Goal: Communication & Community: Answer question/provide support

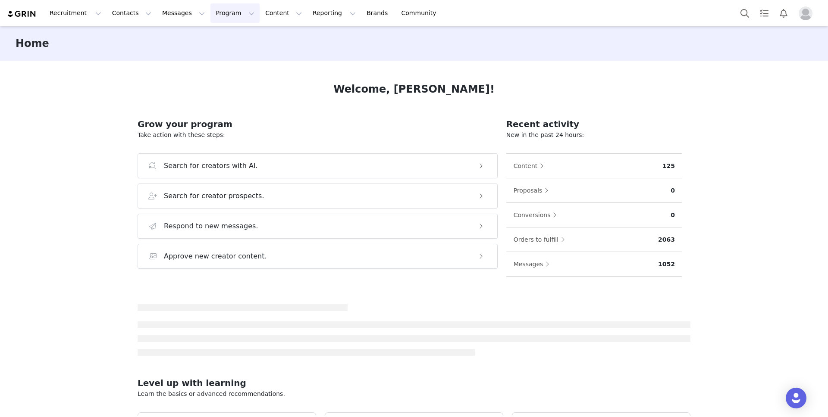
click at [213, 16] on button "Program Program" at bounding box center [234, 12] width 49 height 19
click at [222, 38] on p "Activations" at bounding box center [220, 38] width 33 height 9
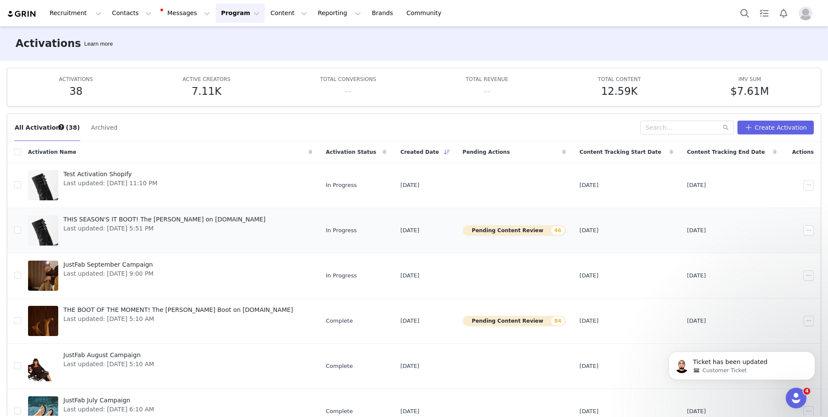
click at [216, 243] on div "THIS SEASON'S IT BOOT! The Robbie Boot on JustFab.com Last updated: Sep 5, 2025…" at bounding box center [164, 230] width 213 height 34
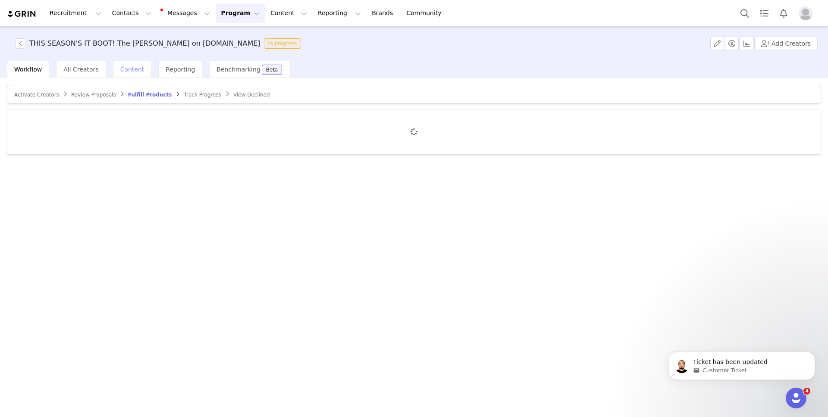
click at [124, 66] on span "Content" at bounding box center [132, 69] width 24 height 7
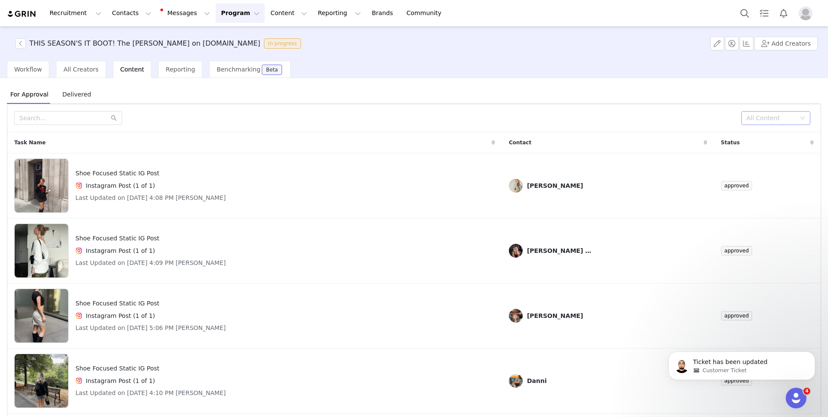
click at [755, 118] on div "All Content" at bounding box center [770, 118] width 49 height 9
click at [753, 137] on li "Needs Review" at bounding box center [775, 135] width 69 height 14
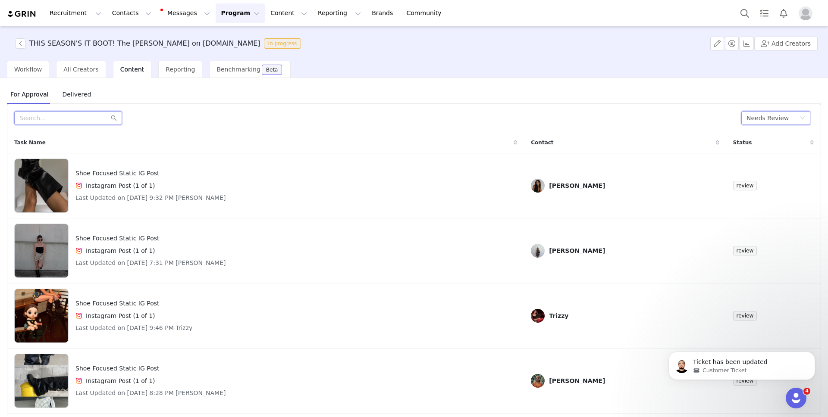
click at [86, 116] on input "text" at bounding box center [68, 118] width 108 height 14
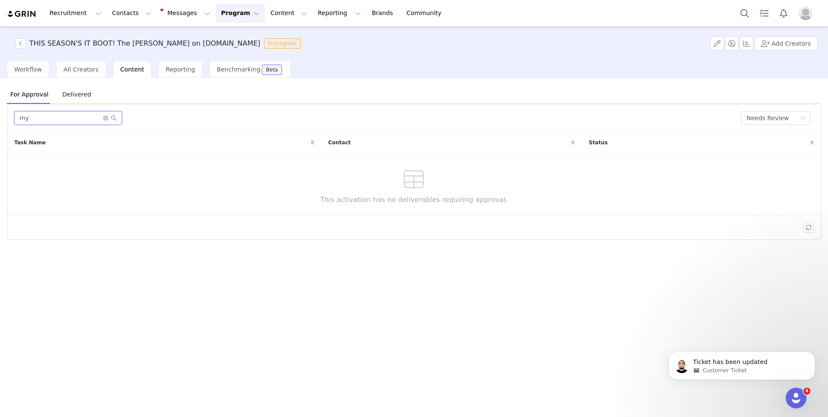
type input "m"
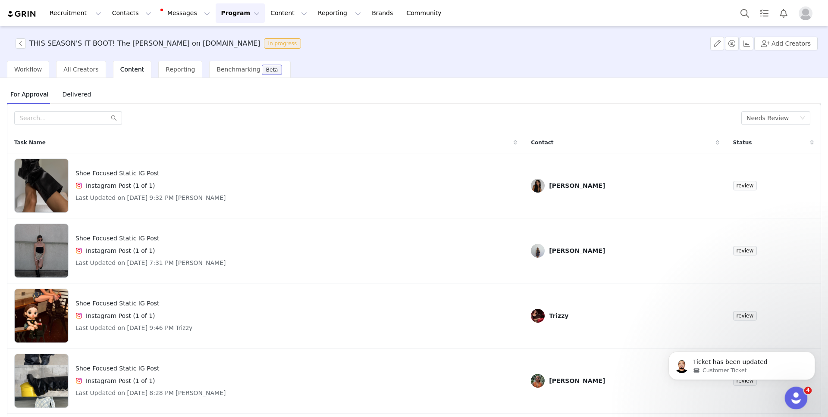
click at [789, 391] on div "Open Intercom Messenger" at bounding box center [794, 397] width 28 height 28
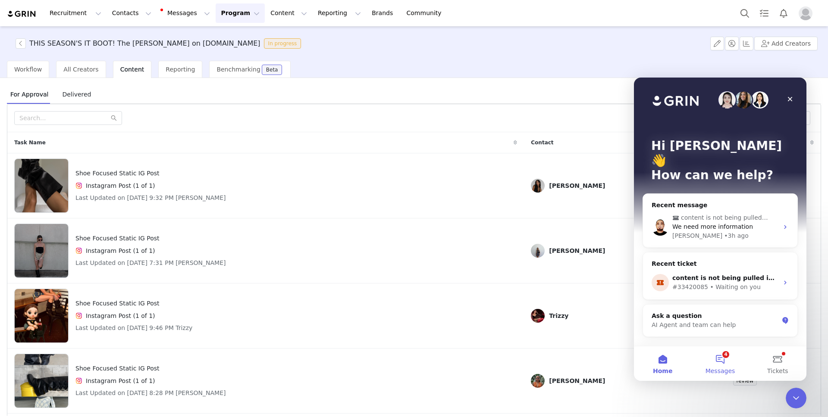
click at [726, 358] on button "4 Messages" at bounding box center [719, 364] width 57 height 34
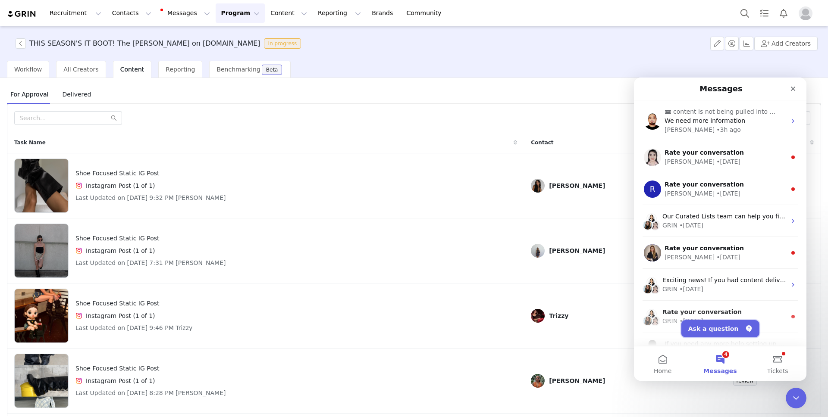
click at [718, 324] on button "Ask a question" at bounding box center [720, 328] width 78 height 17
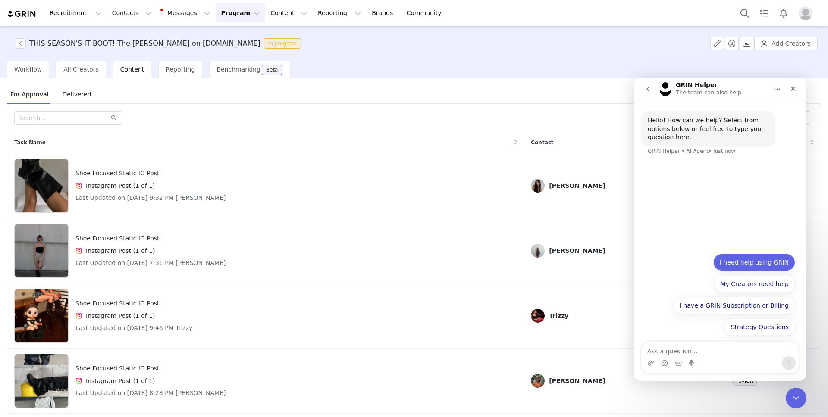
click at [763, 260] on button "I need help using GRIN" at bounding box center [754, 262] width 82 height 17
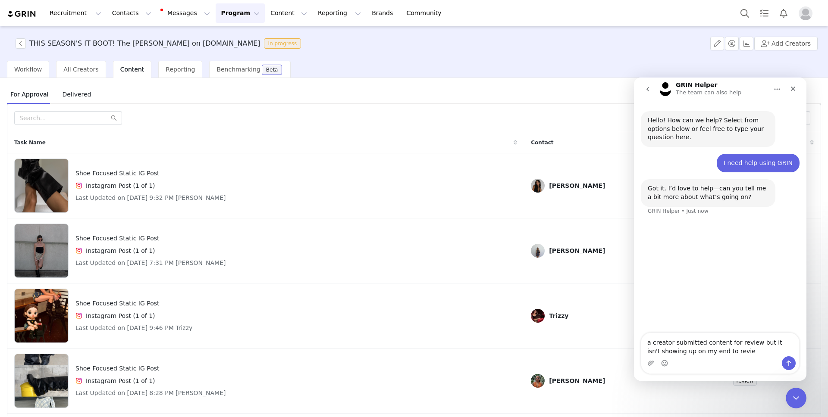
type textarea "a creator submitted content for review but it isn't showing up on my end to rev…"
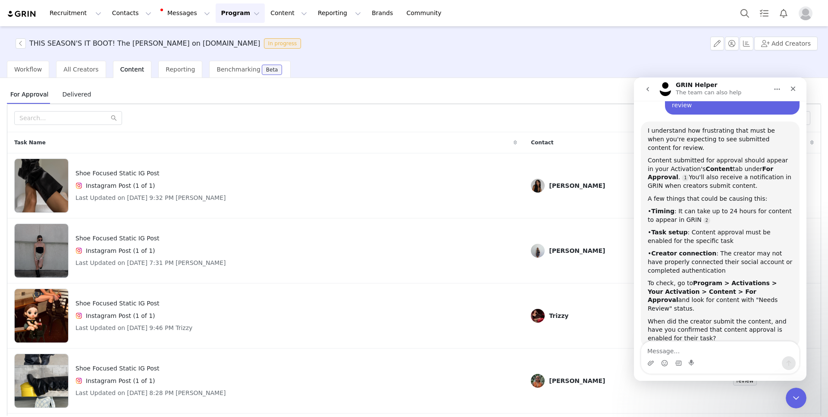
scroll to position [141, 0]
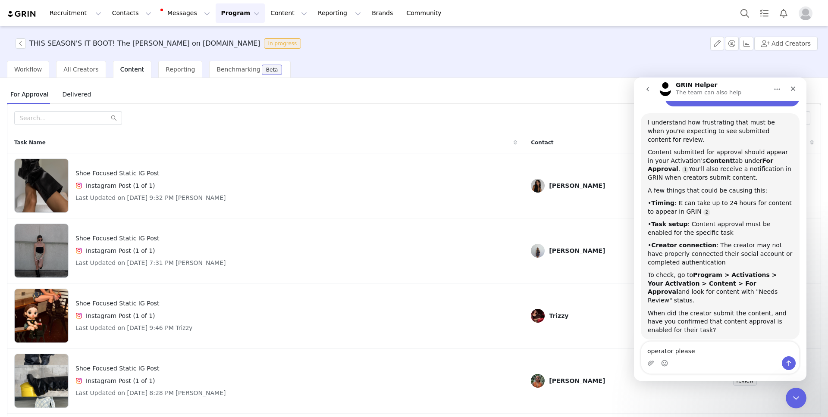
type textarea "operator please!"
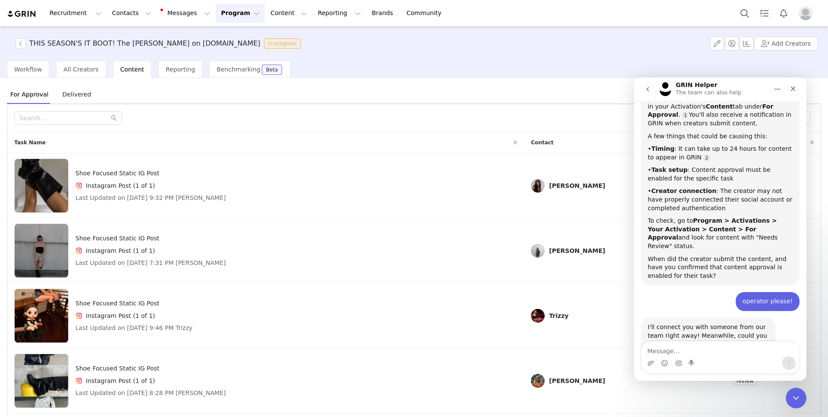
scroll to position [227, 0]
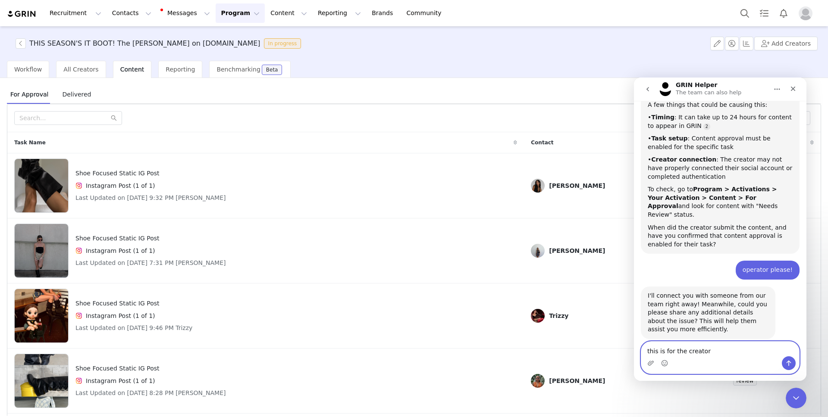
paste textarea "Mychal Danae"
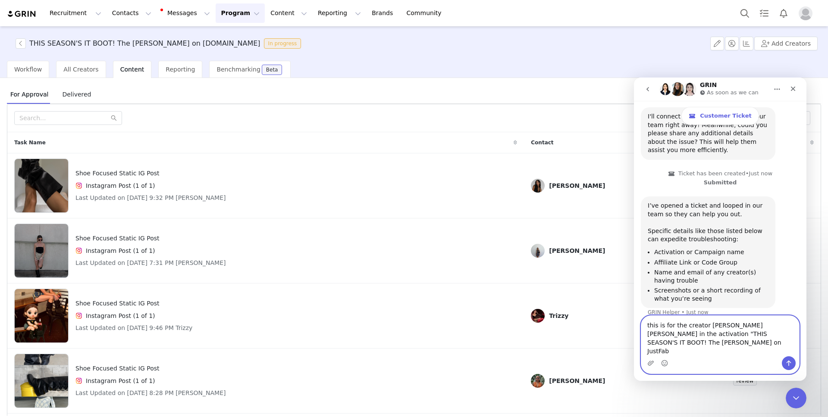
scroll to position [441, 0]
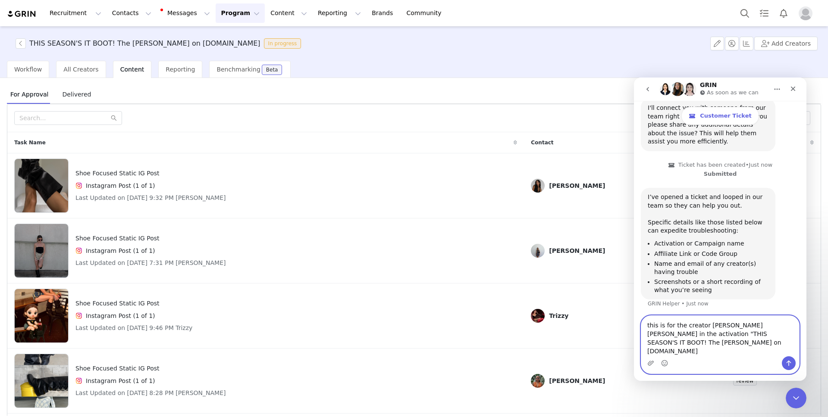
type textarea "this is for the creator Mychal Danae in the activation "THIS SEASON'S IT BOOT! …"
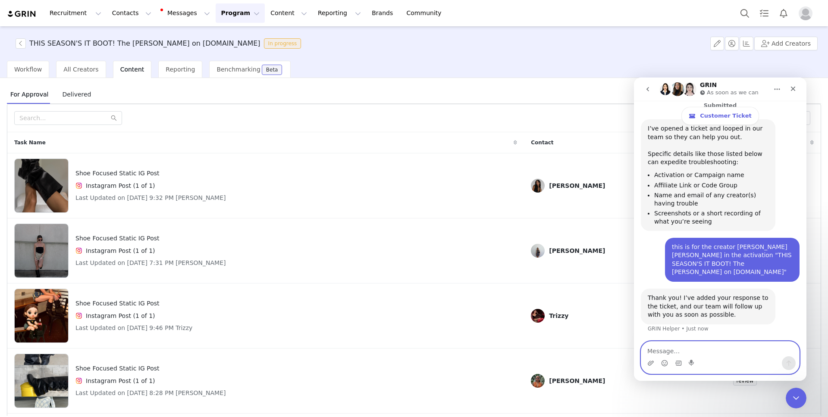
scroll to position [509, 0]
click at [80, 90] on span "Delivered" at bounding box center [77, 95] width 36 height 14
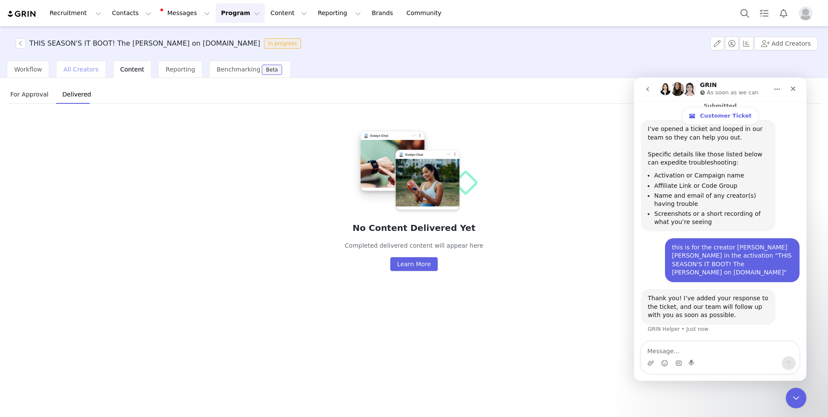
click at [78, 73] on div "All Creators" at bounding box center [81, 69] width 50 height 17
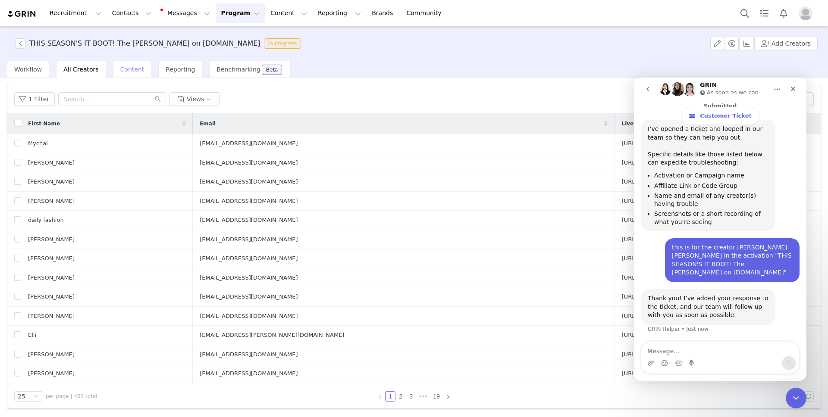
click at [133, 71] on span "Content" at bounding box center [132, 69] width 24 height 7
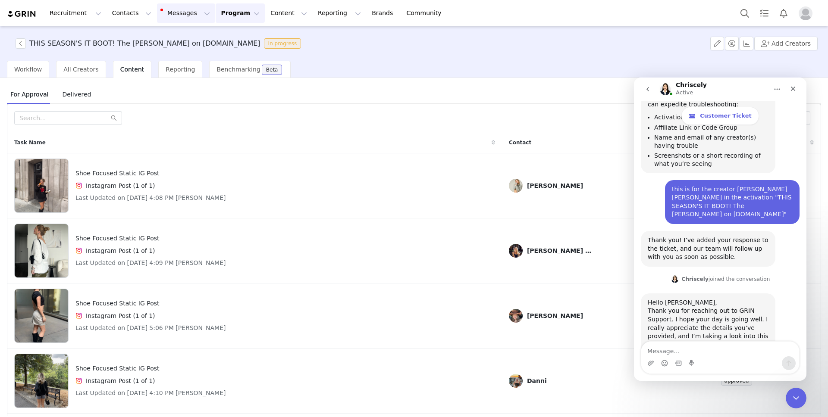
scroll to position [573, 0]
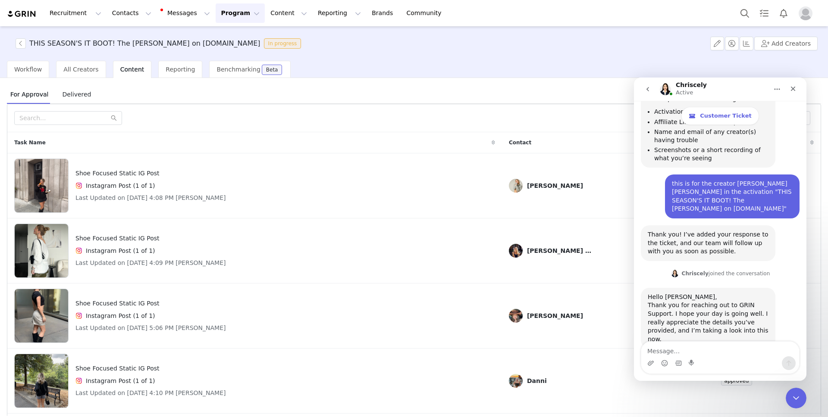
click at [686, 357] on div "Intercom messenger" at bounding box center [720, 364] width 158 height 14
click at [675, 349] on textarea "Message…" at bounding box center [720, 349] width 158 height 15
type textarea "thank you"
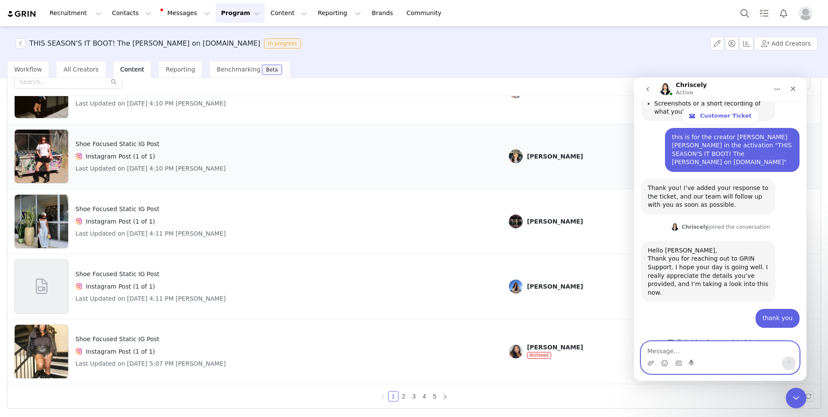
scroll to position [0, 0]
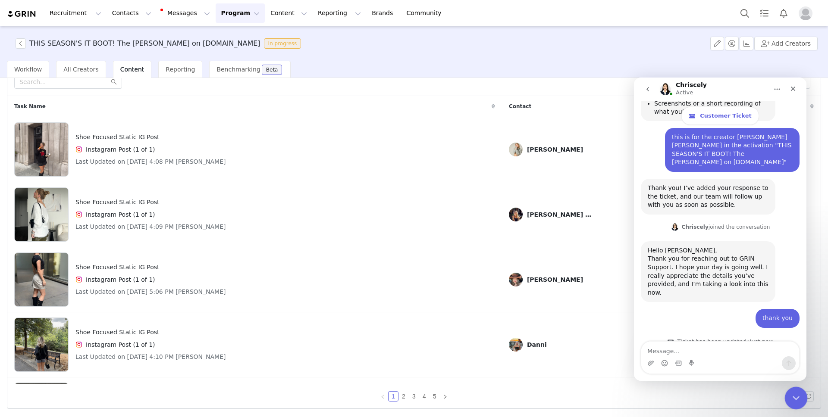
click at [787, 392] on div "Close Intercom Messenger" at bounding box center [794, 397] width 21 height 21
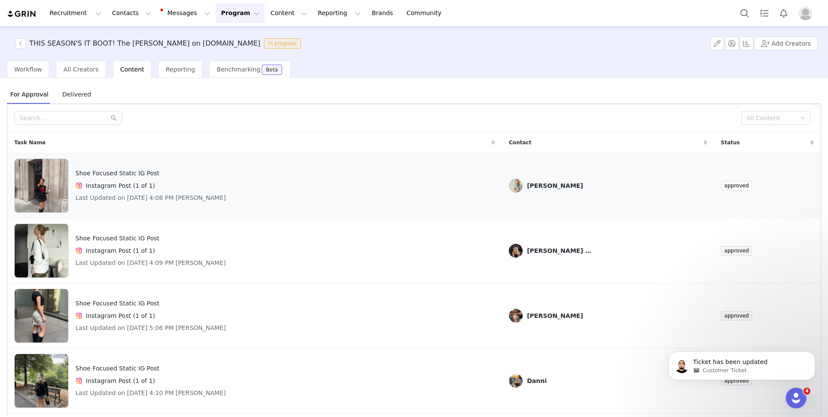
scroll to position [619, 0]
click at [784, 122] on div "All Content" at bounding box center [772, 118] width 53 height 13
click at [757, 138] on li "Needs Review" at bounding box center [775, 135] width 69 height 14
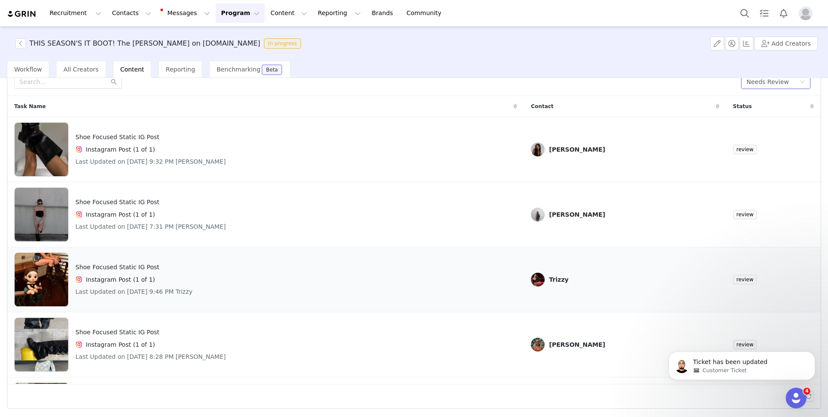
scroll to position [652, 0]
click at [794, 398] on icon "Open Intercom Messenger" at bounding box center [795, 397] width 6 height 7
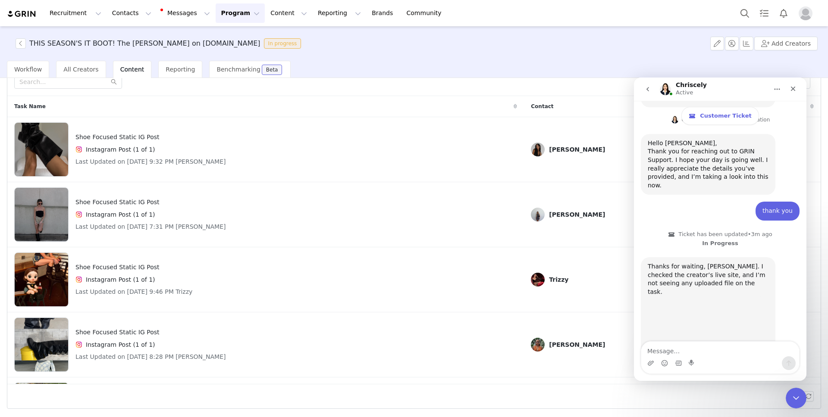
scroll to position [739, 0]
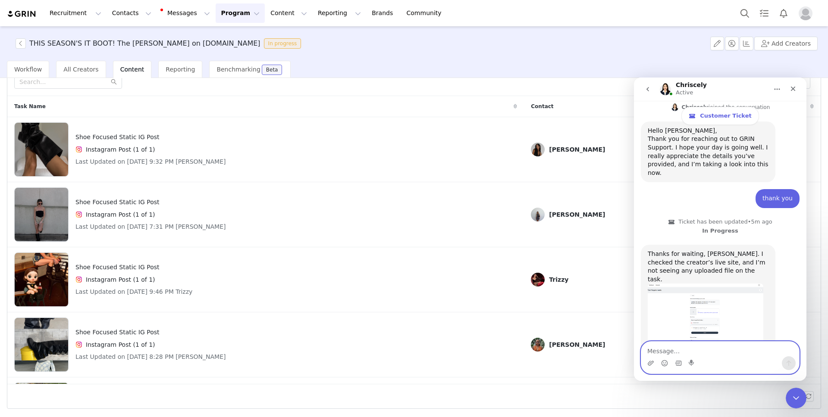
click at [701, 355] on textarea "Message…" at bounding box center [720, 349] width 158 height 15
click at [676, 284] on img "Chriscely says…" at bounding box center [706, 318] width 116 height 69
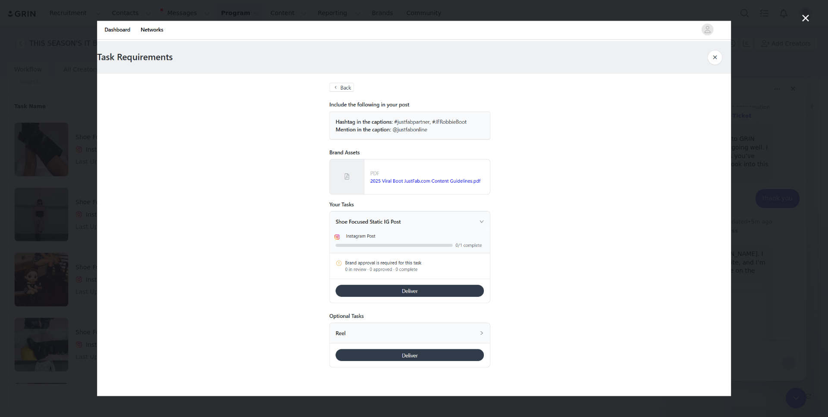
scroll to position [0, 0]
click at [776, 247] on div "Intercom messenger" at bounding box center [414, 208] width 828 height 417
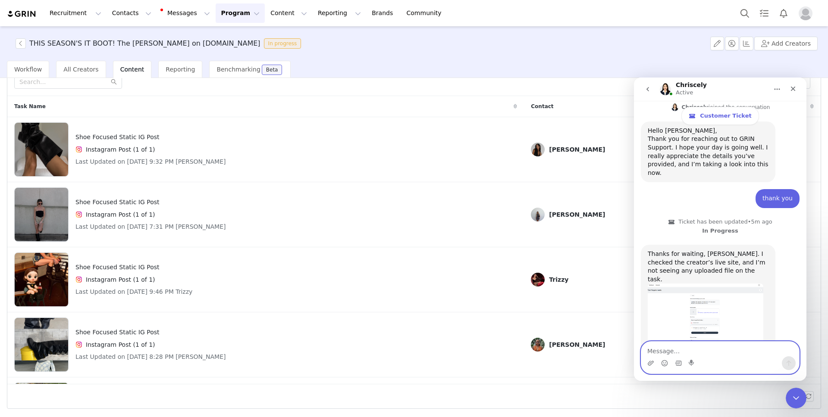
click at [717, 351] on textarea "Message…" at bounding box center [720, 349] width 158 height 15
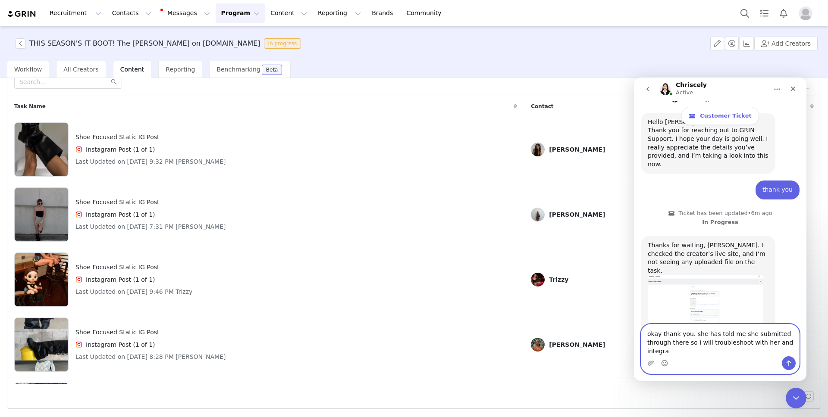
scroll to position [756, 0]
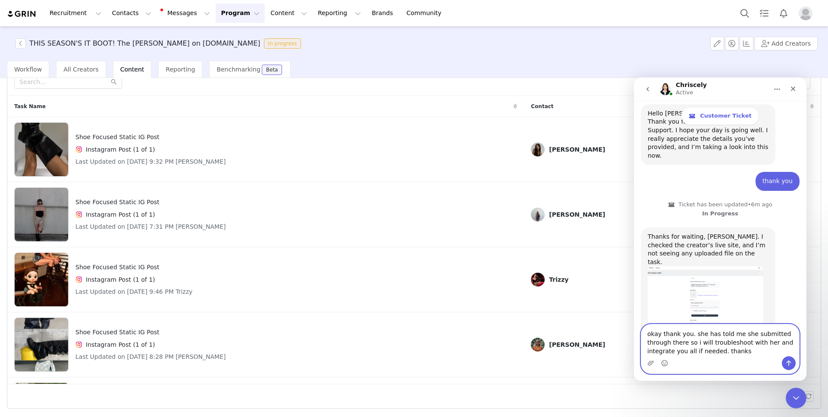
type textarea "okay thank you. she has told me she submitted through there so i will troublesh…"
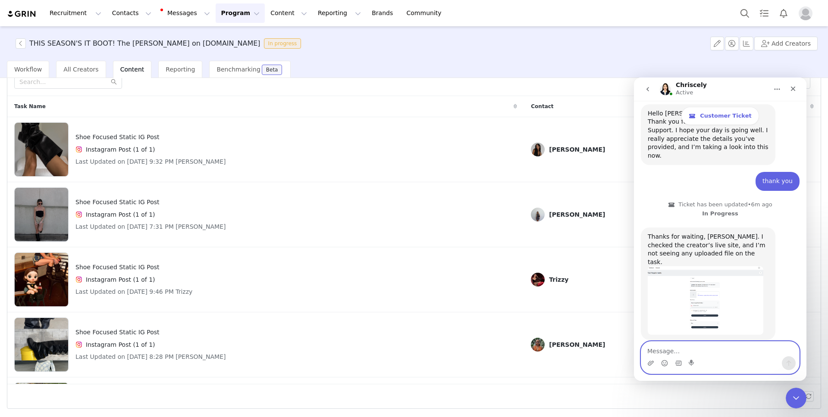
scroll to position [790, 0]
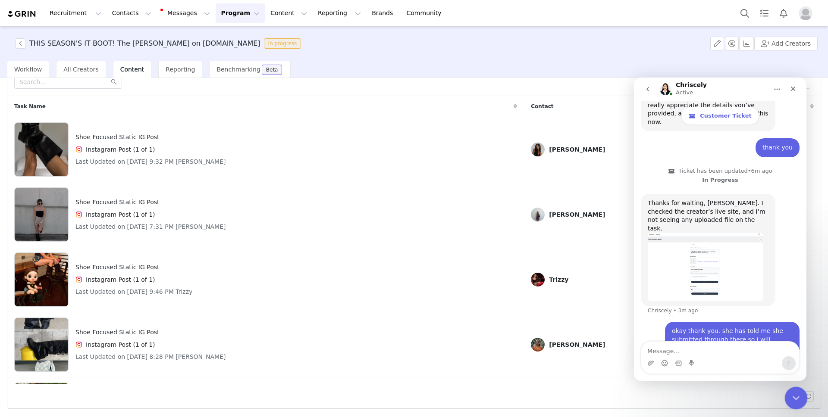
click at [790, 389] on div "Close Intercom Messenger" at bounding box center [794, 397] width 21 height 21
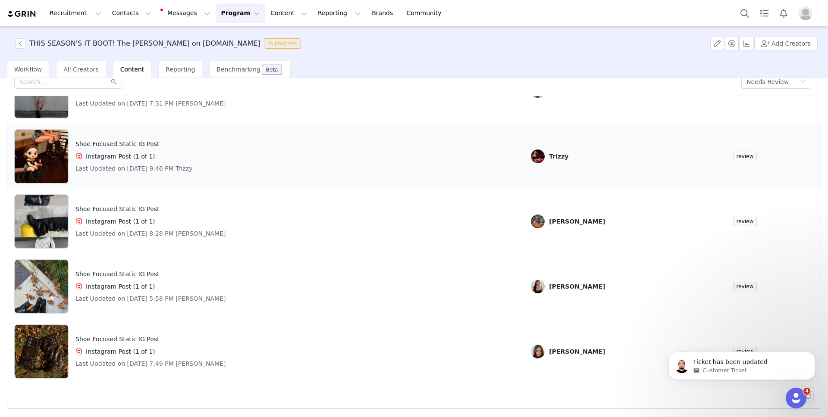
scroll to position [0, 0]
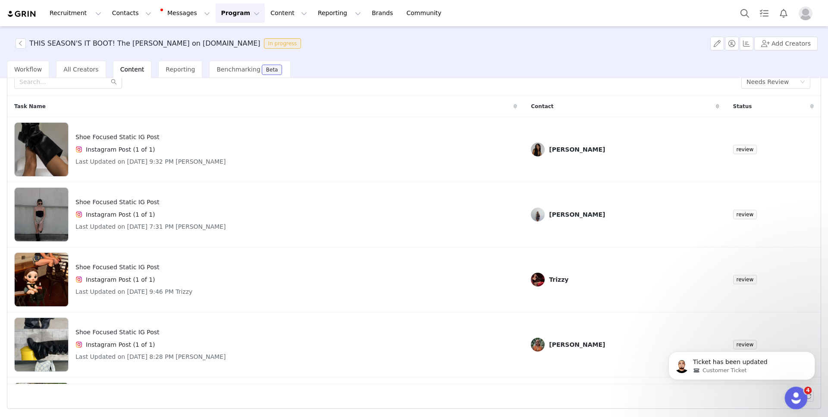
click at [799, 389] on div "Open Intercom Messenger" at bounding box center [794, 397] width 28 height 28
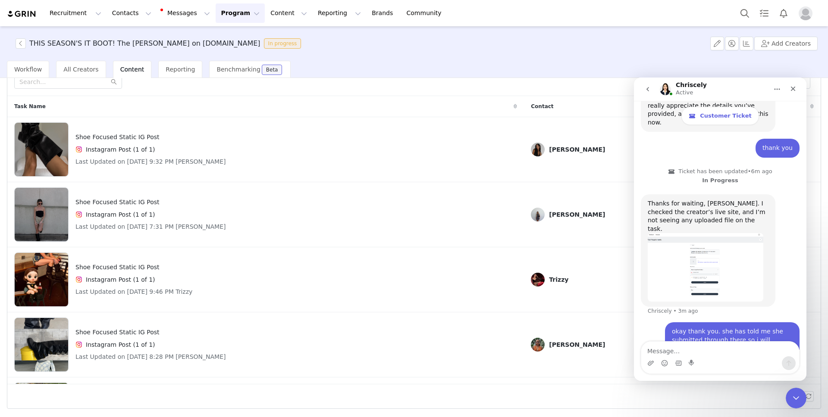
scroll to position [790, 0]
click at [791, 391] on div "Close Intercom Messenger" at bounding box center [794, 397] width 21 height 21
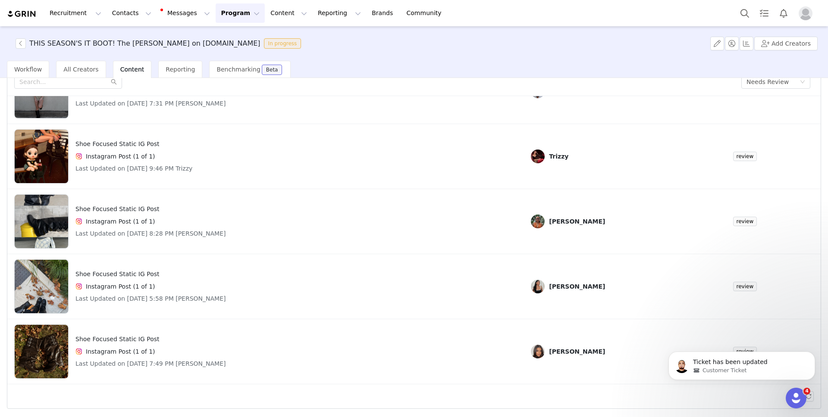
scroll to position [0, 0]
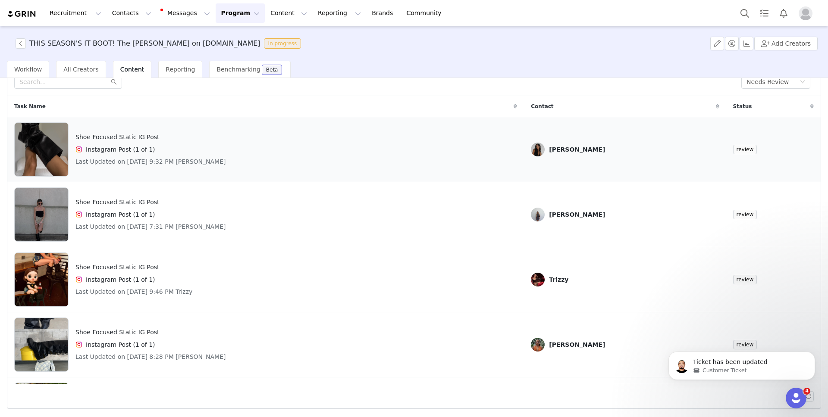
click at [314, 161] on div "Shoe Focused Static IG Post Instagram Post (1 of 1) Last Updated on Sep 30, 202…" at bounding box center [265, 149] width 503 height 54
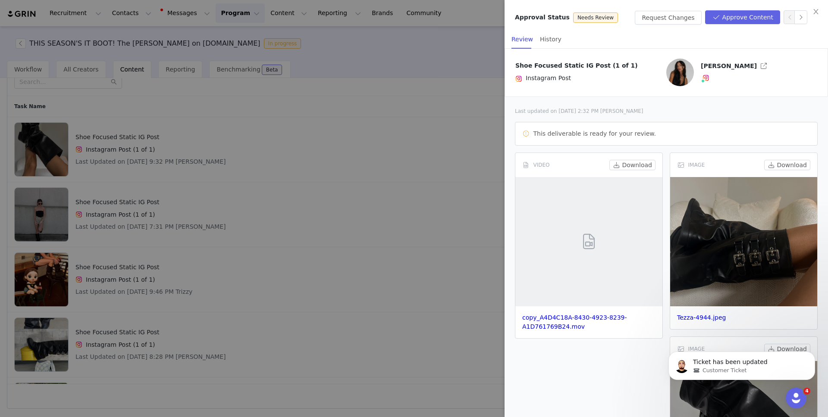
click at [667, 230] on div "IMAGE Download Tezza-4944.jpeg" at bounding box center [743, 241] width 155 height 184
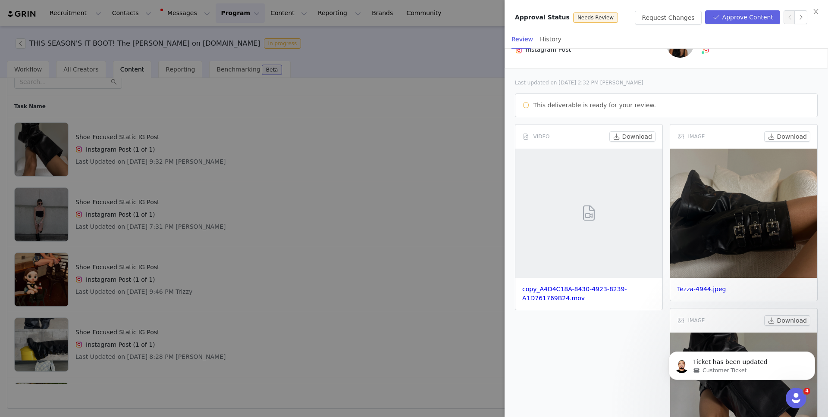
scroll to position [29, 0]
click at [362, 256] on div at bounding box center [414, 208] width 828 height 417
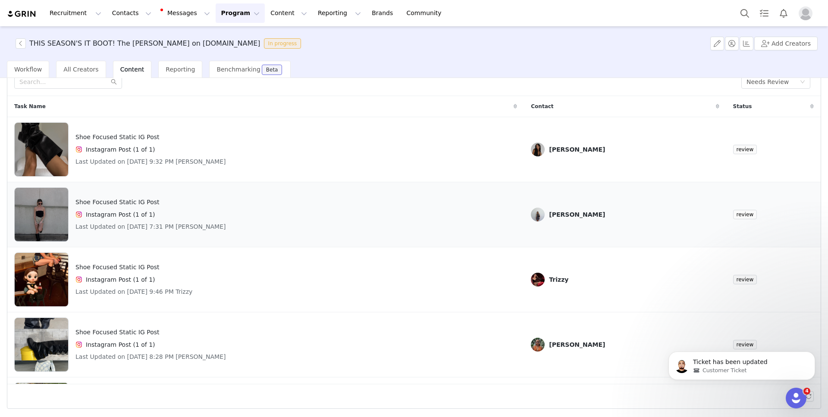
click at [303, 227] on div "Shoe Focused Static IG Post Instagram Post (1 of 1) Last Updated on Sep 30, 202…" at bounding box center [265, 215] width 503 height 54
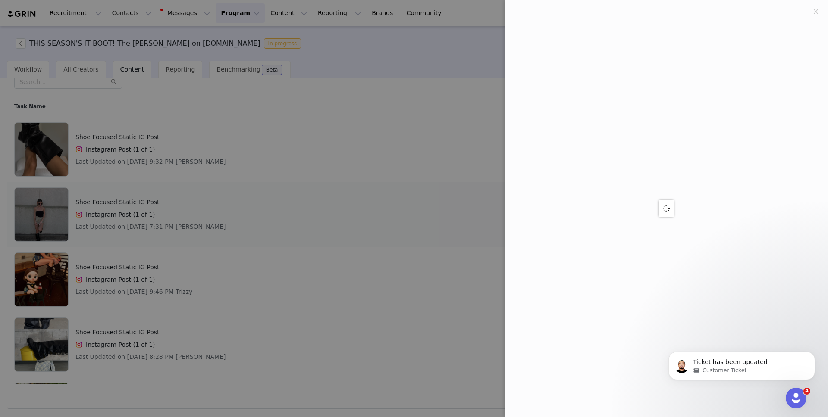
scroll to position [0, 0]
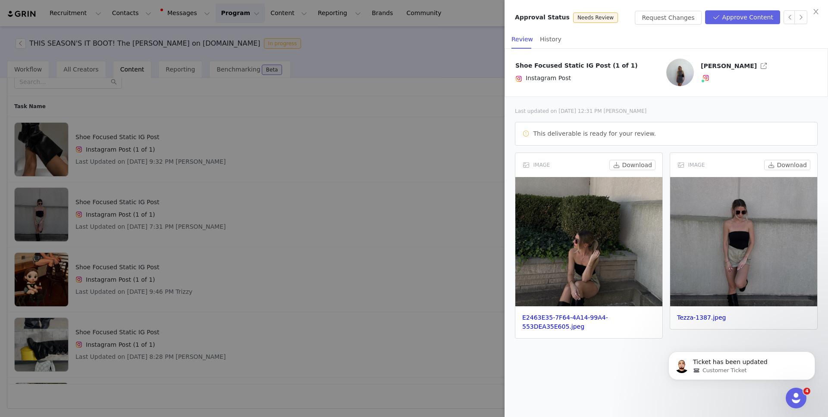
click at [341, 243] on div at bounding box center [414, 208] width 828 height 417
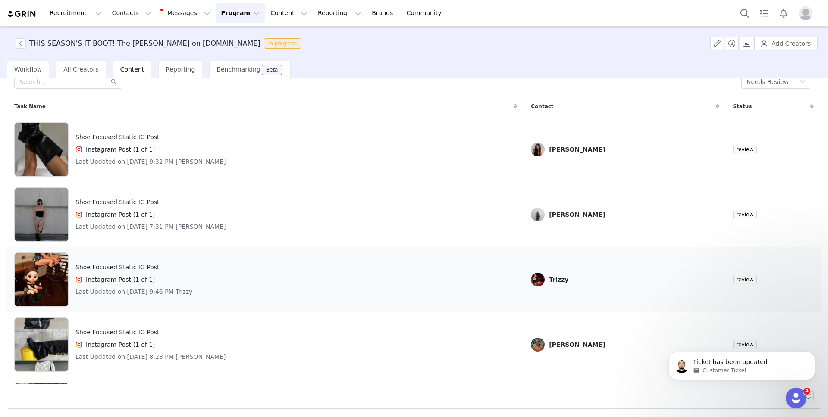
click at [254, 283] on div "Shoe Focused Static IG Post Instagram Post (1 of 1) Last Updated on Sep 30, 202…" at bounding box center [265, 280] width 503 height 54
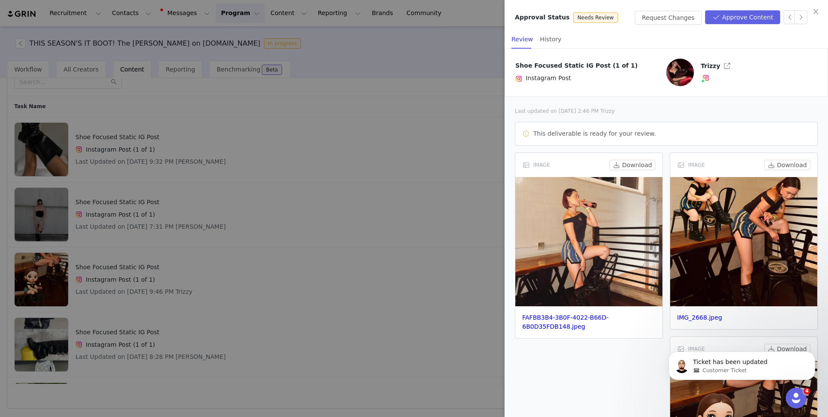
scroll to position [110, 0]
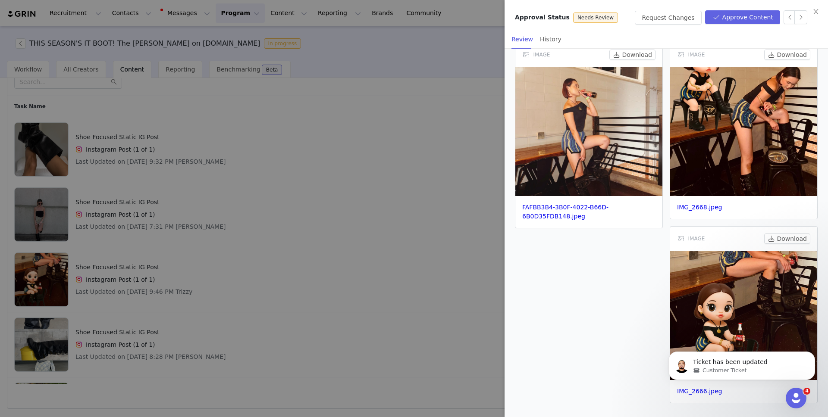
click at [356, 326] on div at bounding box center [414, 208] width 828 height 417
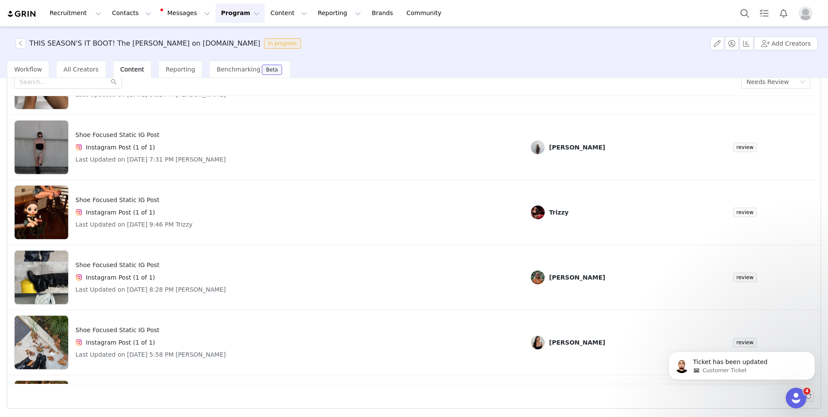
scroll to position [68, 0]
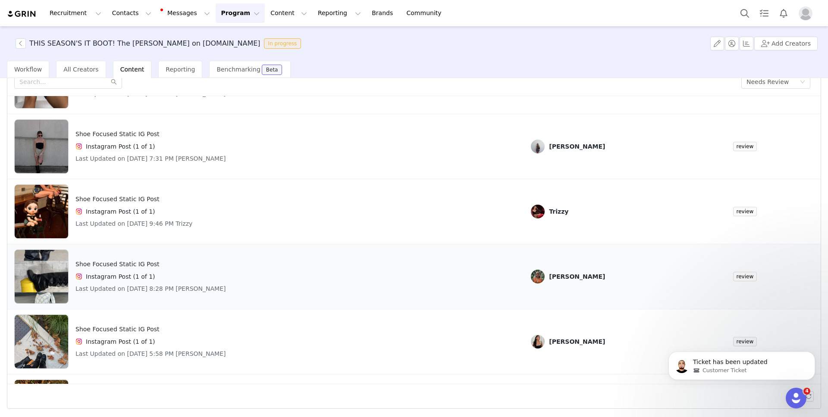
click at [344, 284] on div "Shoe Focused Static IG Post Instagram Post (1 of 1) Last Updated on Sep 30, 202…" at bounding box center [265, 277] width 503 height 54
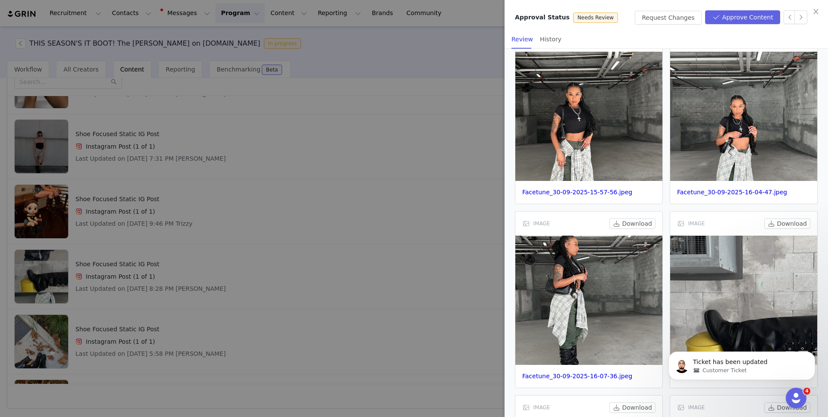
scroll to position [304, 0]
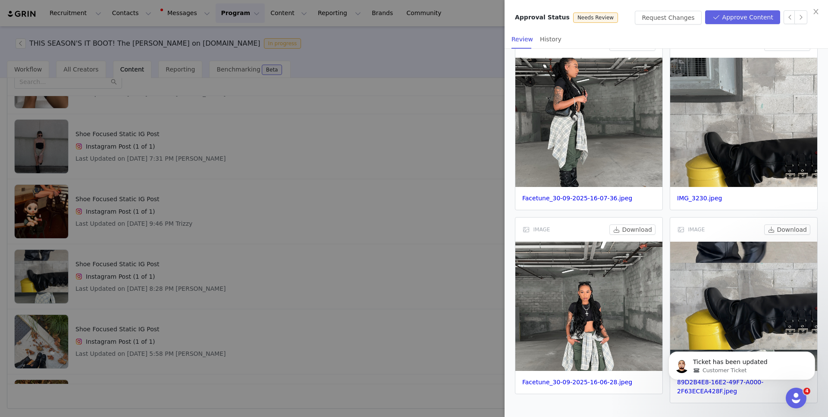
click at [349, 206] on div at bounding box center [414, 208] width 828 height 417
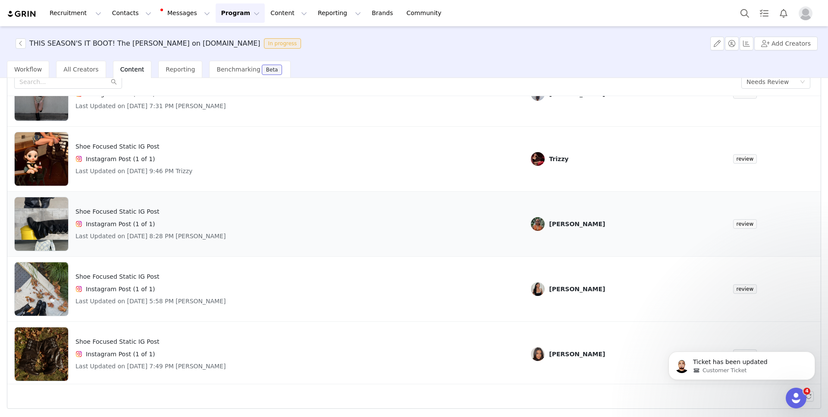
scroll to position [123, 0]
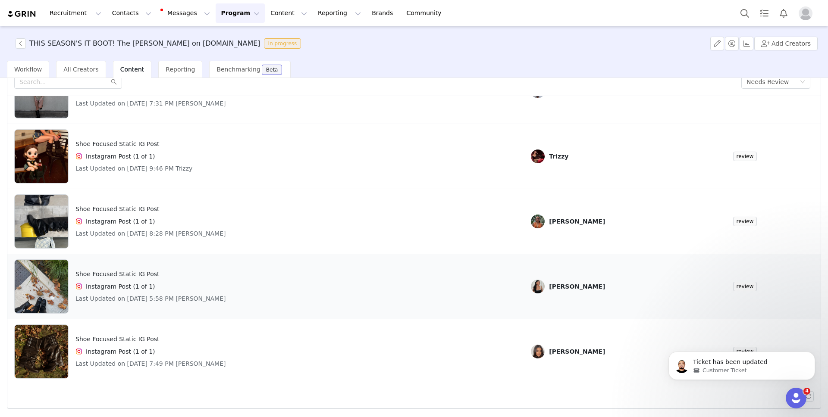
click at [361, 284] on div "Shoe Focused Static IG Post Instagram Post (1 of 1) Last Updated on Sep 30, 202…" at bounding box center [265, 287] width 503 height 54
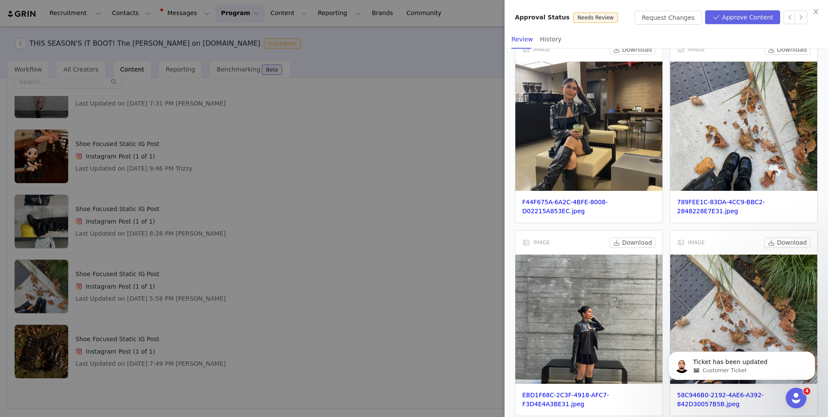
scroll to position [515, 0]
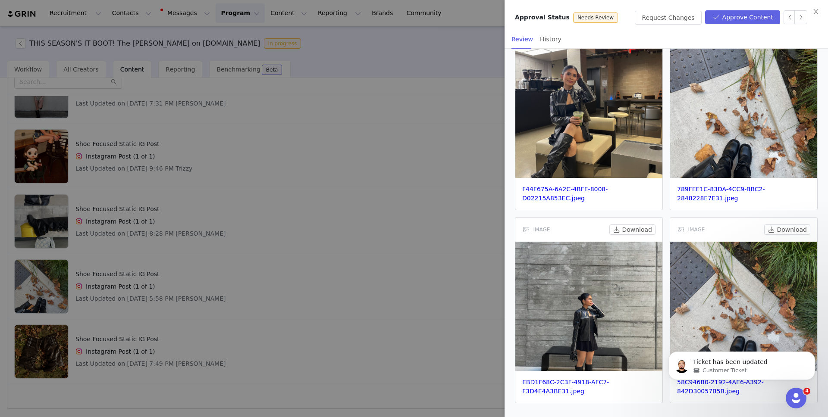
click at [356, 197] on div at bounding box center [414, 208] width 828 height 417
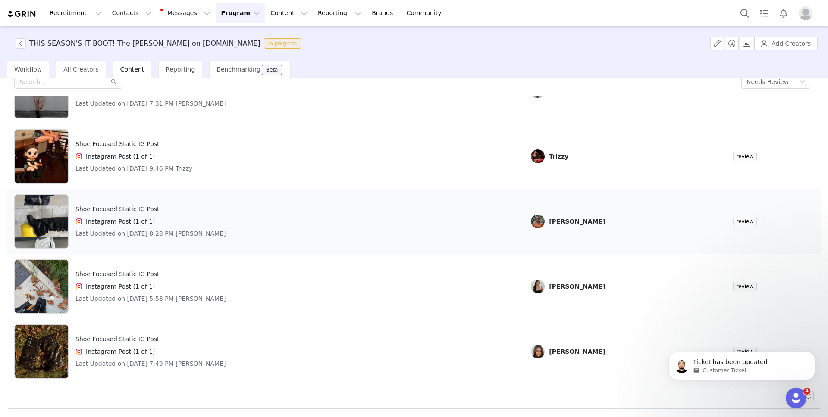
scroll to position [2373, 0]
click at [352, 369] on div "Shoe Focused Static IG Post Instagram Post (1 of 1) Last Updated on Sep 30, 202…" at bounding box center [265, 352] width 503 height 54
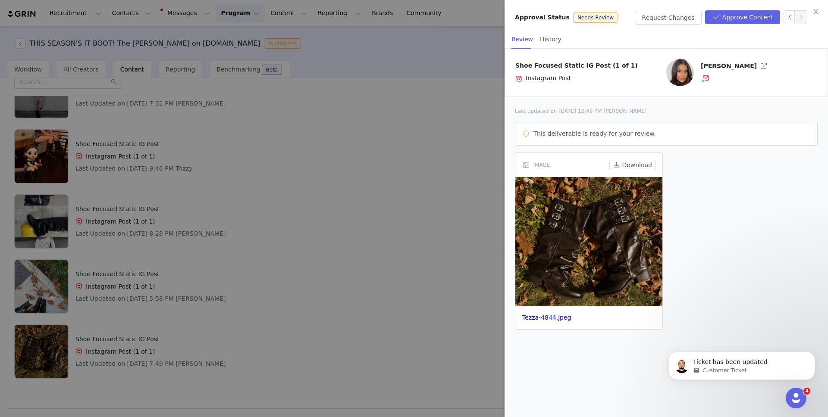
click at [351, 367] on div at bounding box center [414, 208] width 828 height 417
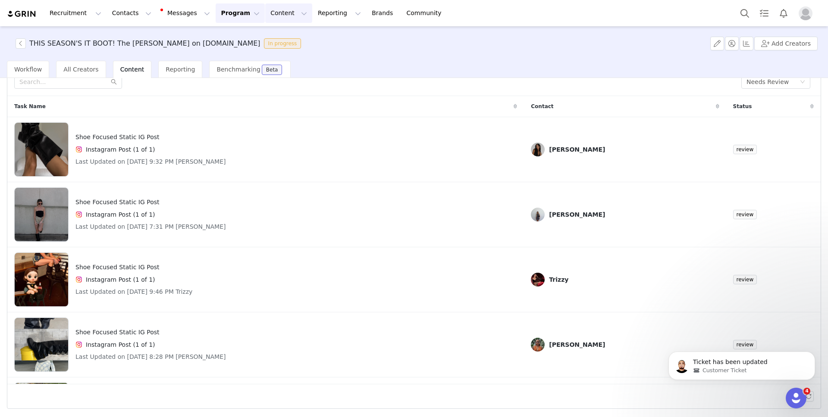
click at [267, 16] on button "Content Content" at bounding box center [288, 12] width 47 height 19
click at [267, 34] on p "Creator Content" at bounding box center [278, 38] width 48 height 9
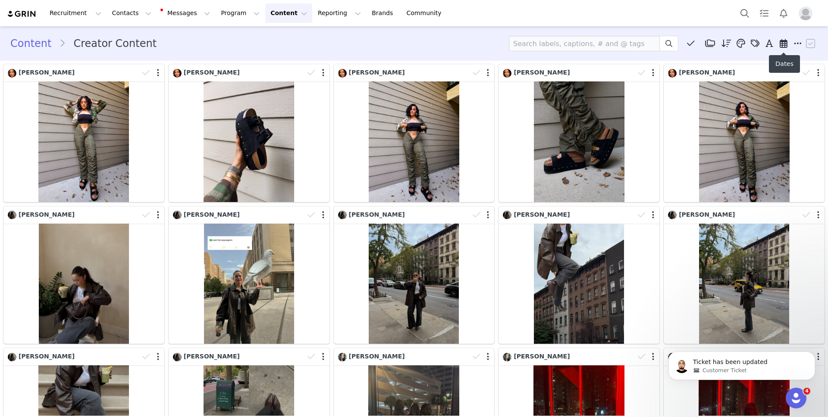
click at [782, 45] on icon at bounding box center [784, 43] width 8 height 9
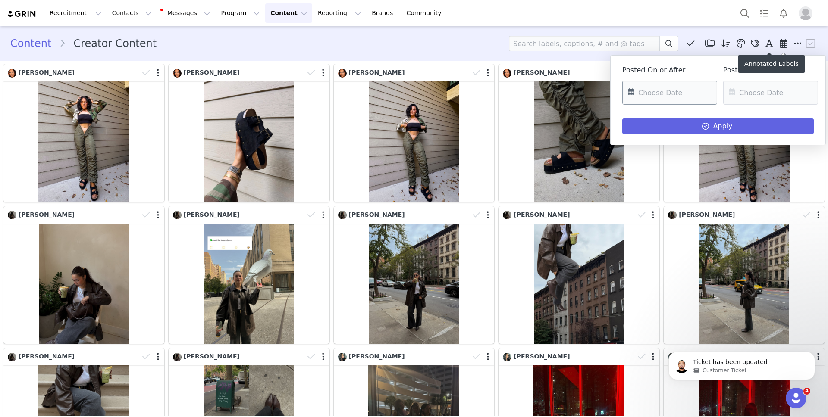
click at [682, 88] on input "text" at bounding box center [669, 93] width 95 height 24
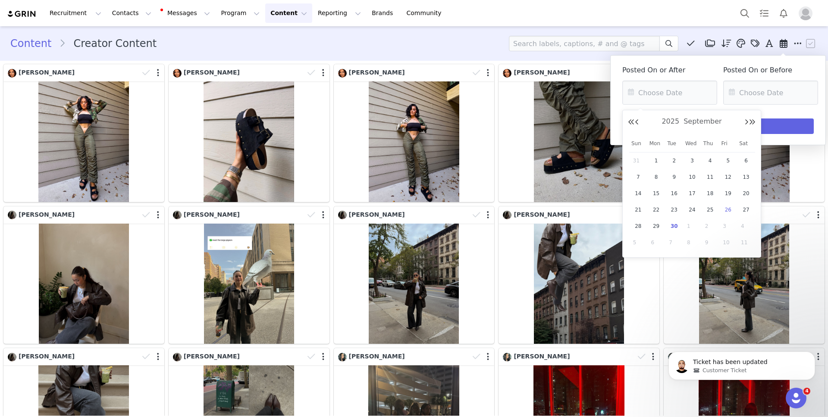
click at [729, 207] on span "26" at bounding box center [728, 210] width 10 height 10
type input "09/26/2025"
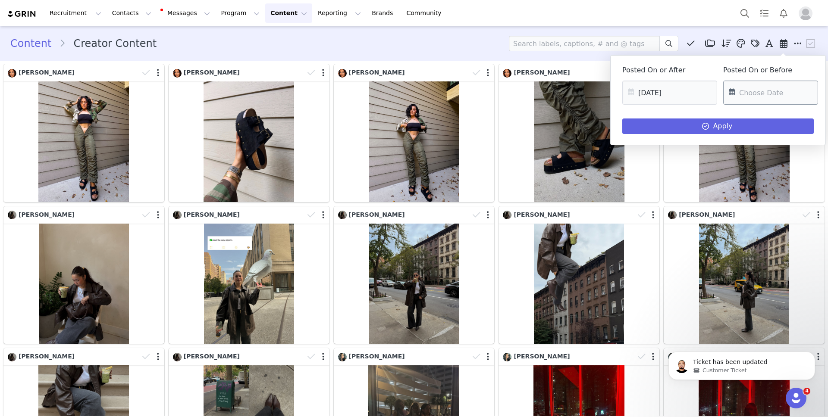
click at [756, 97] on input "text" at bounding box center [770, 93] width 95 height 24
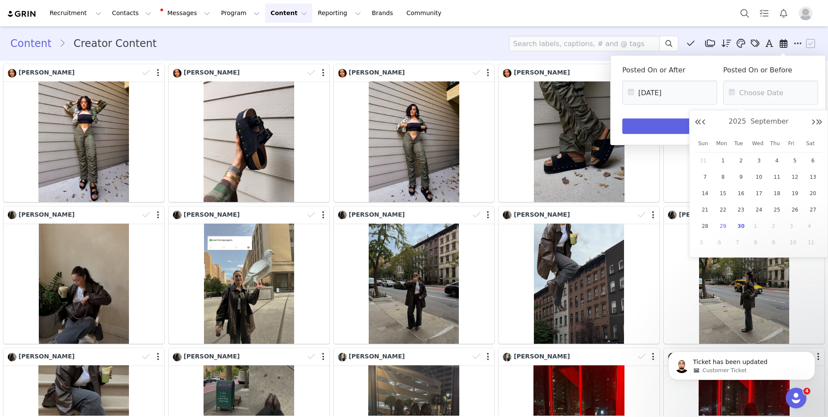
click at [726, 229] on span "29" at bounding box center [723, 226] width 10 height 10
type input "09/29/2025"
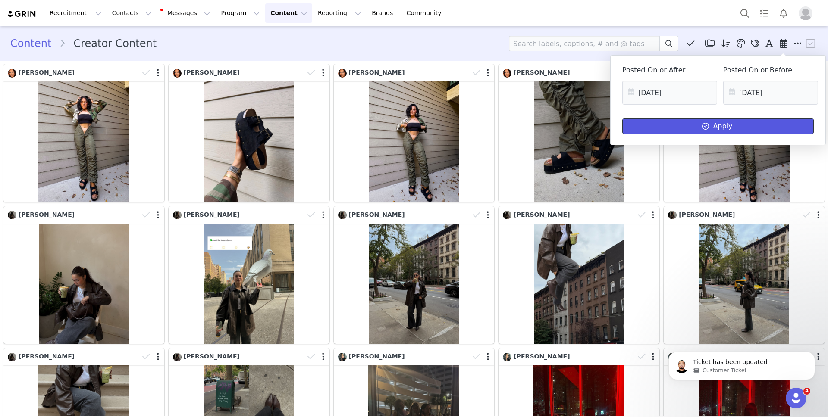
click at [728, 122] on button "Apply" at bounding box center [717, 127] width 191 height 16
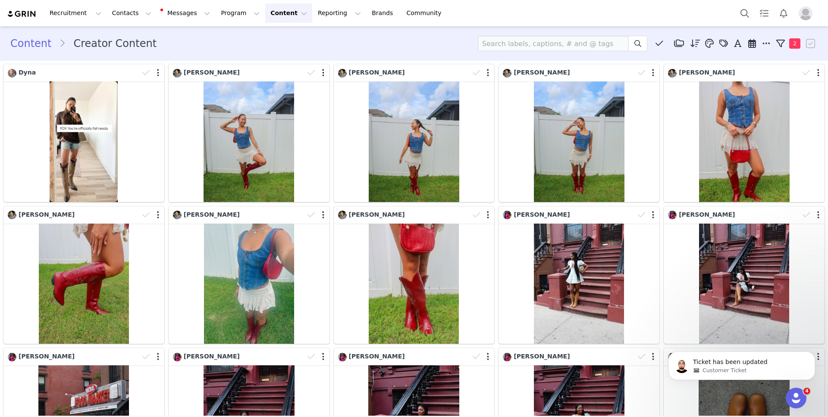
click at [495, 331] on div "Nicole N/A 0 12 0.13%" at bounding box center [414, 275] width 165 height 142
click at [796, 392] on icon "Open Intercom Messenger" at bounding box center [795, 397] width 14 height 14
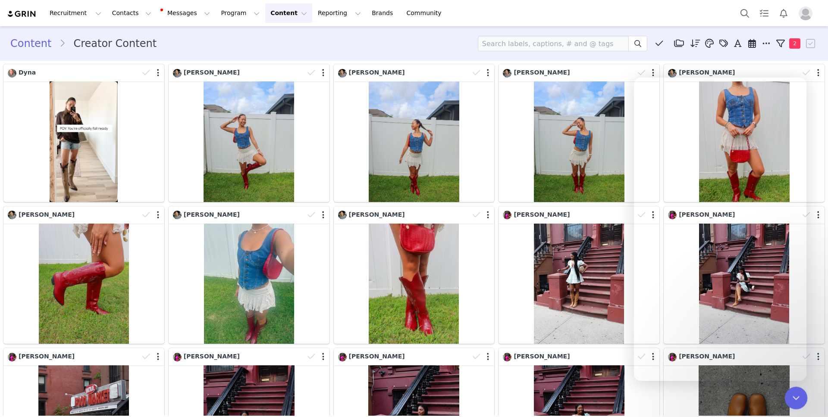
scroll to position [823, 0]
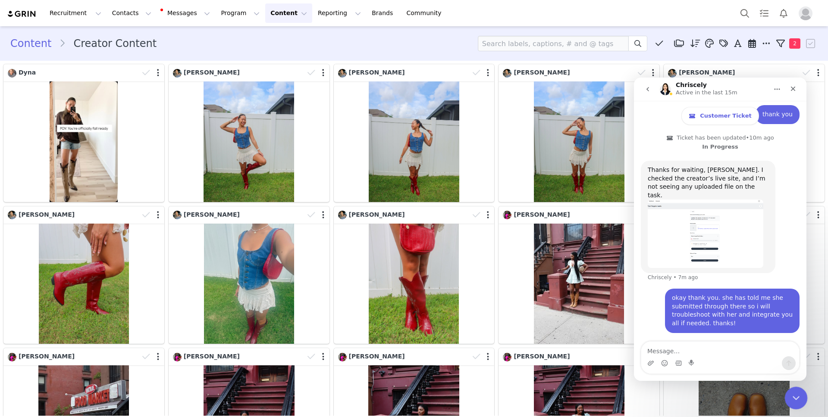
click at [799, 398] on icon "Close Intercom Messenger" at bounding box center [795, 397] width 10 height 10
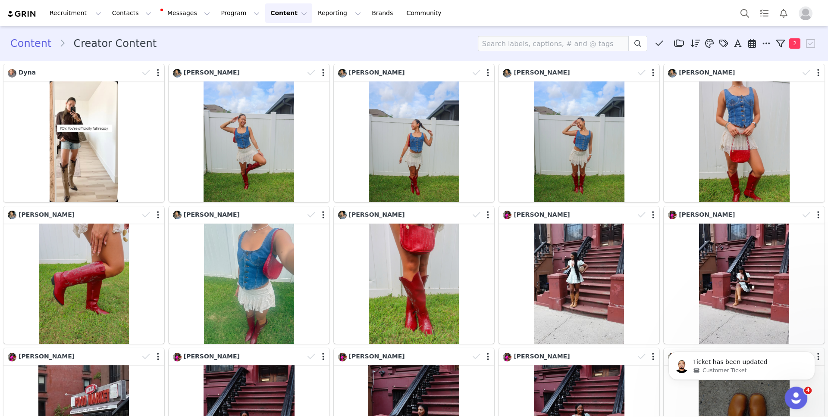
scroll to position [0, 0]
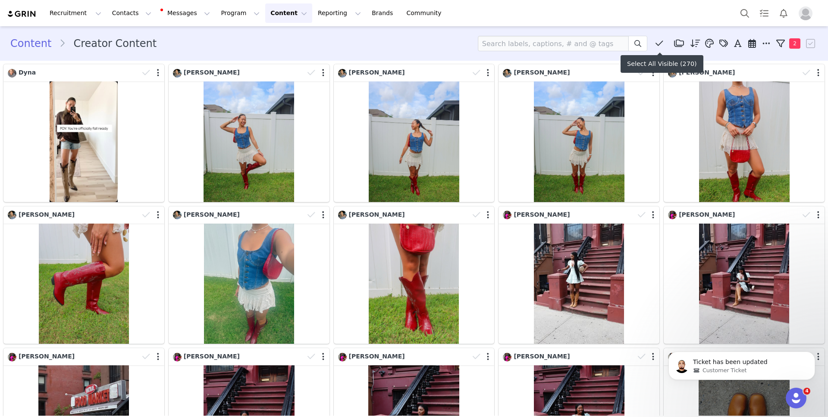
click at [658, 45] on icon at bounding box center [659, 43] width 8 height 9
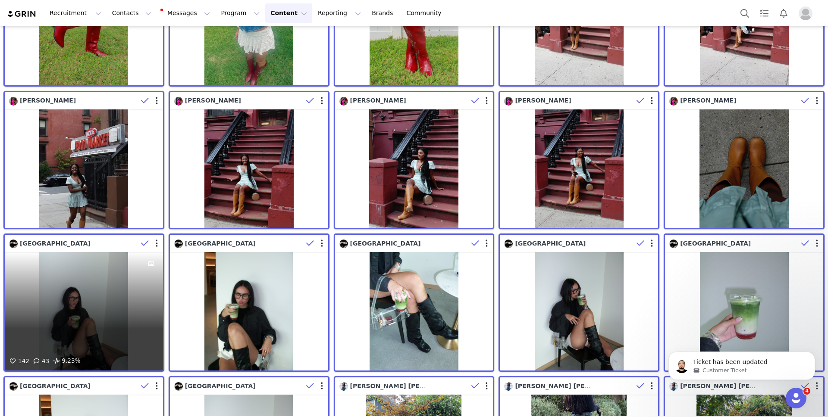
scroll to position [251, 0]
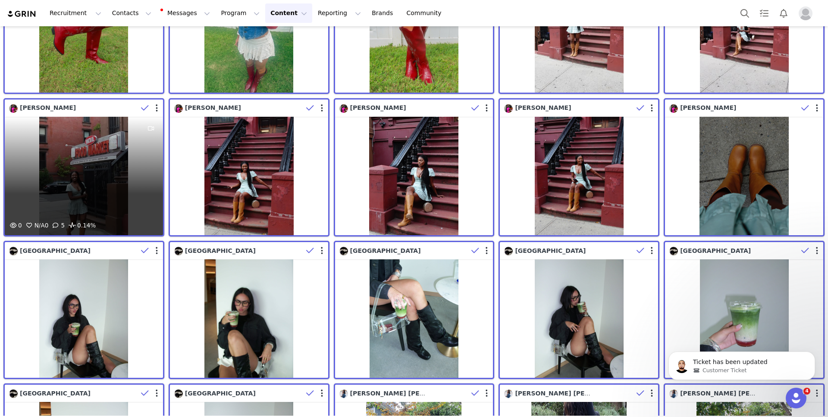
click at [102, 103] on div "Rickaya Sykes" at bounding box center [73, 107] width 129 height 9
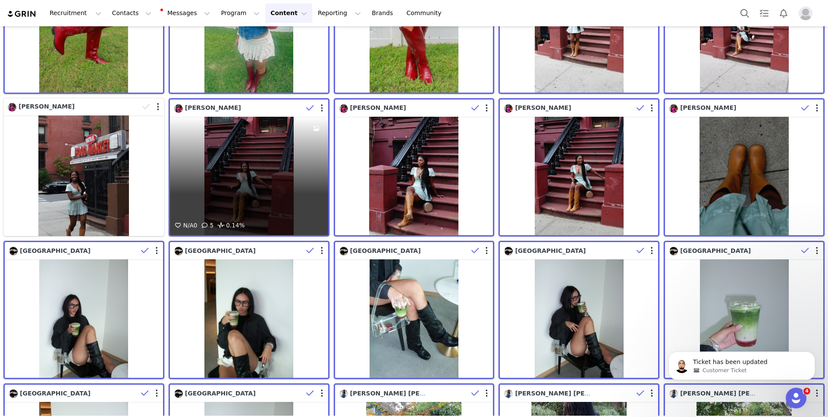
click at [269, 110] on div "Rickaya Sykes" at bounding box center [238, 107] width 129 height 9
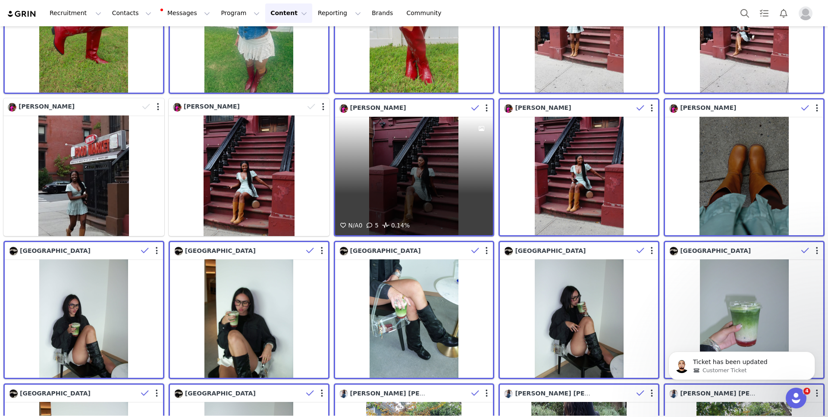
click at [433, 110] on div "Rickaya Sykes" at bounding box center [403, 107] width 129 height 9
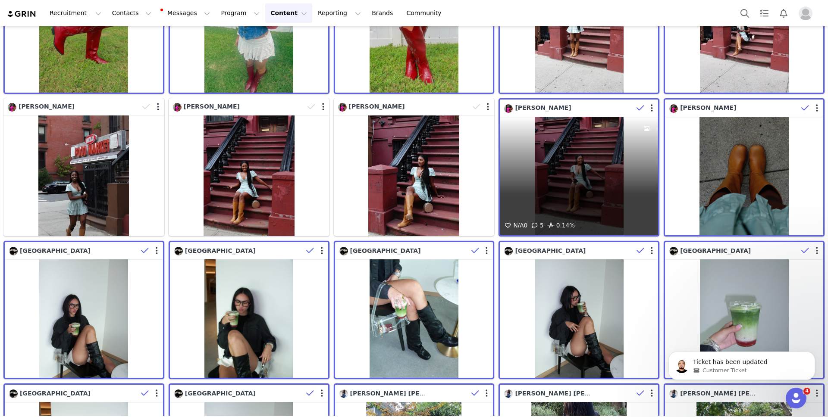
click at [602, 105] on div "Rickaya Sykes" at bounding box center [568, 107] width 129 height 9
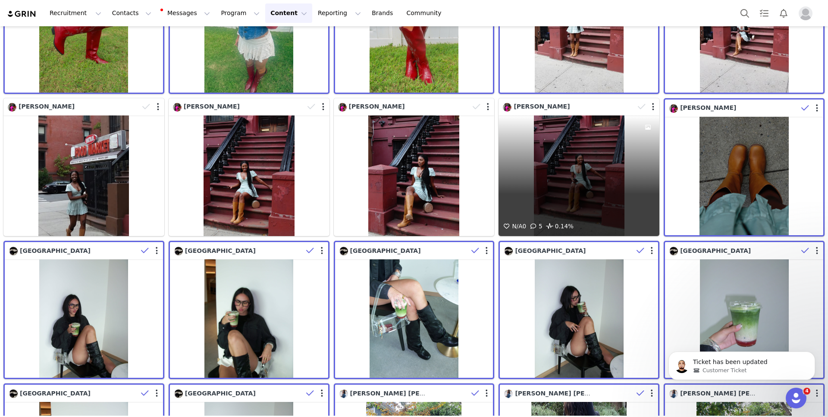
click at [602, 105] on div "Rickaya Sykes" at bounding box center [569, 106] width 132 height 9
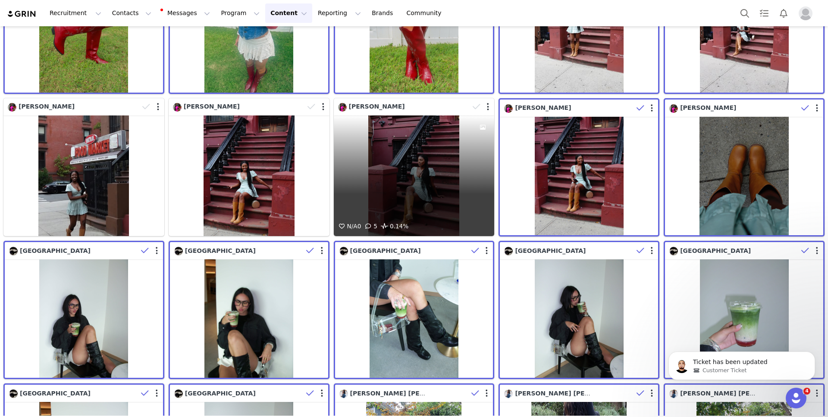
click at [410, 106] on div "Rickaya Sykes" at bounding box center [404, 106] width 132 height 9
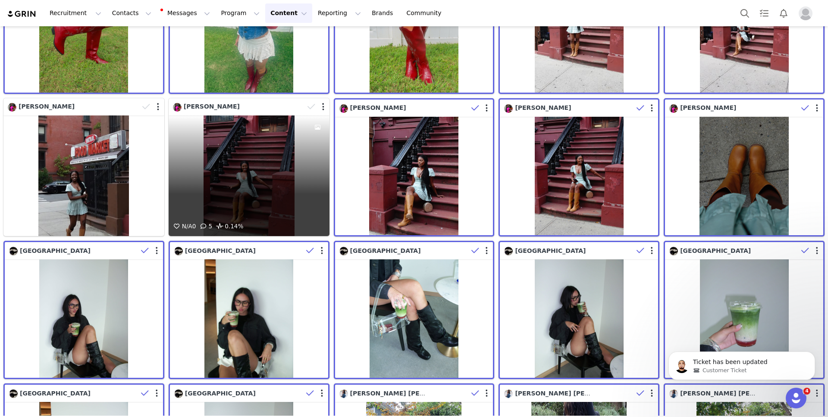
click at [248, 108] on div "Rickaya Sykes" at bounding box center [239, 106] width 132 height 9
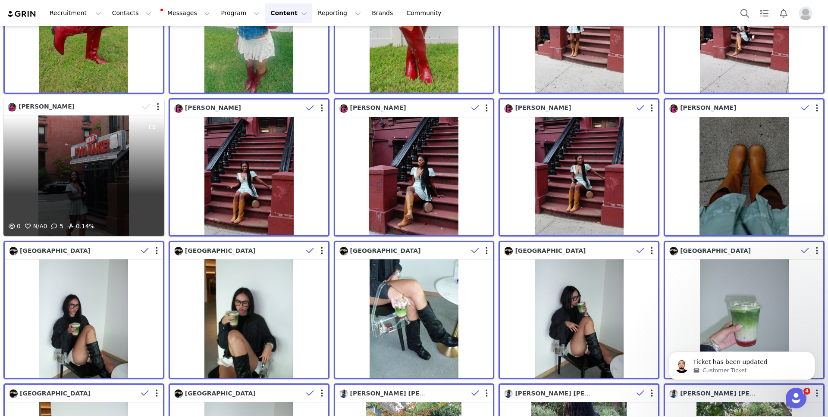
click at [106, 107] on div "Rickaya Sykes" at bounding box center [74, 106] width 132 height 9
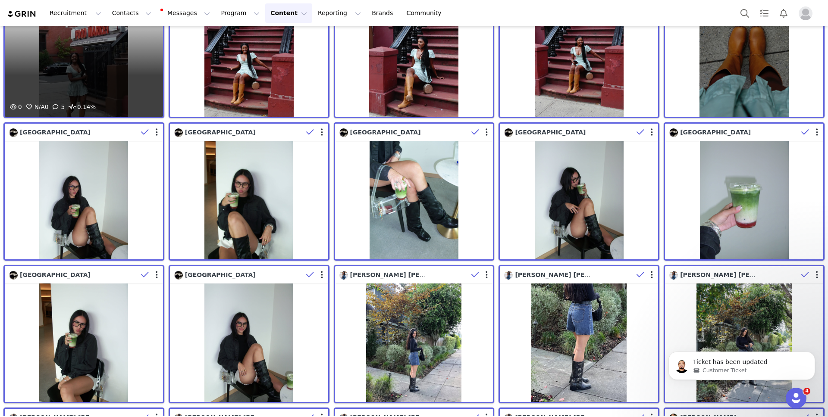
scroll to position [370, 0]
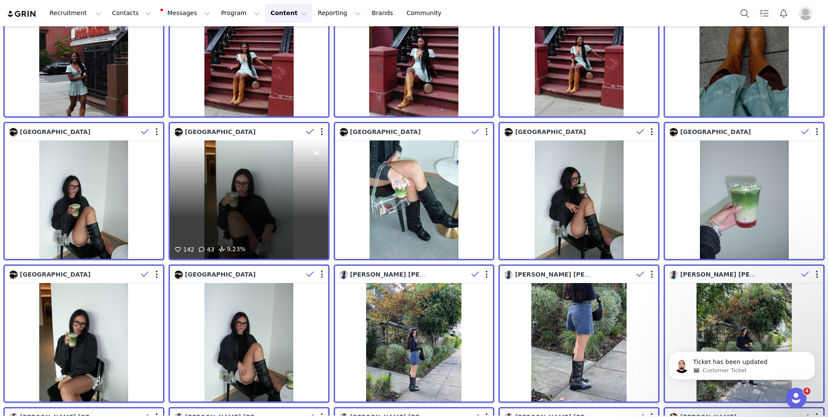
click at [245, 128] on div "Sydney" at bounding box center [238, 132] width 129 height 9
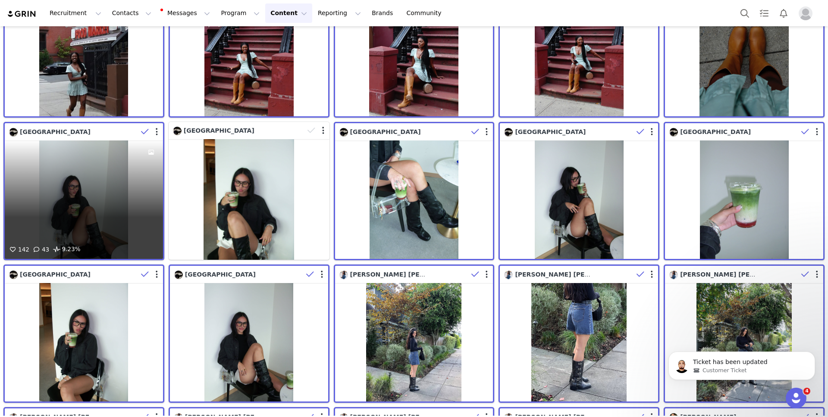
click at [121, 131] on div "Sydney" at bounding box center [73, 132] width 129 height 9
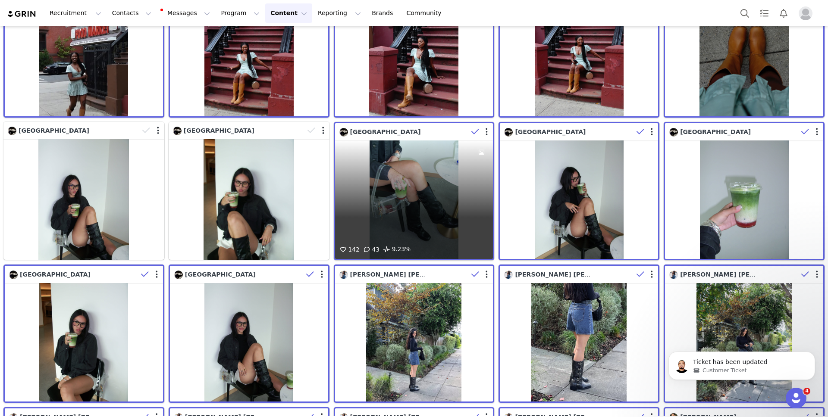
click at [437, 130] on div "Sydney" at bounding box center [403, 132] width 129 height 9
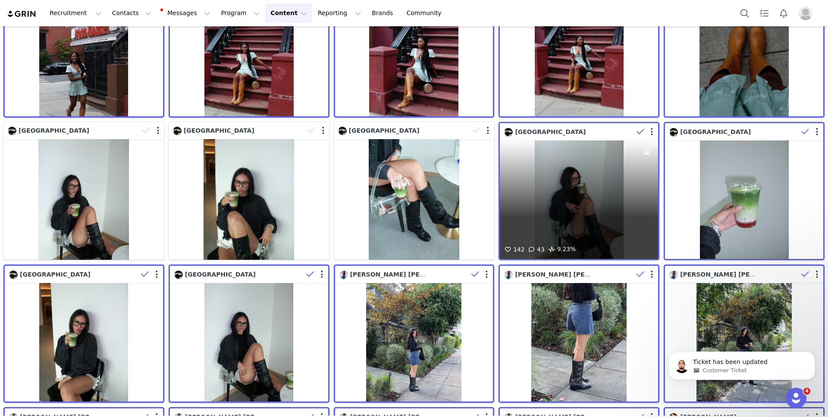
click at [583, 132] on div "Sydney" at bounding box center [568, 132] width 129 height 9
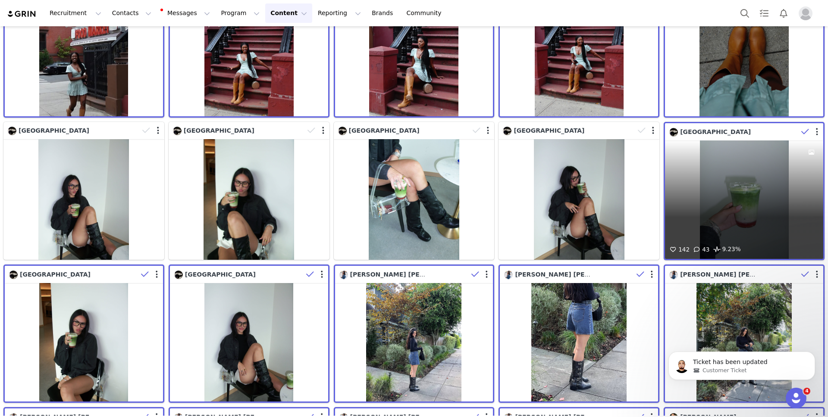
click at [725, 130] on div "Sydney" at bounding box center [733, 132] width 129 height 9
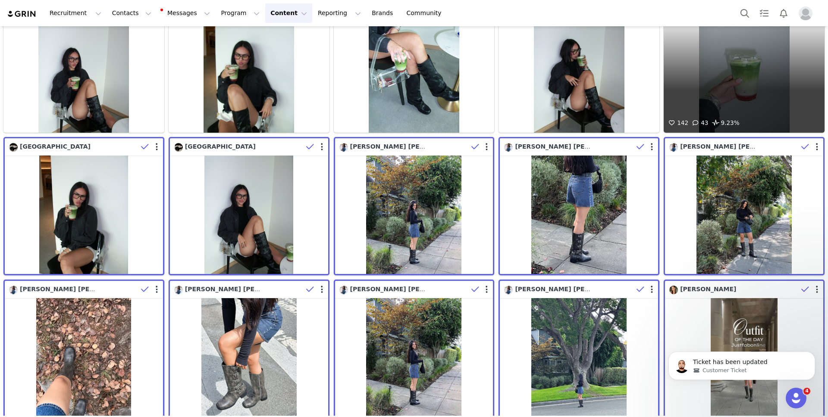
scroll to position [500, 0]
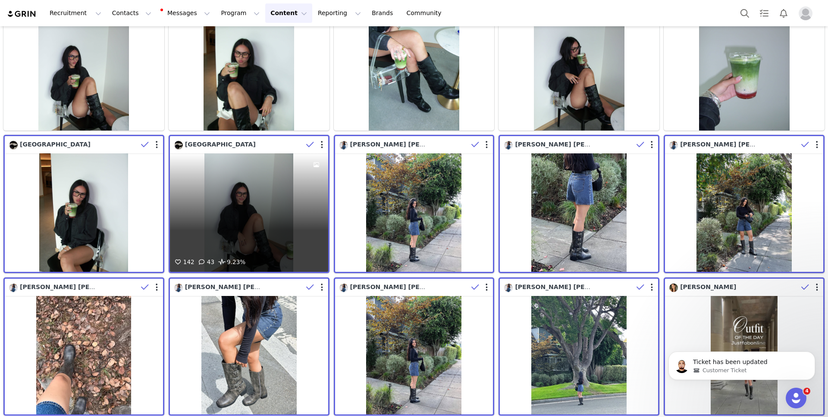
click at [254, 143] on div "Sydney" at bounding box center [238, 144] width 129 height 9
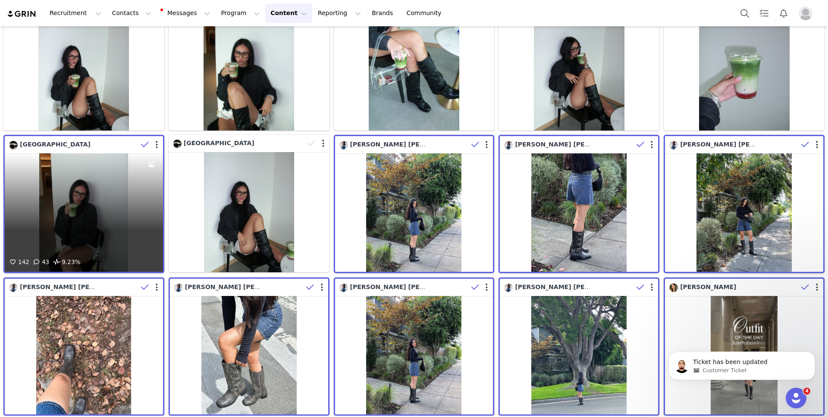
click at [93, 141] on div "Sydney" at bounding box center [73, 144] width 129 height 9
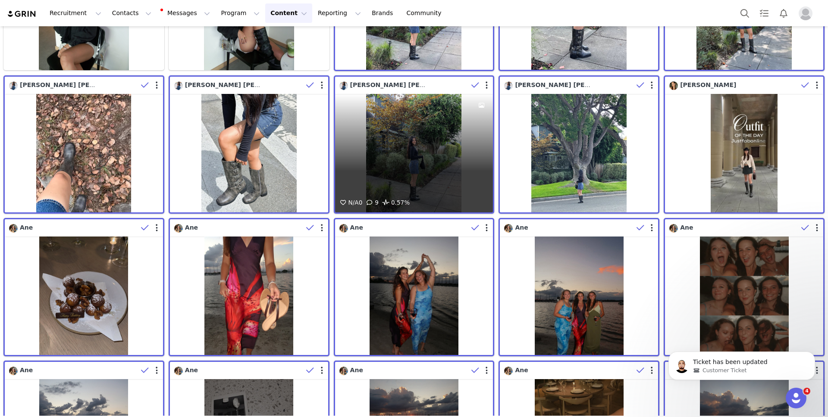
scroll to position [705, 0]
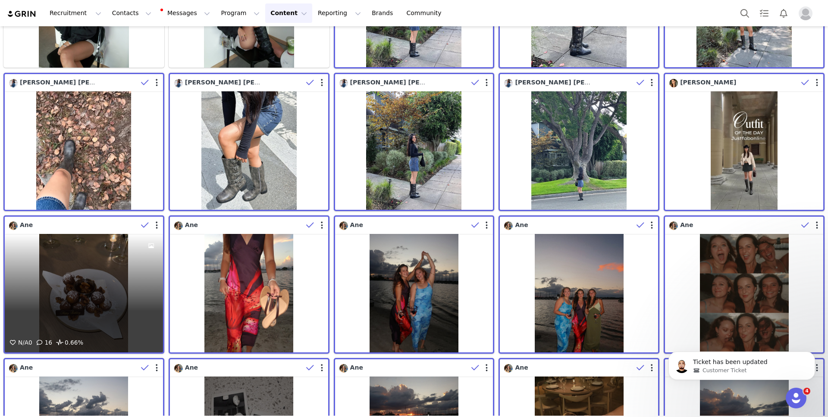
click at [111, 222] on div "Ane" at bounding box center [73, 225] width 129 height 9
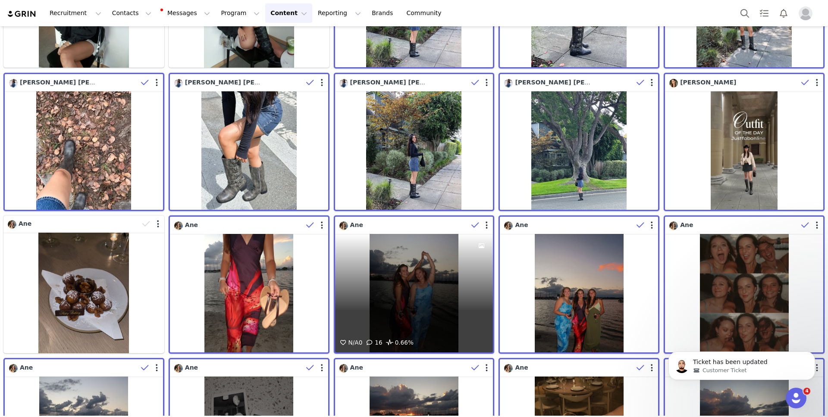
click at [434, 222] on div "Ane" at bounding box center [403, 225] width 129 height 9
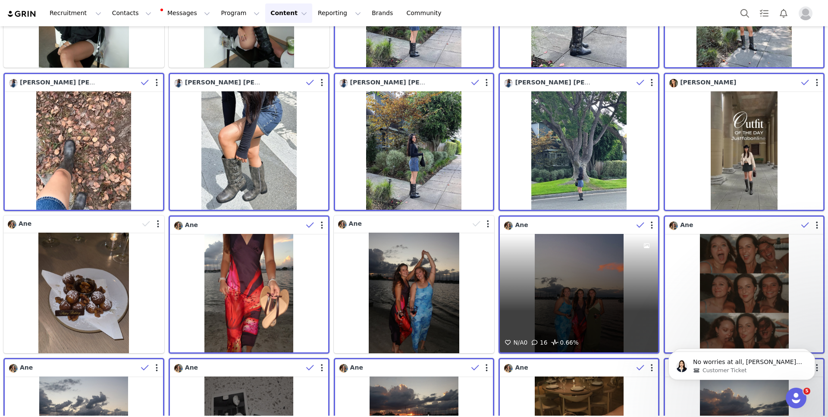
scroll to position [841, 0]
click at [574, 224] on div "Ane" at bounding box center [568, 225] width 129 height 9
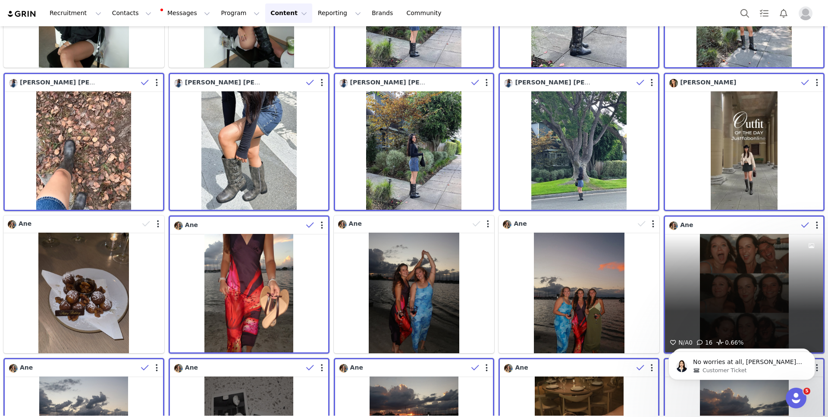
click at [726, 229] on div "Ane" at bounding box center [733, 225] width 129 height 9
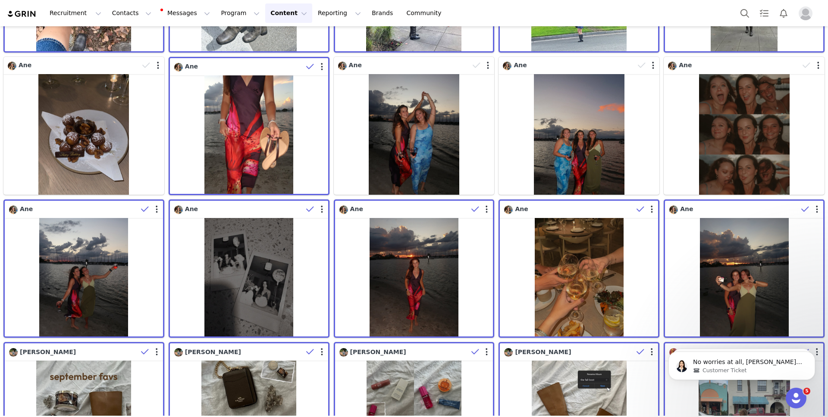
scroll to position [865, 0]
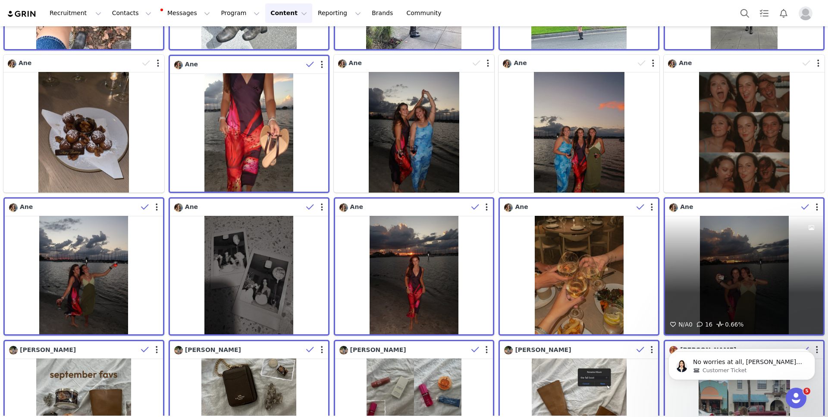
click at [728, 205] on div "Ane" at bounding box center [733, 207] width 129 height 9
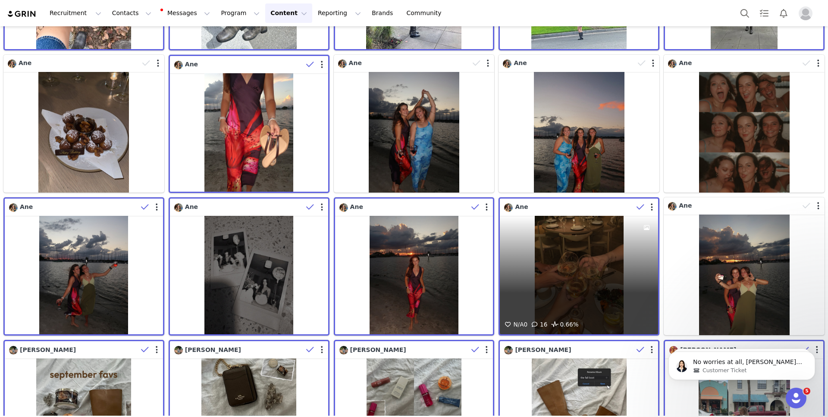
click at [605, 204] on div "Ane" at bounding box center [568, 207] width 129 height 9
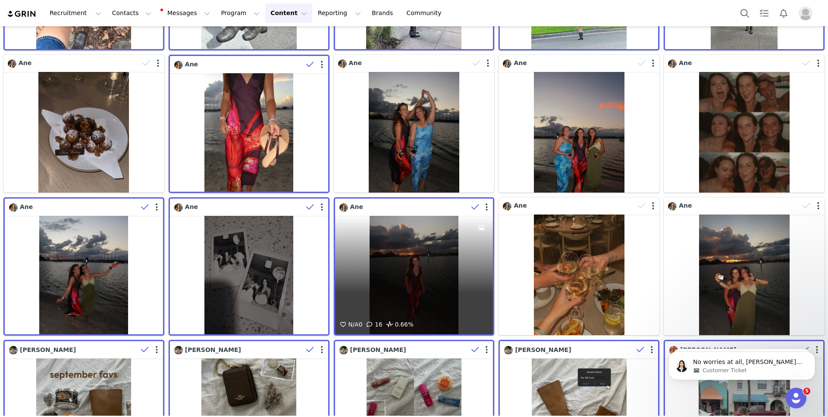
click at [426, 205] on div "Ane" at bounding box center [403, 207] width 129 height 9
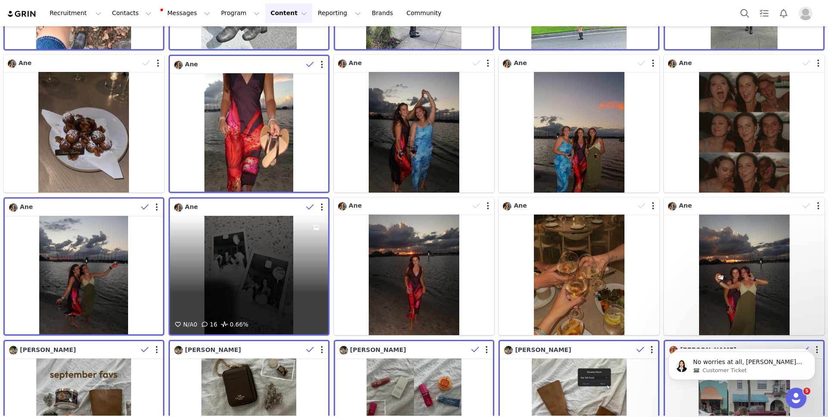
click at [270, 207] on div "Ane" at bounding box center [238, 207] width 129 height 9
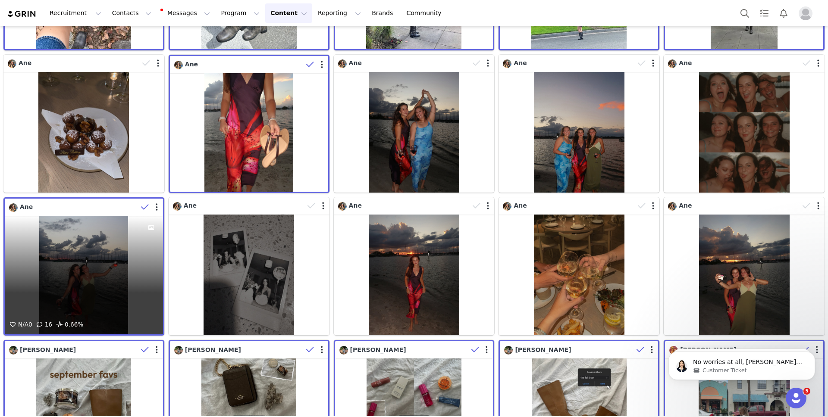
click at [126, 205] on div "Ane" at bounding box center [73, 207] width 129 height 9
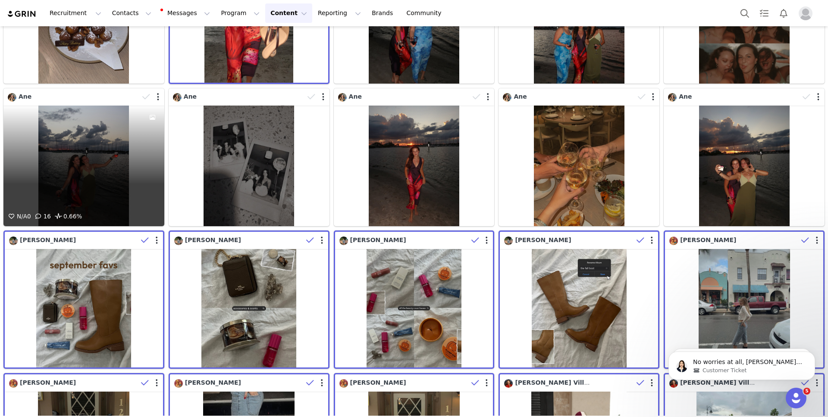
scroll to position [975, 0]
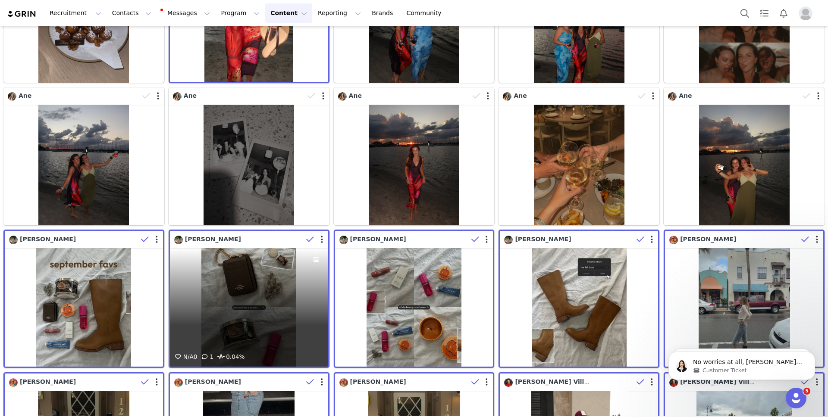
click at [261, 241] on div "Emily" at bounding box center [238, 239] width 129 height 9
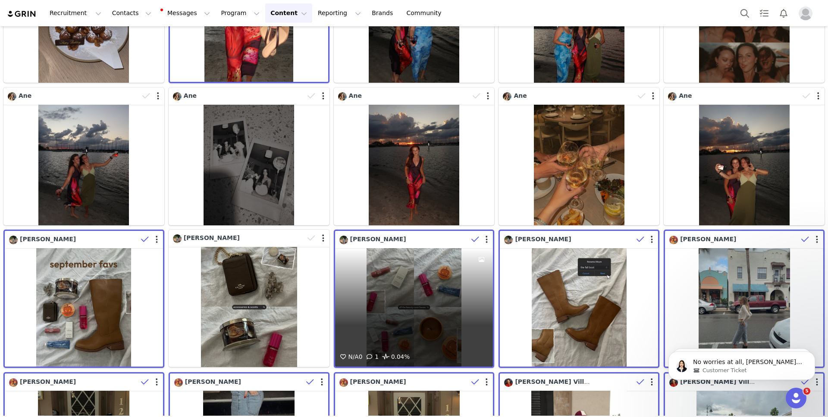
click at [405, 238] on div "Emily" at bounding box center [403, 239] width 129 height 9
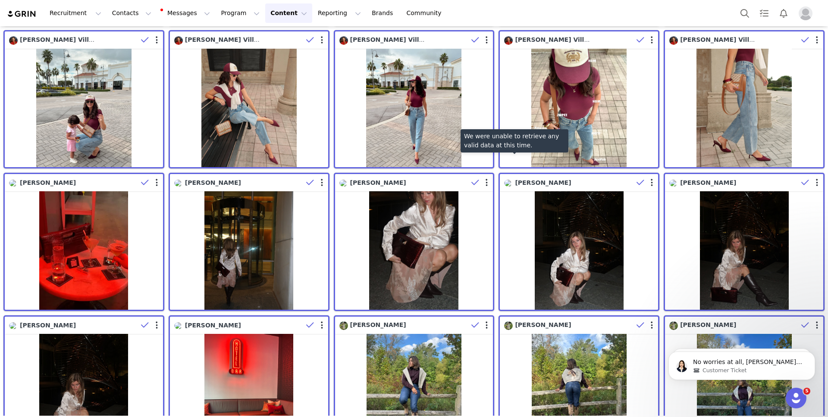
scroll to position [1461, 0]
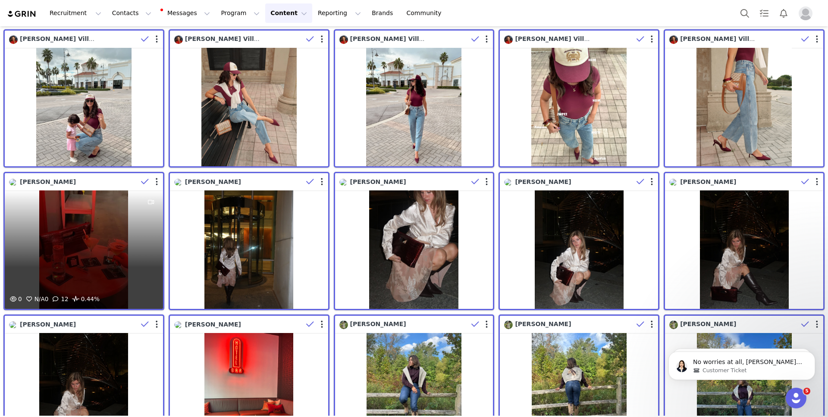
click at [115, 181] on div "Alexandra Powdrell" at bounding box center [73, 182] width 129 height 9
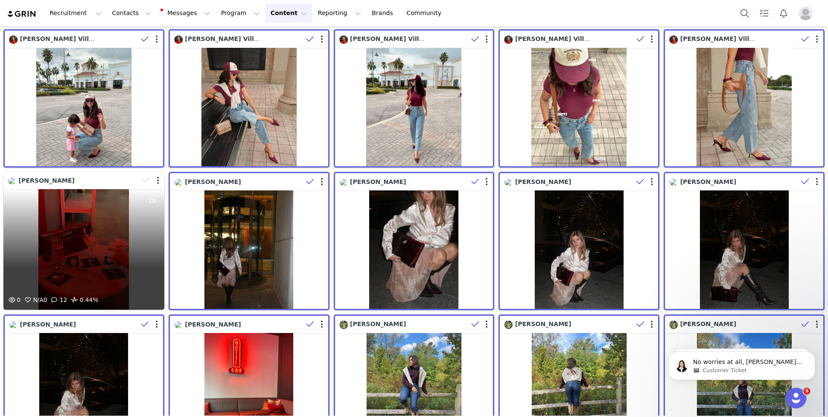
scroll to position [1555, 0]
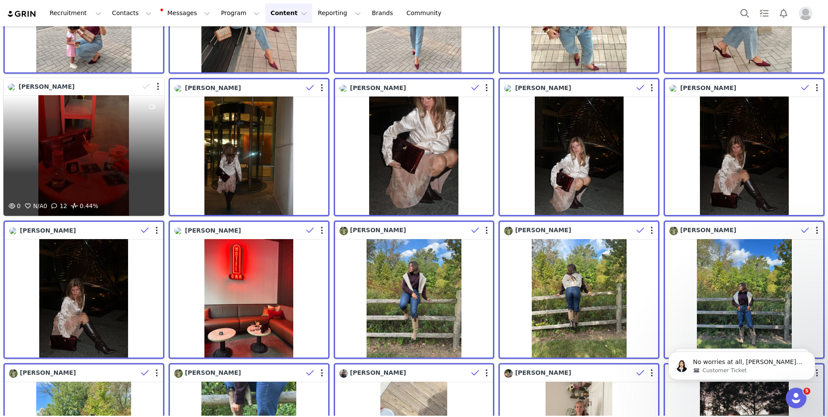
click at [115, 179] on div "0 N/A 0 12 0.44%" at bounding box center [83, 155] width 161 height 121
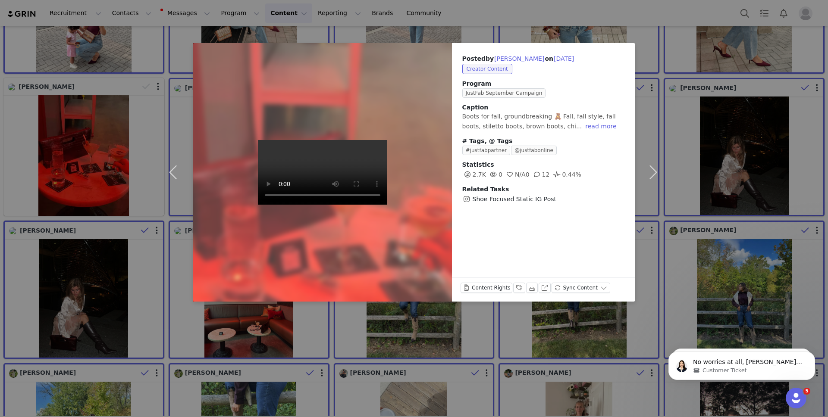
click at [53, 215] on div "Posted by Alexandra Powdrell on Sep 29, 2025 Creator Content Program JustFab Se…" at bounding box center [414, 208] width 828 height 417
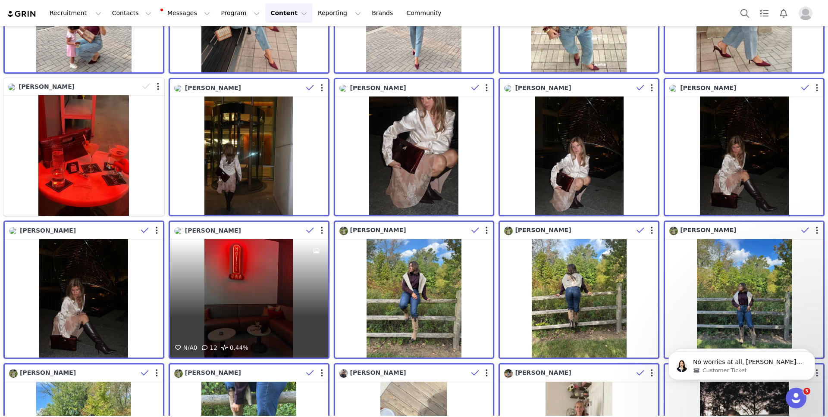
click at [253, 230] on div "Alexandra Powdrell" at bounding box center [238, 230] width 129 height 9
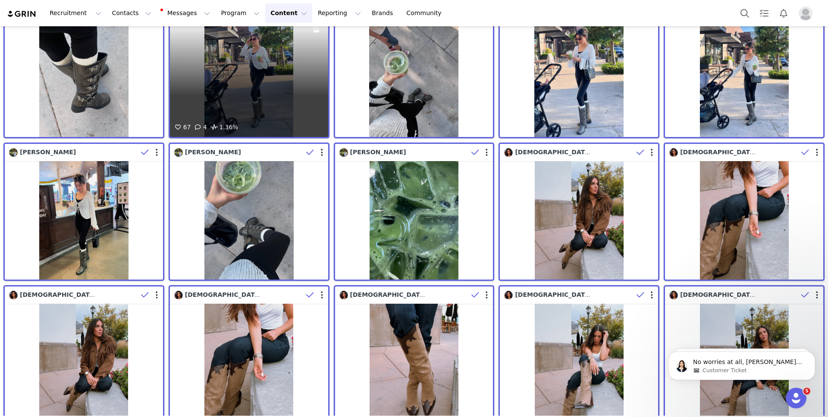
scroll to position [2347, 0]
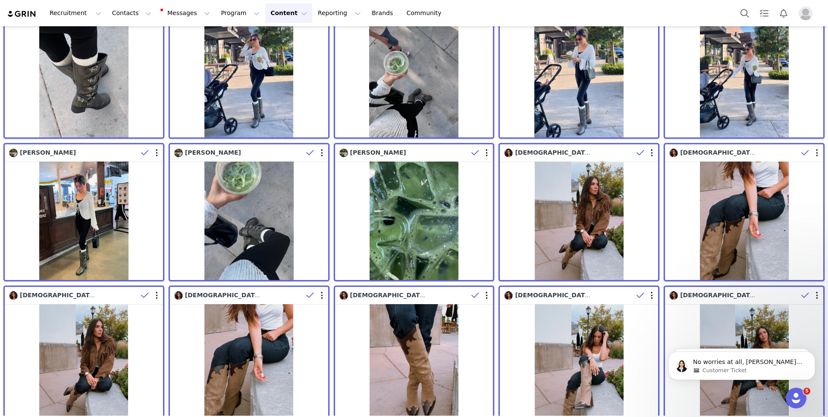
click at [422, 144] on div "Ruth" at bounding box center [414, 152] width 158 height 17
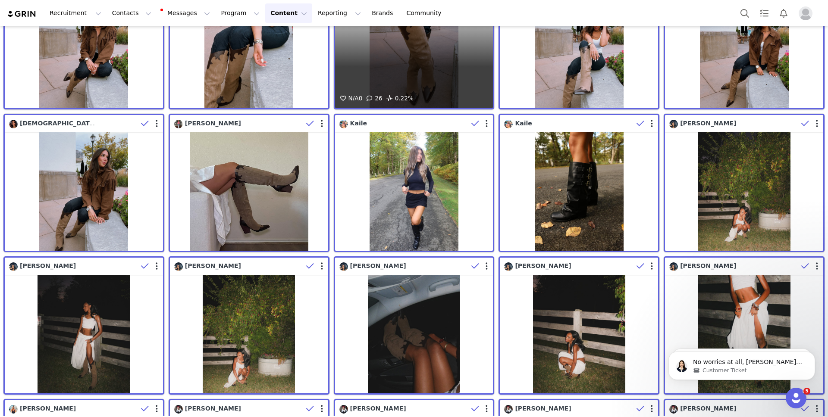
scroll to position [2694, 0]
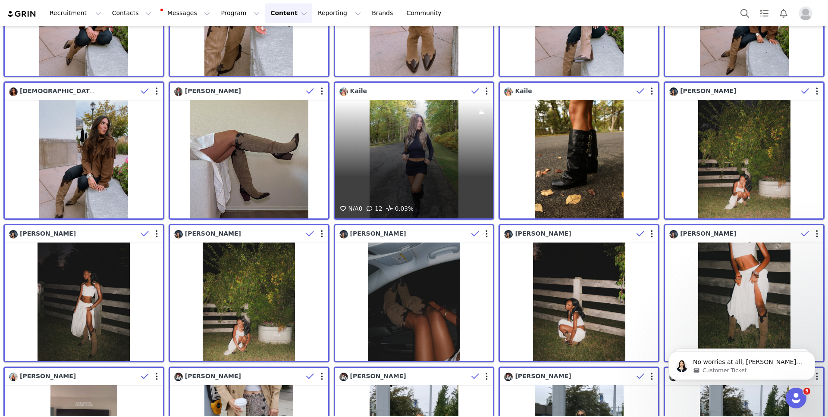
click at [415, 95] on div "Kaile" at bounding box center [403, 91] width 129 height 9
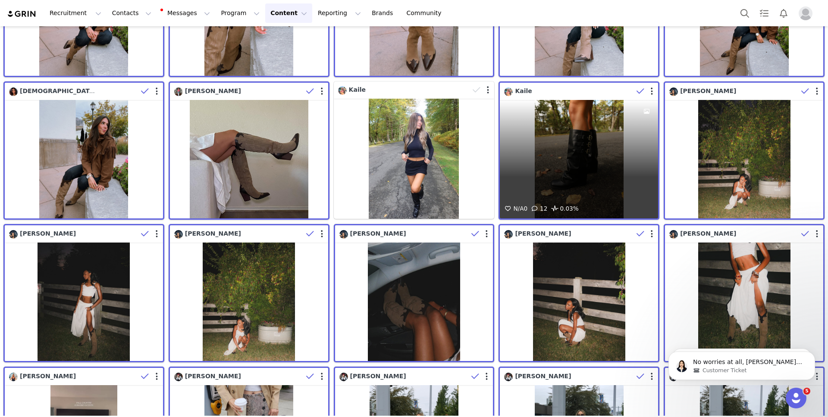
click at [565, 90] on div "Kaile" at bounding box center [568, 91] width 129 height 9
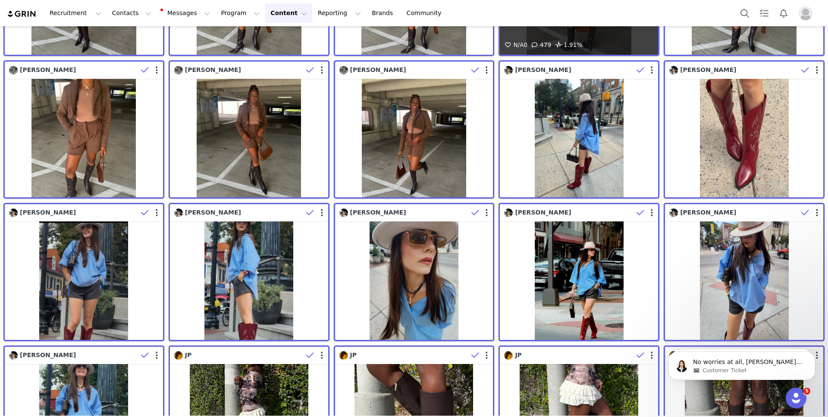
scroll to position [3862, 0]
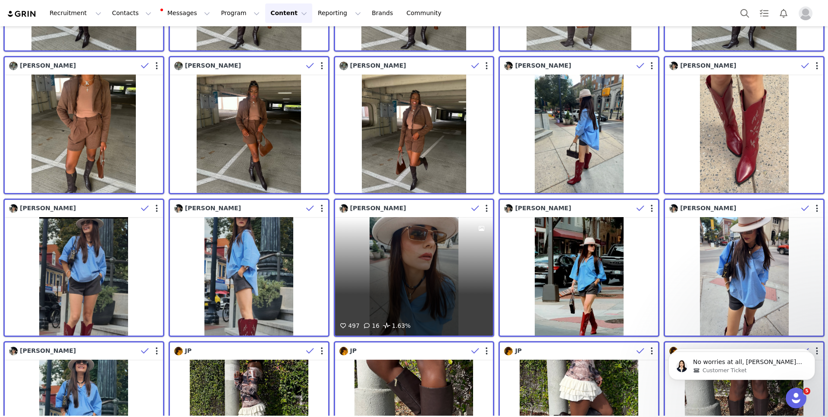
click at [430, 213] on div "Sila Cayli" at bounding box center [403, 208] width 129 height 9
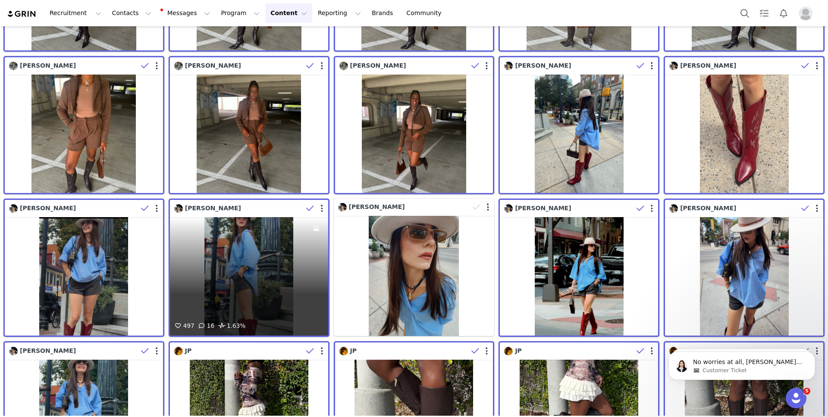
click at [257, 208] on div "Sila Cayli" at bounding box center [238, 208] width 129 height 9
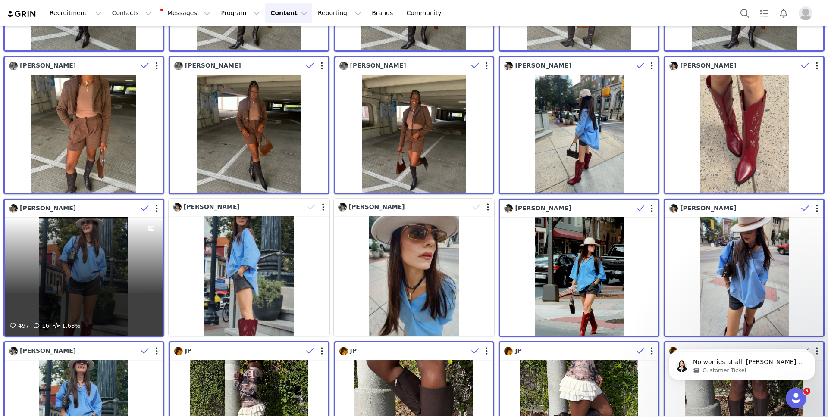
click at [98, 202] on div "Sila Cayli" at bounding box center [86, 208] width 154 height 13
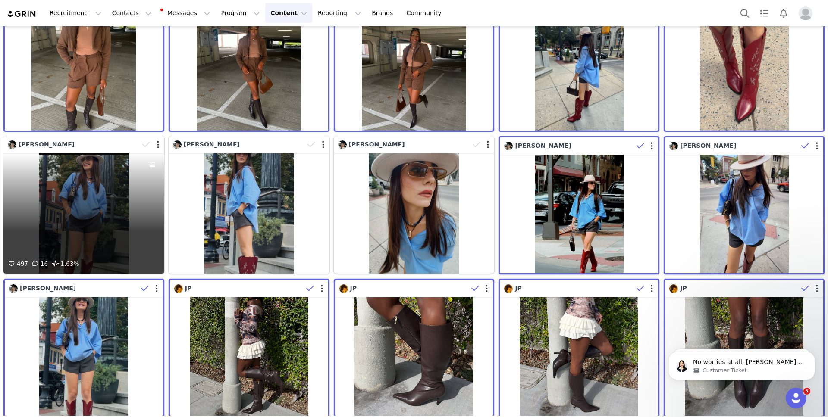
scroll to position [3940, 0]
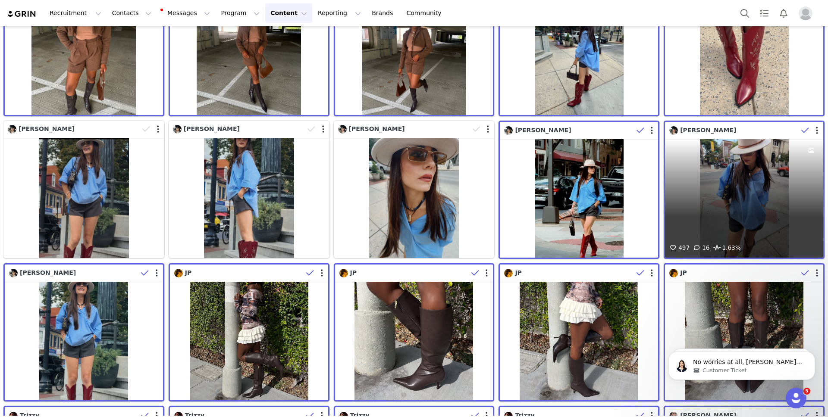
click at [754, 126] on div "Sila Cayli" at bounding box center [733, 130] width 129 height 9
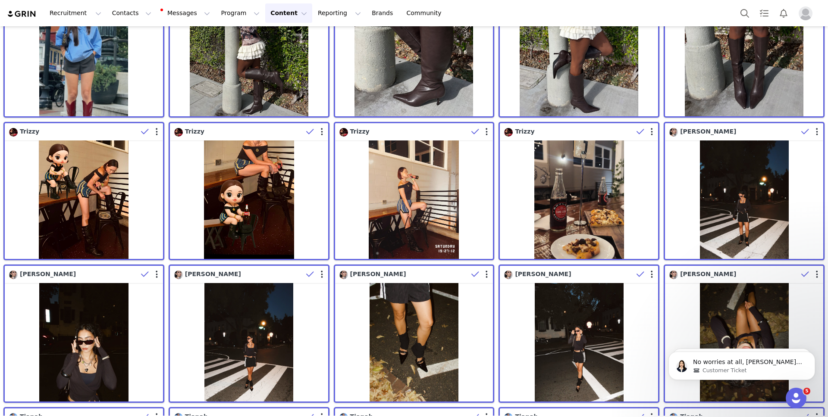
scroll to position [4225, 0]
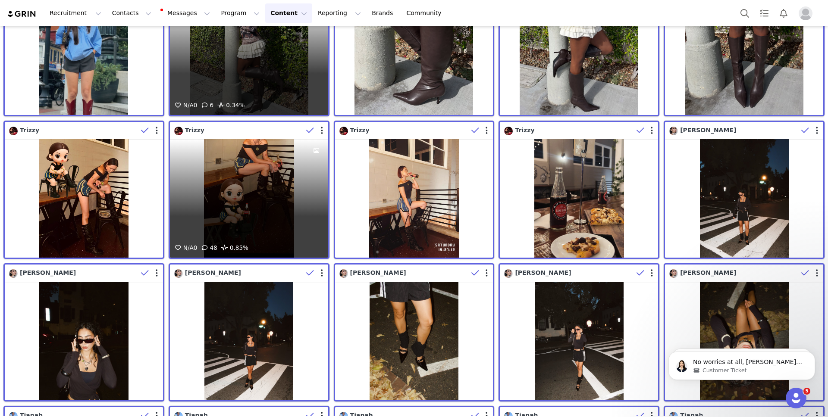
click at [256, 134] on div "Trizzy" at bounding box center [238, 130] width 129 height 9
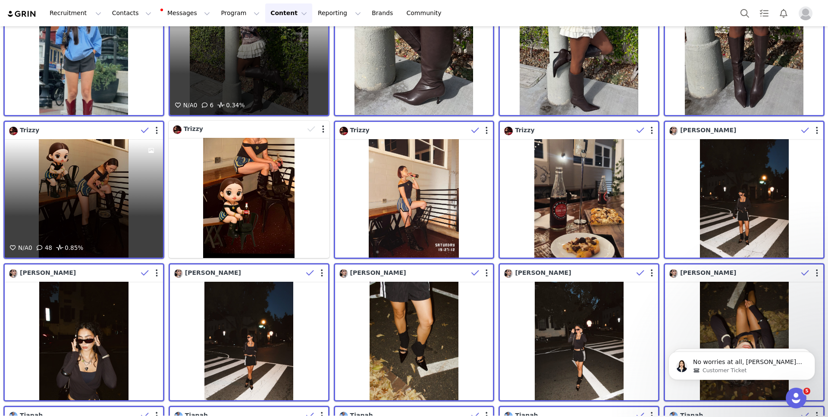
click at [111, 131] on div "Trizzy" at bounding box center [73, 130] width 129 height 9
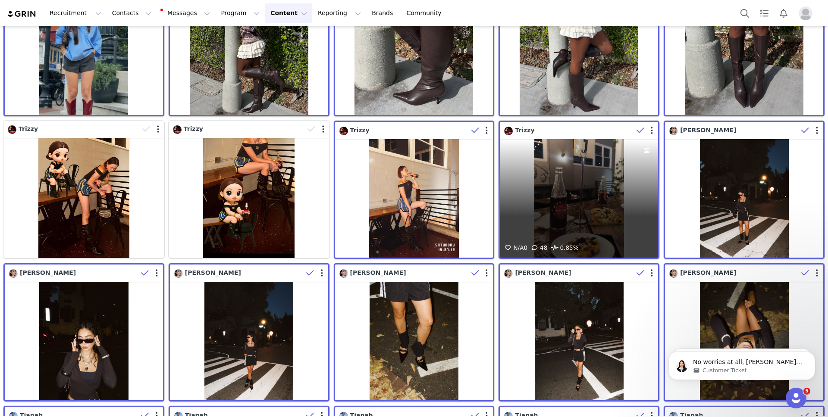
click at [596, 128] on div "Trizzy" at bounding box center [568, 130] width 129 height 9
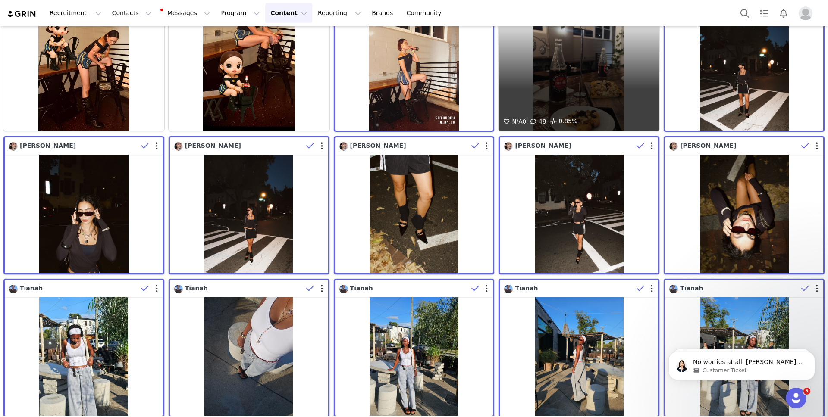
scroll to position [4353, 0]
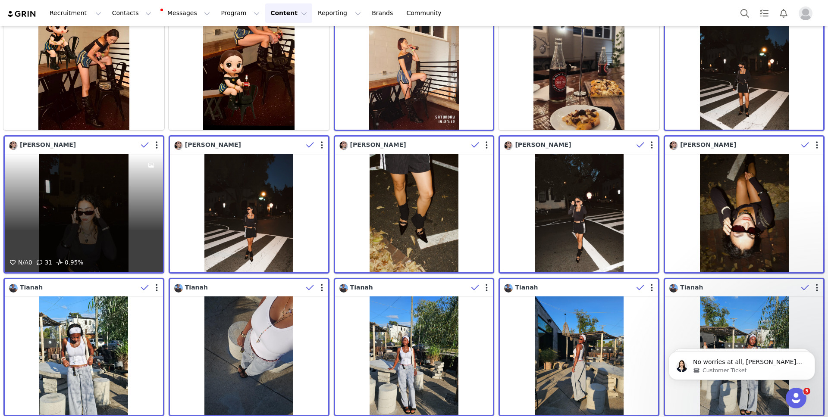
click at [122, 144] on div "Lulu Kehlani" at bounding box center [73, 145] width 129 height 9
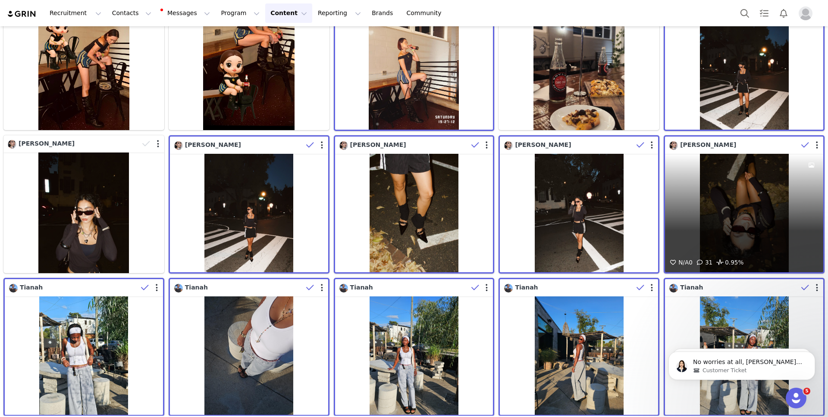
click at [730, 148] on div "Lulu Kehlani" at bounding box center [733, 145] width 129 height 9
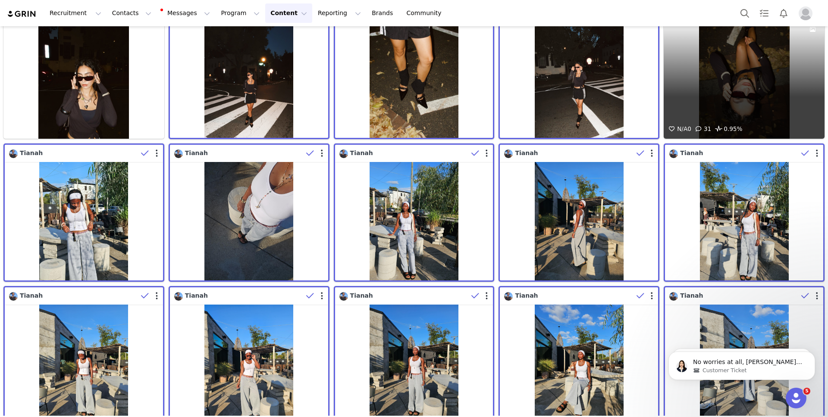
scroll to position [4488, 0]
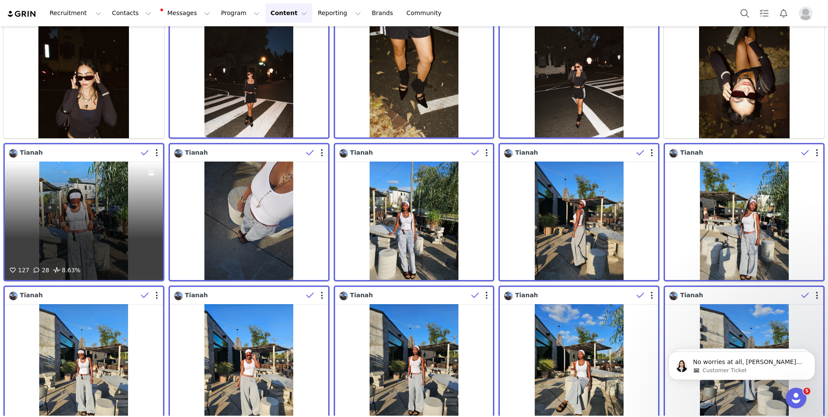
click at [115, 162] on div "127 28 8.63%" at bounding box center [84, 221] width 158 height 119
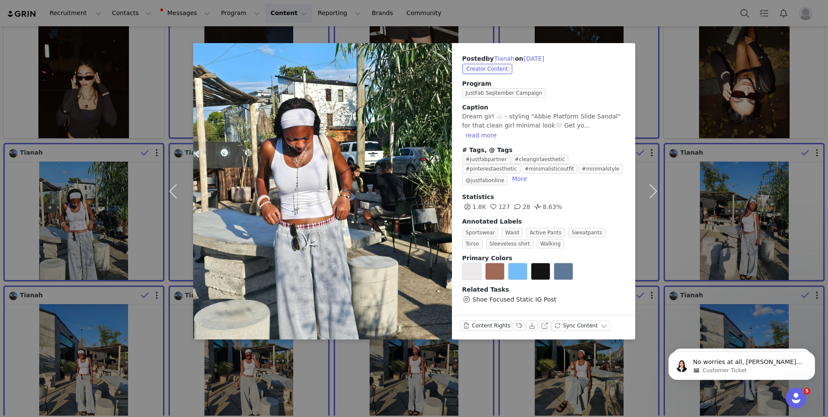
click at [82, 197] on div "Posted by Tianah on Sep 27, 2025 Creator Content Program JustFab September Camp…" at bounding box center [414, 208] width 828 height 417
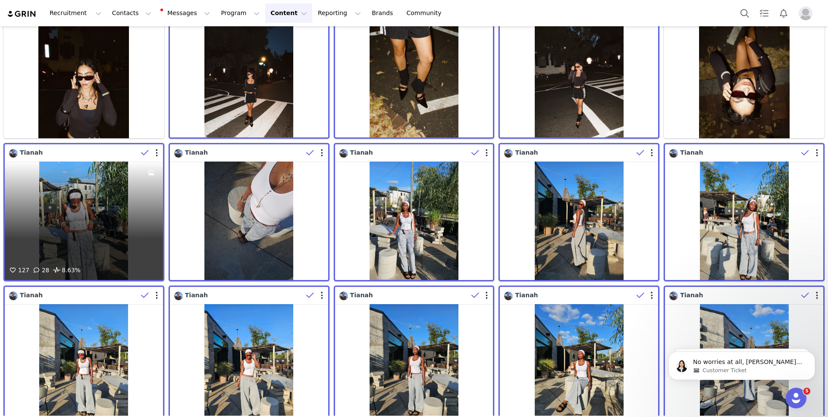
click at [89, 152] on div "Tianah" at bounding box center [73, 152] width 129 height 9
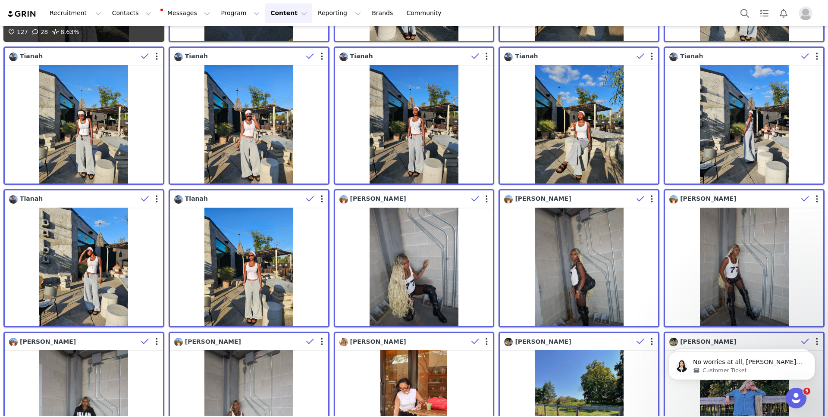
scroll to position [4730, 0]
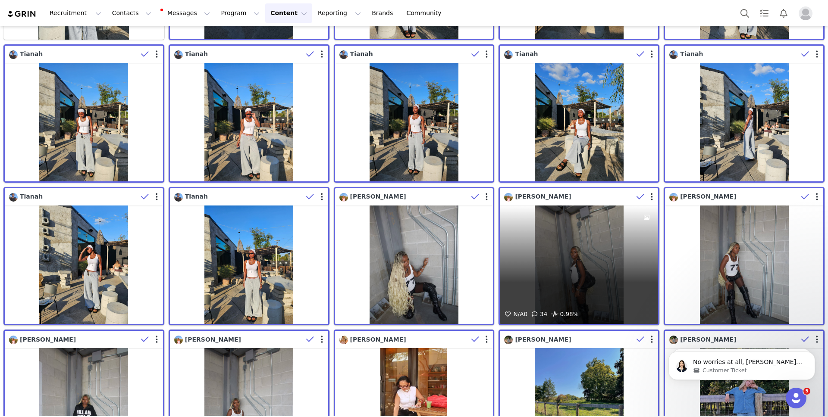
click at [588, 198] on div "Cynsha Sedrick" at bounding box center [568, 196] width 129 height 9
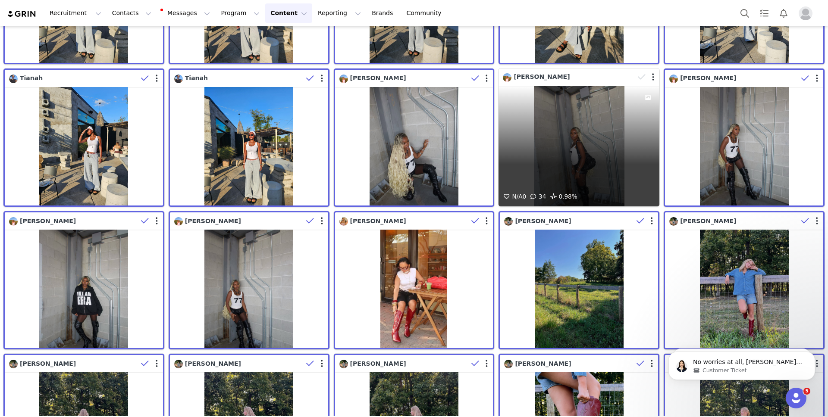
scroll to position [4854, 0]
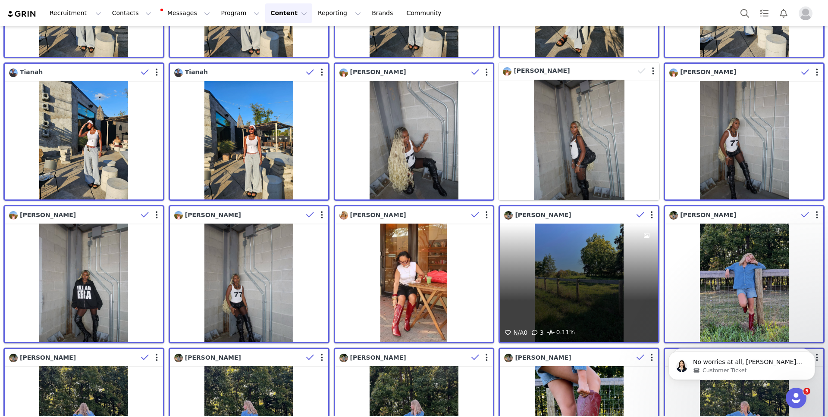
click at [595, 216] on div "Emily" at bounding box center [568, 215] width 129 height 9
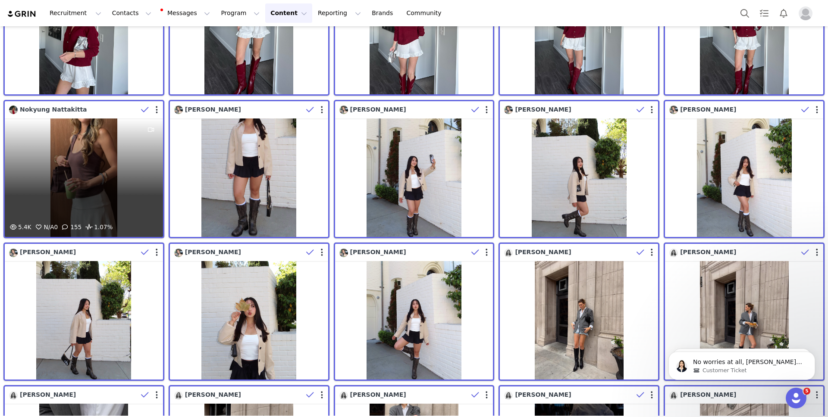
scroll to position [5532, 0]
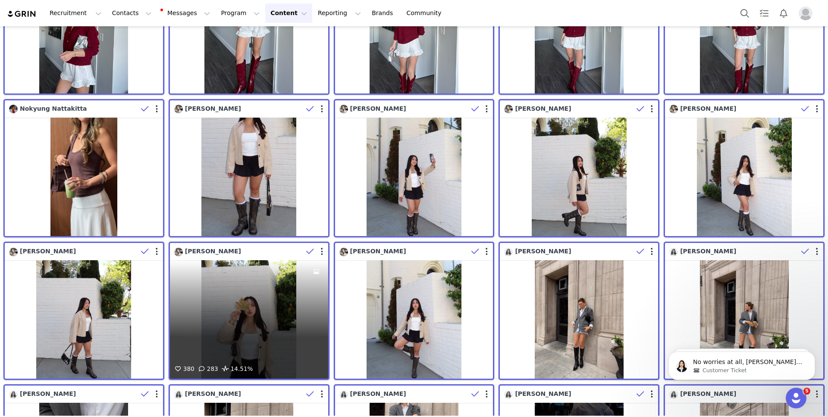
click at [260, 251] on div "Connie Thang" at bounding box center [238, 251] width 129 height 9
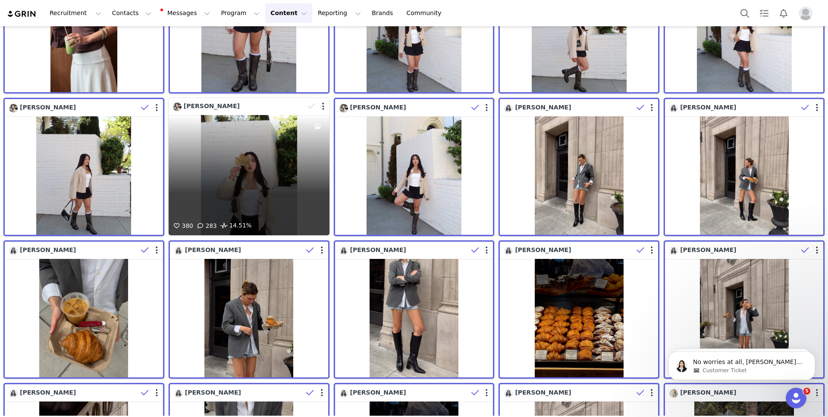
scroll to position [5677, 0]
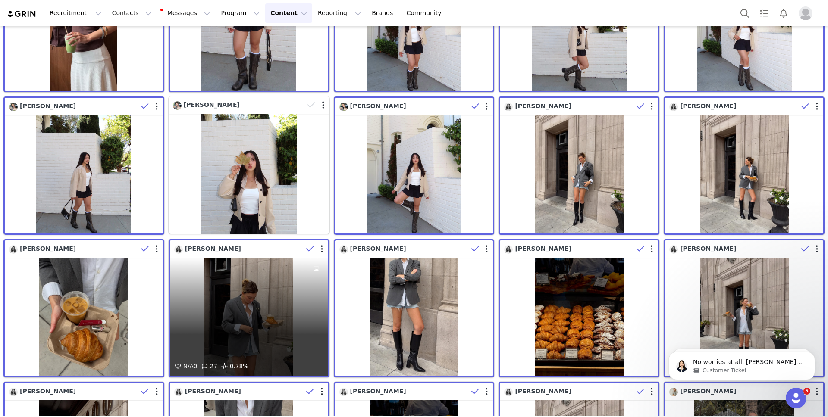
click at [268, 253] on div "Hayley Langer" at bounding box center [238, 248] width 129 height 9
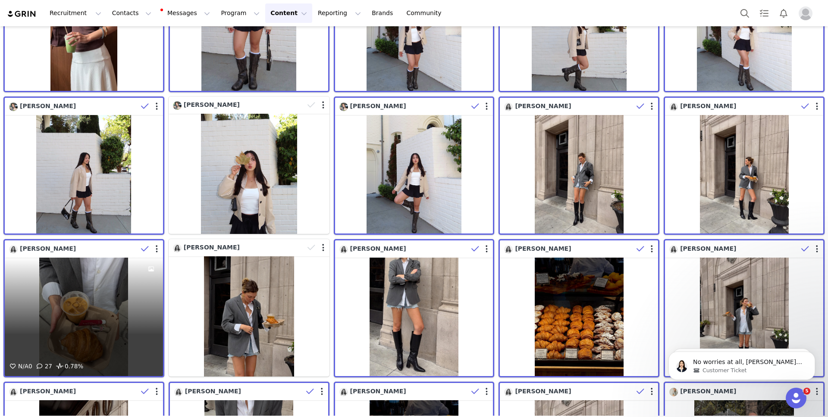
click at [117, 248] on div "Hayley Langer" at bounding box center [73, 248] width 129 height 9
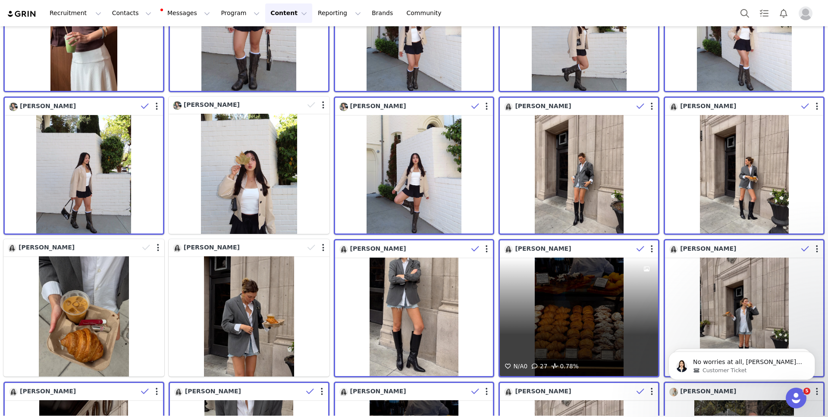
click at [585, 248] on div "Hayley Langer" at bounding box center [568, 248] width 129 height 9
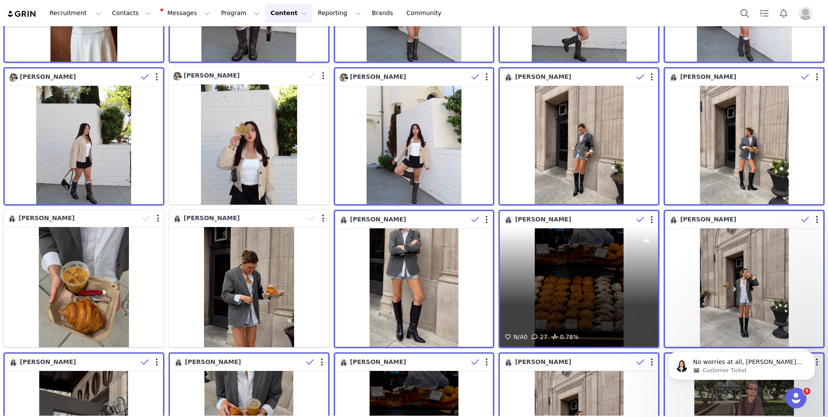
scroll to position [5707, 0]
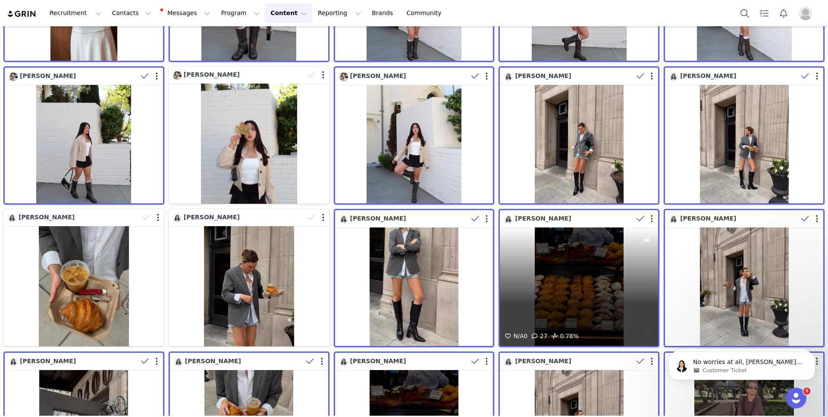
click at [602, 216] on div "Hayley Langer" at bounding box center [568, 218] width 129 height 9
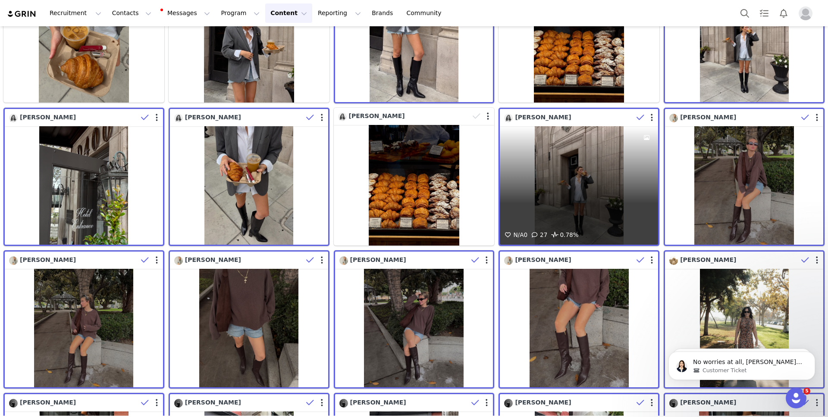
scroll to position [5952, 0]
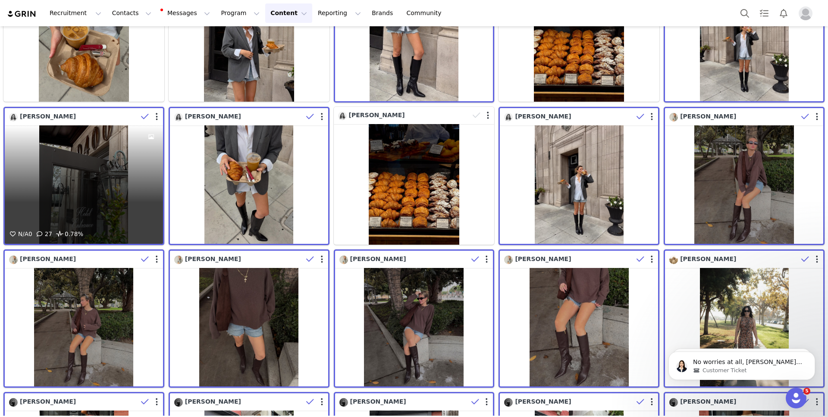
click at [106, 116] on div "Hayley Langer" at bounding box center [73, 116] width 129 height 9
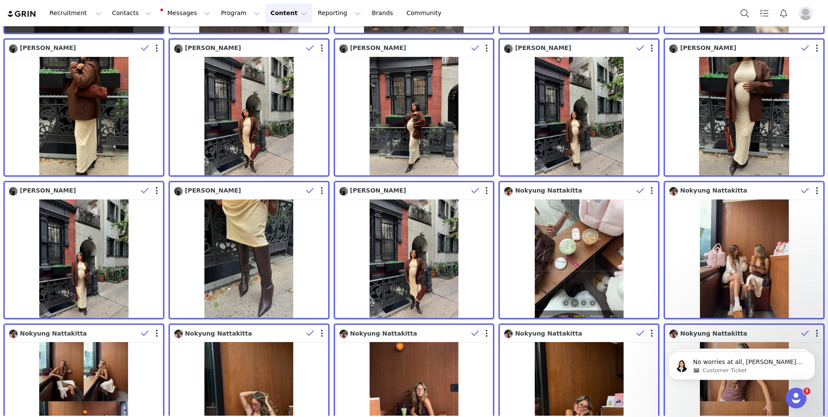
scroll to position [6309, 0]
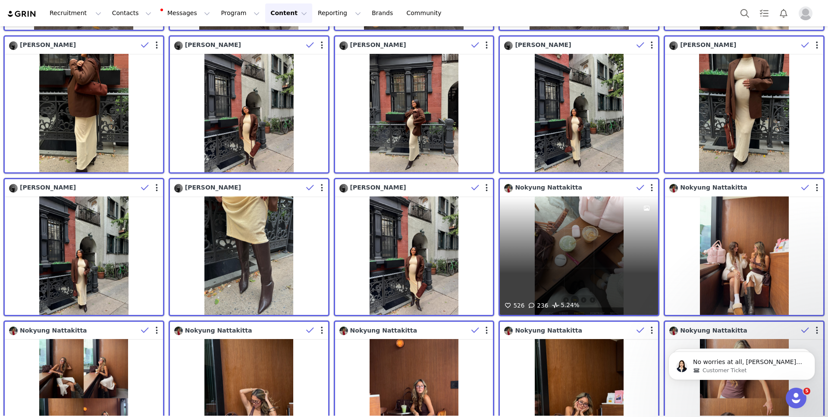
click at [606, 191] on div "Nokyung Nattakitta" at bounding box center [568, 187] width 129 height 9
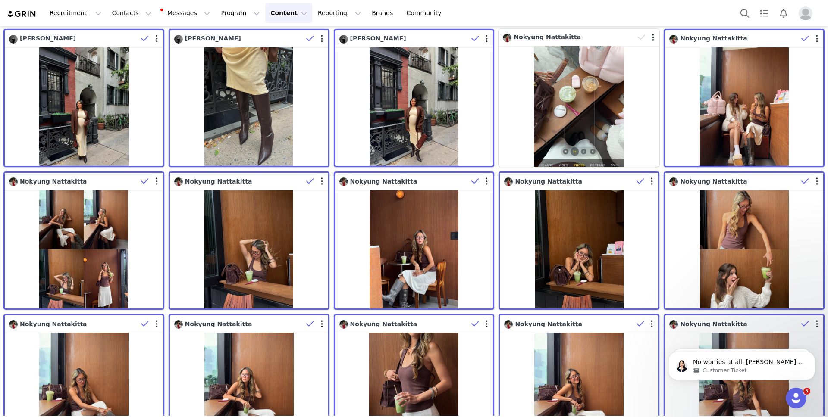
scroll to position [6461, 0]
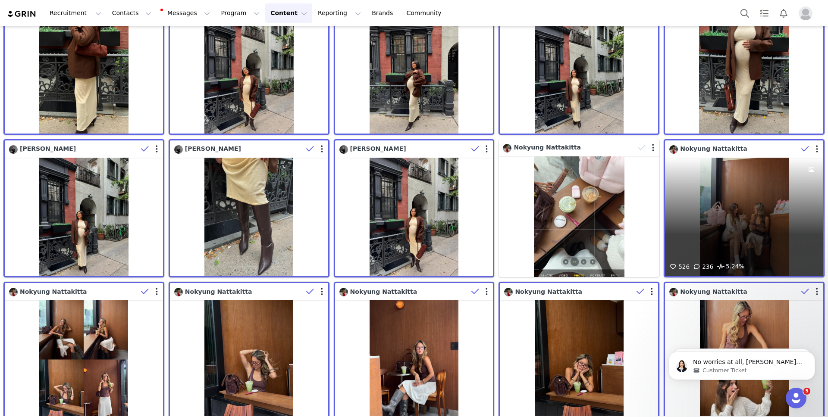
click at [752, 149] on div "Nokyung Nattakitta" at bounding box center [733, 148] width 129 height 9
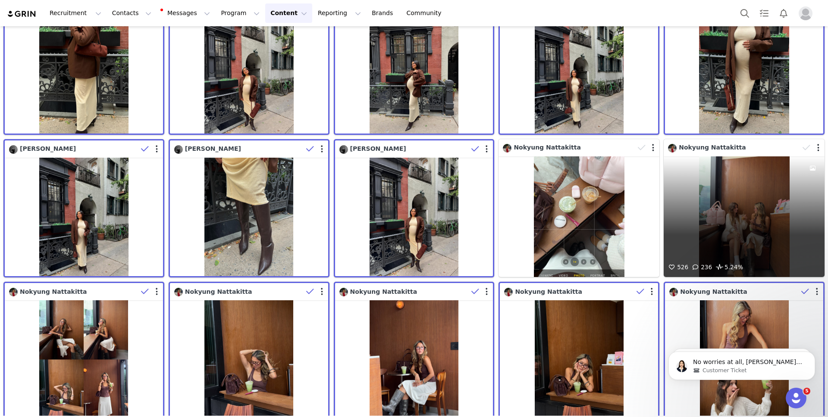
scroll to position [6446, 0]
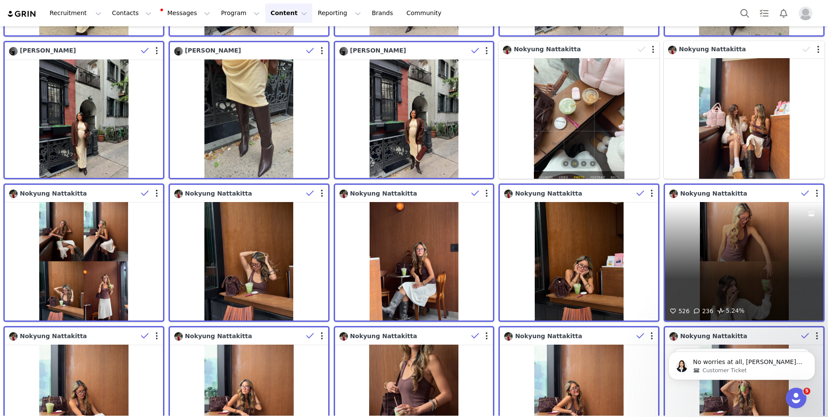
click at [774, 193] on div "Nokyung Nattakitta" at bounding box center [733, 193] width 129 height 9
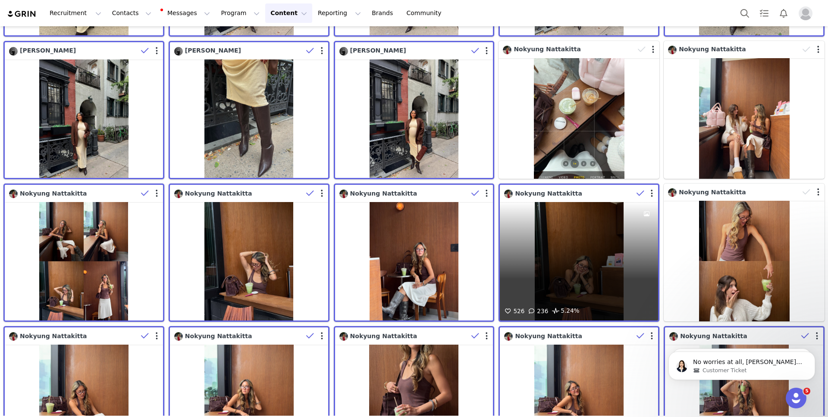
click at [599, 194] on div "Nokyung Nattakitta" at bounding box center [568, 193] width 129 height 9
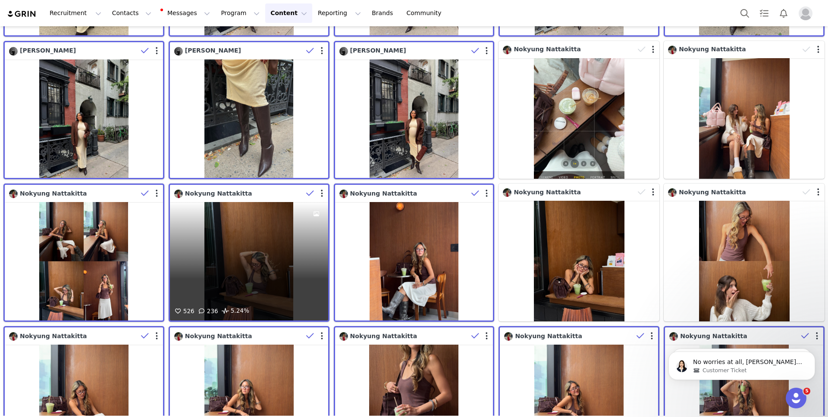
click at [265, 188] on div "Nokyung Nattakitta" at bounding box center [251, 193] width 154 height 13
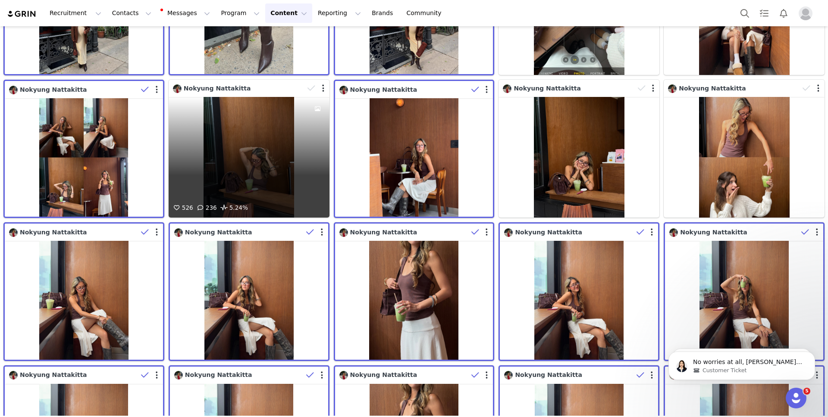
scroll to position [6605, 0]
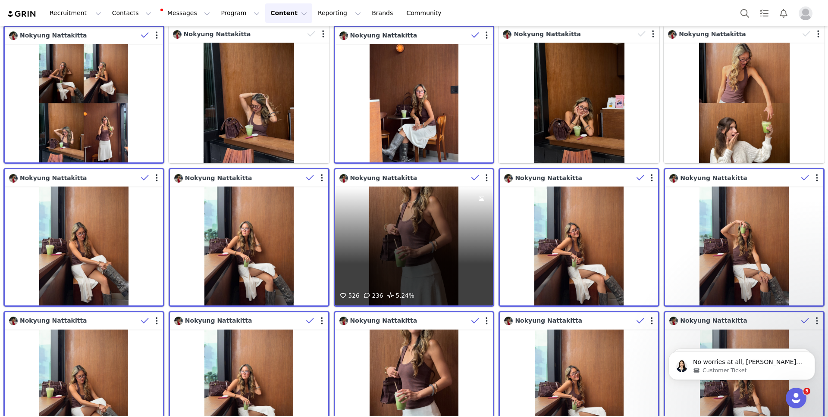
click at [450, 176] on div "Nokyung Nattakitta" at bounding box center [403, 178] width 129 height 9
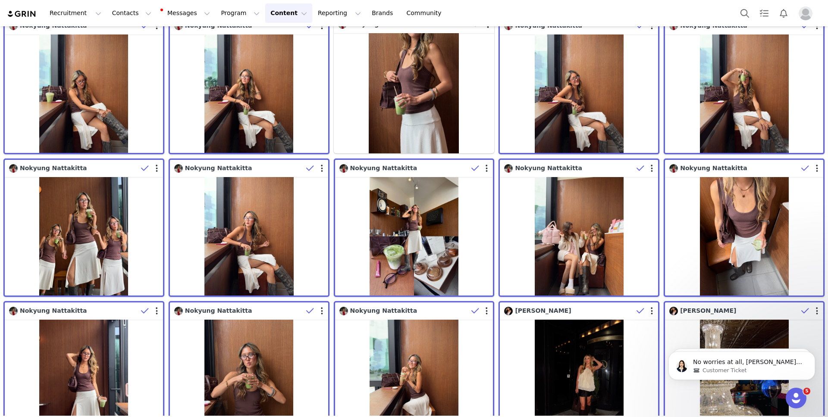
scroll to position [6901, 0]
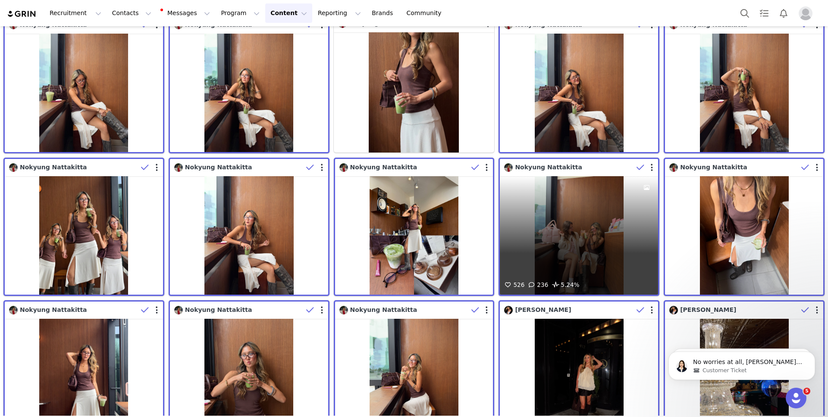
click at [590, 168] on div "Nokyung Nattakitta" at bounding box center [568, 167] width 129 height 9
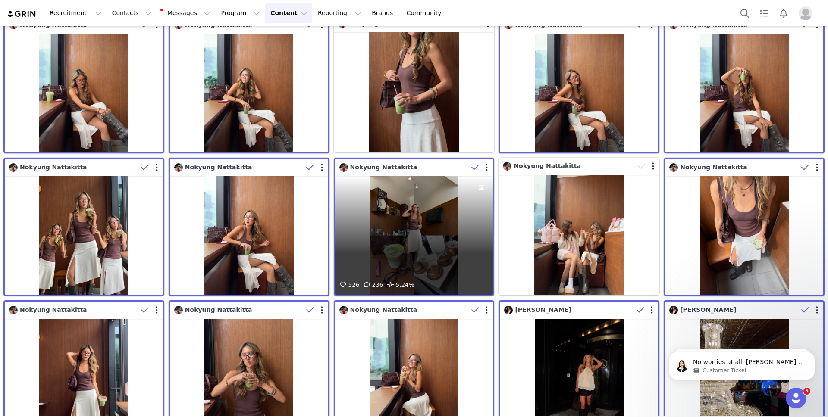
click at [451, 170] on div "Nokyung Nattakitta" at bounding box center [403, 167] width 129 height 9
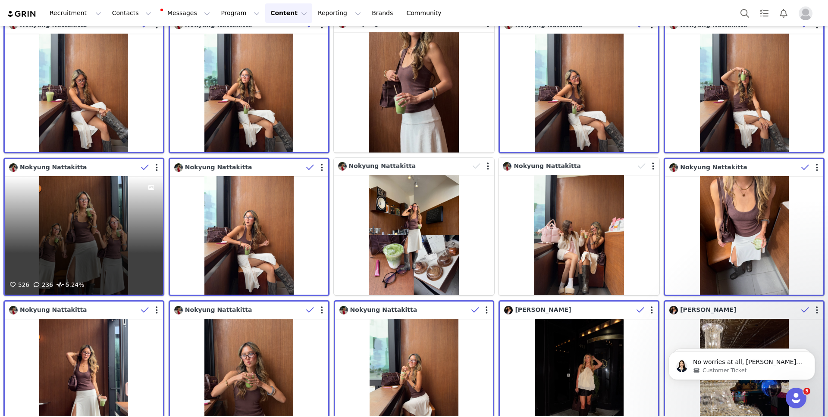
click at [120, 163] on div "Nokyung Nattakitta" at bounding box center [73, 167] width 129 height 9
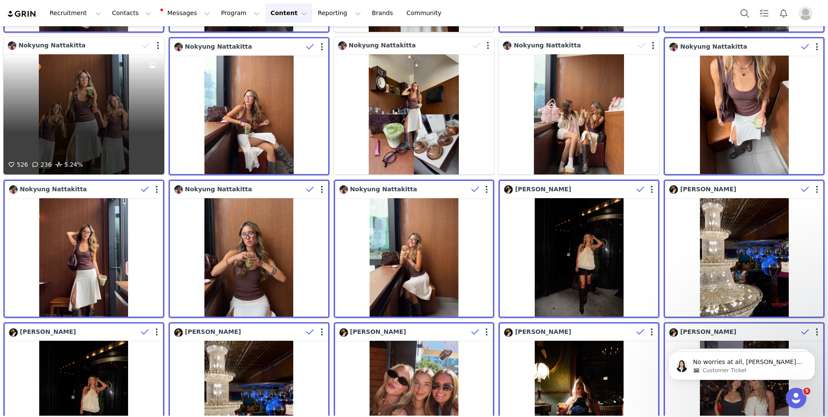
scroll to position [7025, 0]
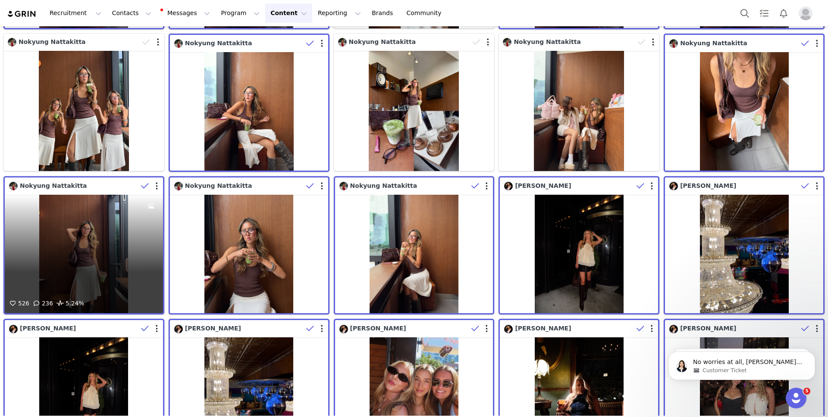
click at [115, 185] on div "Nokyung Nattakitta" at bounding box center [73, 186] width 129 height 9
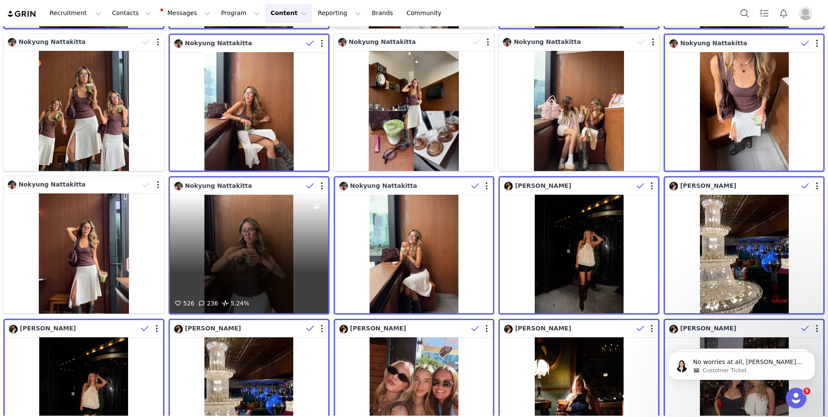
click at [287, 185] on div "Nokyung Nattakitta" at bounding box center [238, 186] width 129 height 9
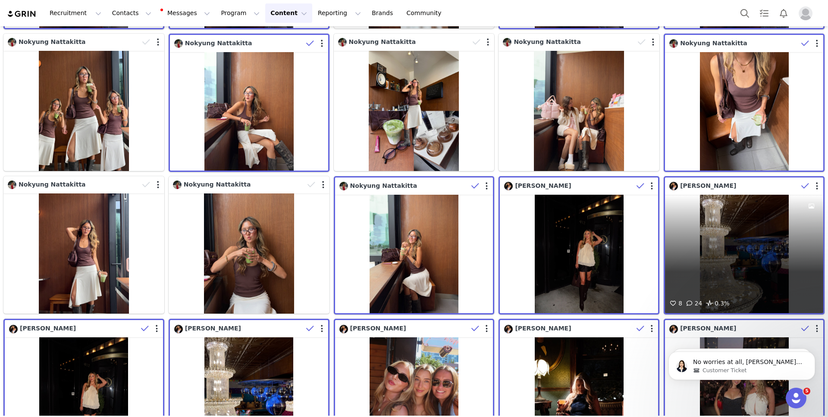
click at [777, 191] on div "Eliana Shiloh" at bounding box center [746, 186] width 154 height 13
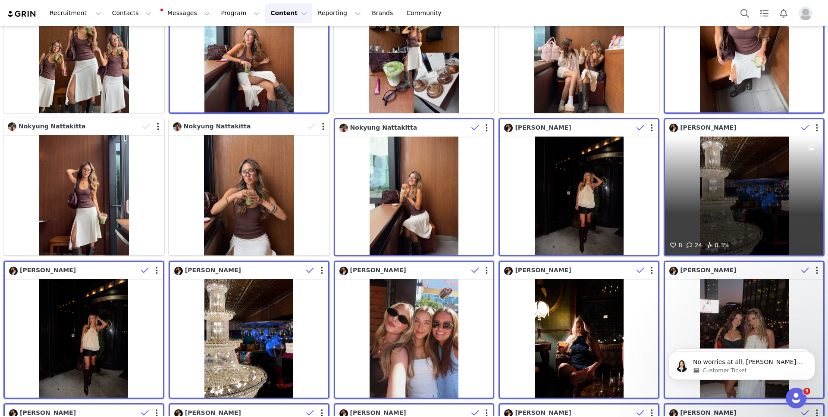
click at [752, 126] on div "Eliana Shiloh" at bounding box center [733, 127] width 129 height 9
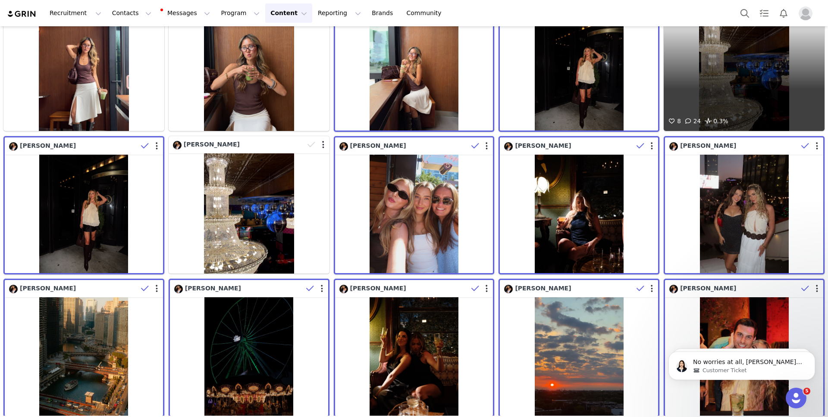
scroll to position [7209, 0]
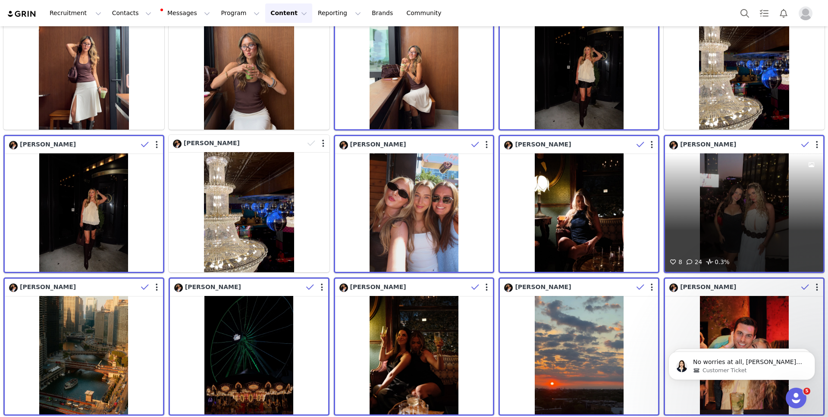
click at [757, 142] on div "Eliana Shiloh" at bounding box center [733, 144] width 129 height 9
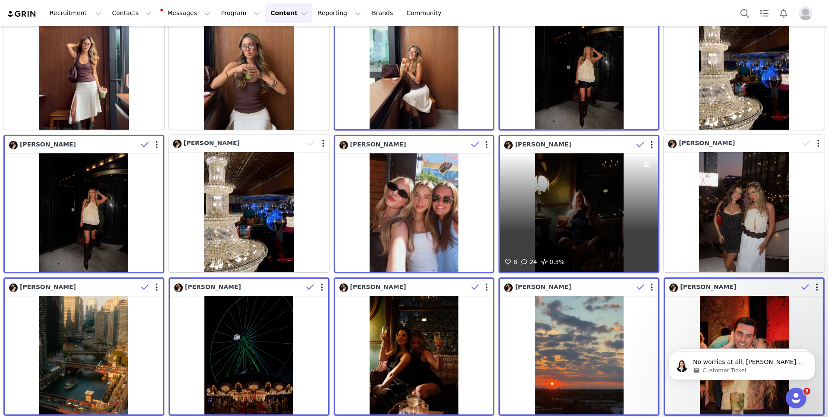
click at [603, 150] on div "Eliana Shiloh" at bounding box center [568, 144] width 129 height 9
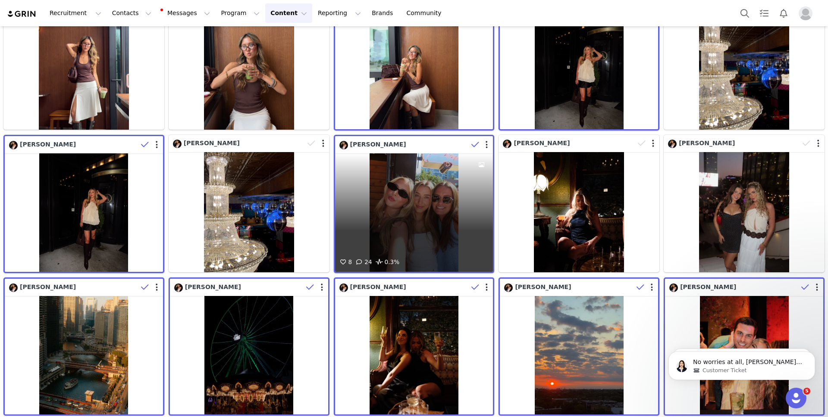
click at [435, 143] on div "Eliana Shiloh" at bounding box center [403, 144] width 129 height 9
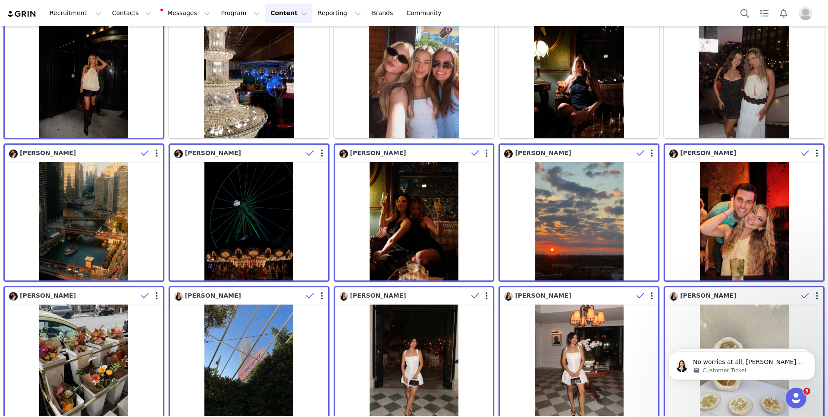
scroll to position [7344, 0]
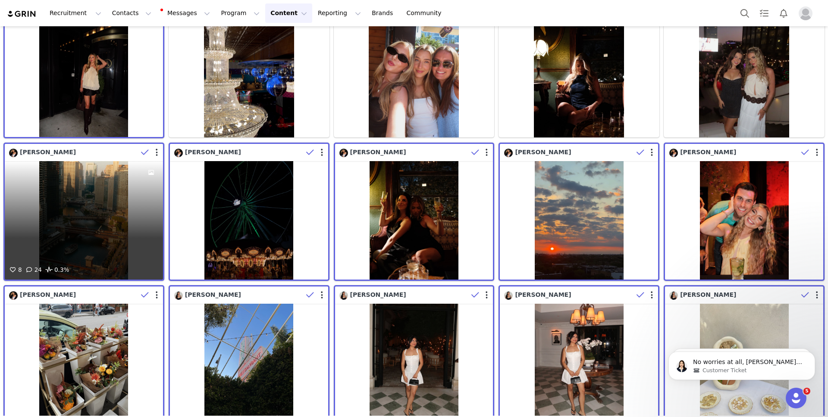
click at [124, 152] on div "Eliana Shiloh" at bounding box center [73, 152] width 129 height 9
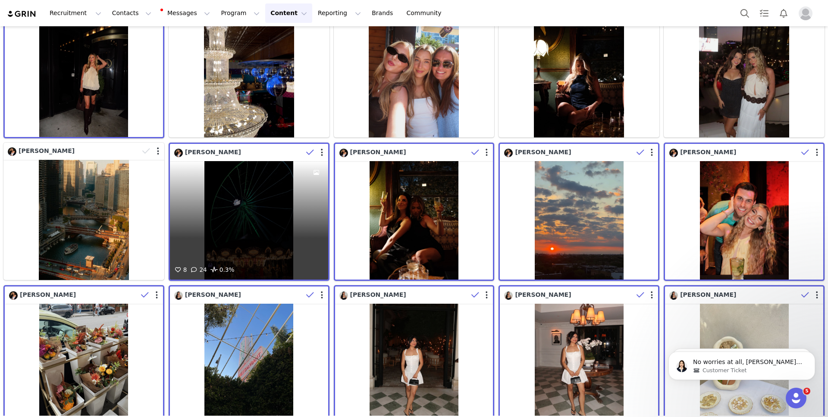
click at [267, 156] on div "Eliana Shiloh" at bounding box center [238, 152] width 129 height 9
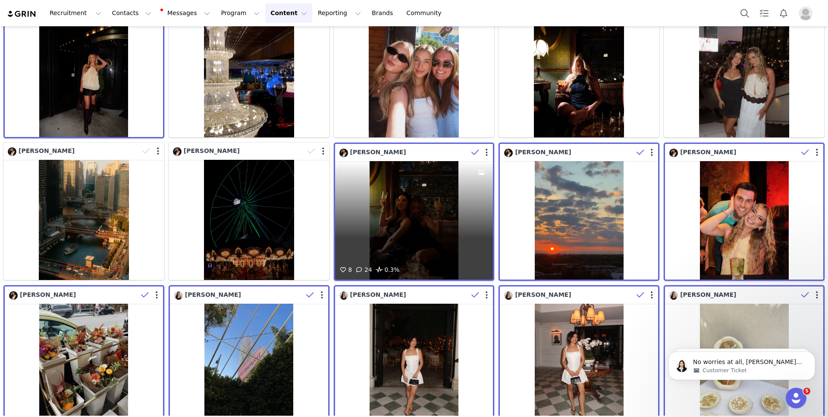
click at [422, 157] on div "Eliana Shiloh" at bounding box center [416, 152] width 154 height 13
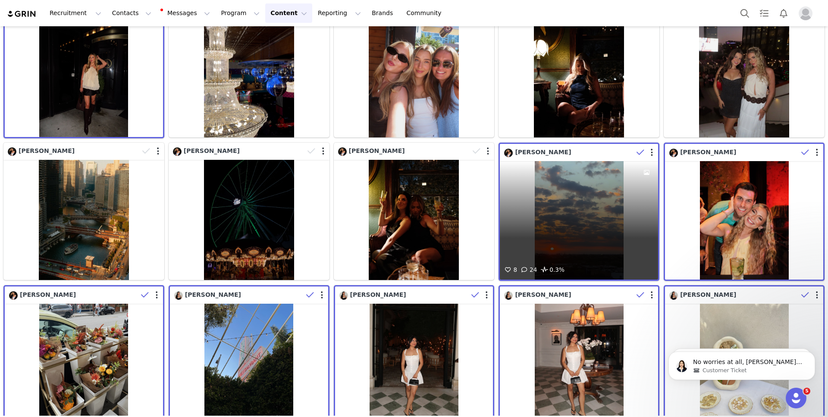
click at [609, 149] on div "Eliana Shiloh" at bounding box center [568, 152] width 129 height 9
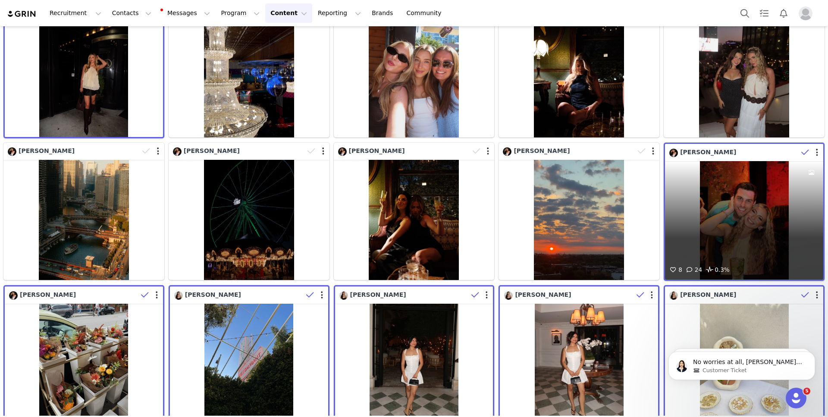
click at [734, 151] on div "Eliana Shiloh" at bounding box center [733, 152] width 129 height 9
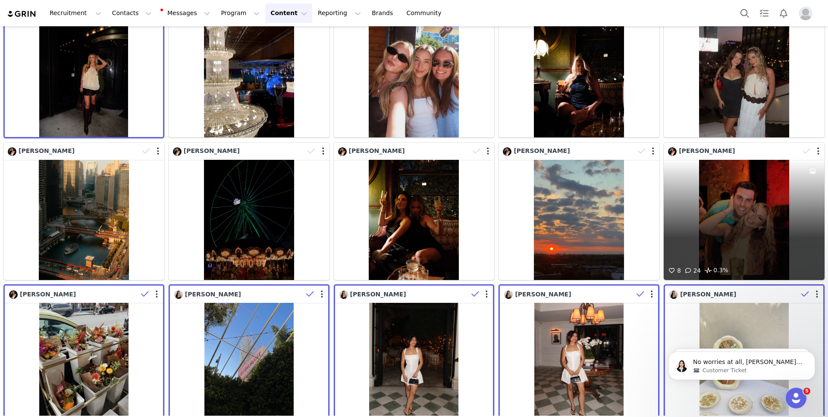
scroll to position [7355, 0]
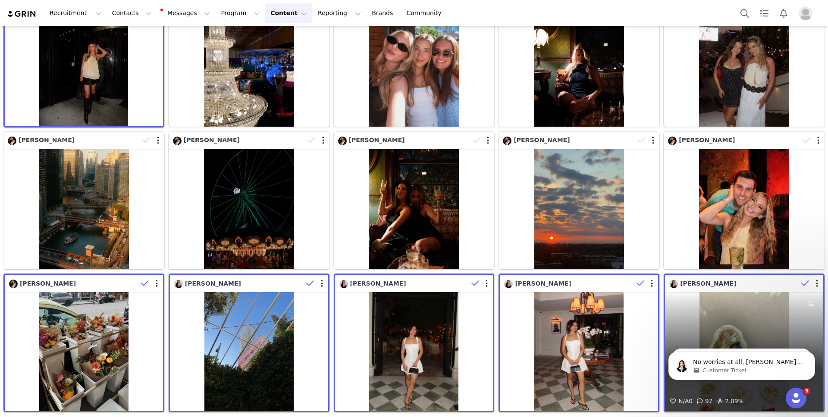
click at [747, 286] on div "Elizabeth Dimas" at bounding box center [733, 283] width 129 height 9
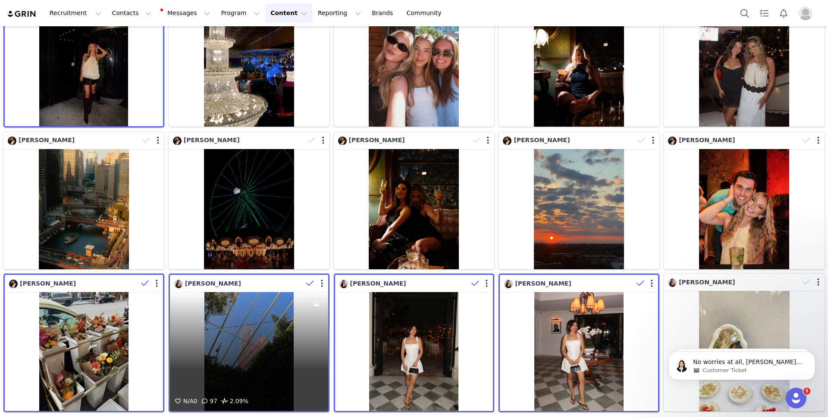
click at [266, 283] on div "Elizabeth Dimas" at bounding box center [238, 283] width 129 height 9
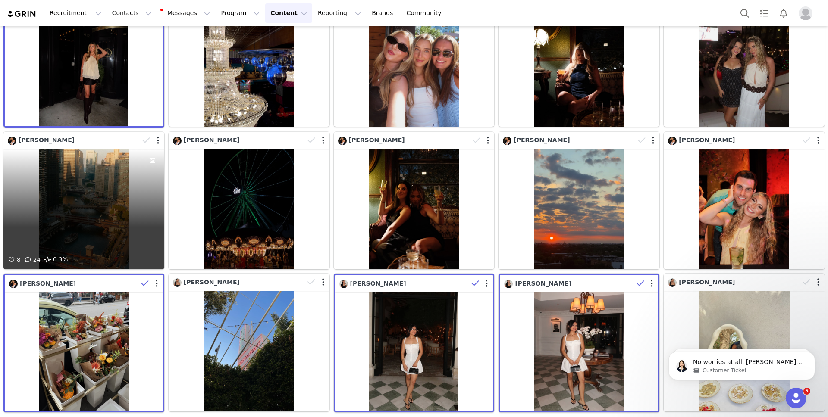
click at [119, 284] on div "Eliana Shiloh" at bounding box center [73, 283] width 129 height 9
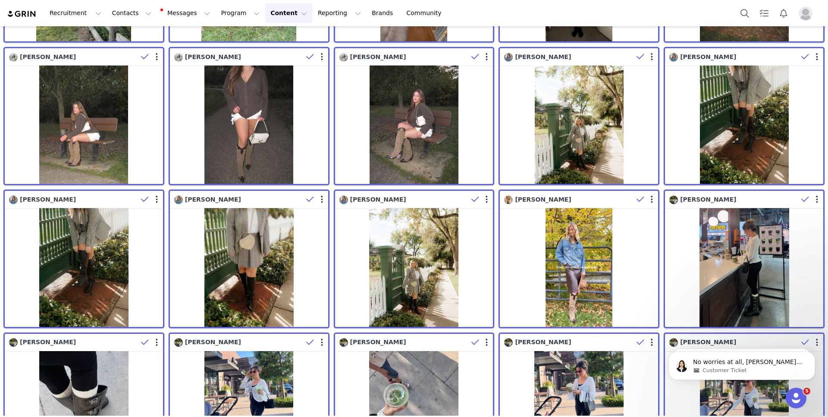
scroll to position [0, 0]
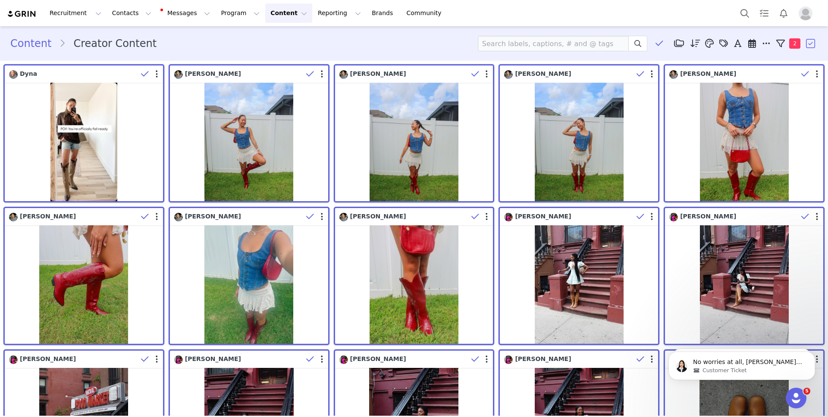
click at [810, 45] on button "button" at bounding box center [811, 43] width 13 height 13
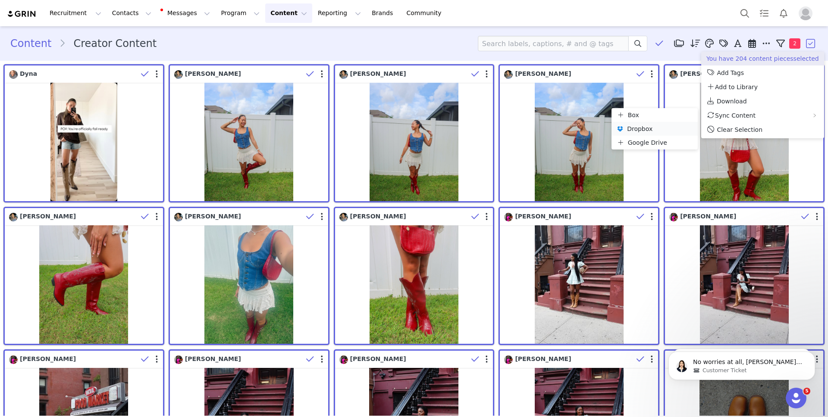
click at [672, 128] on div "Dropbox" at bounding box center [655, 128] width 76 height 9
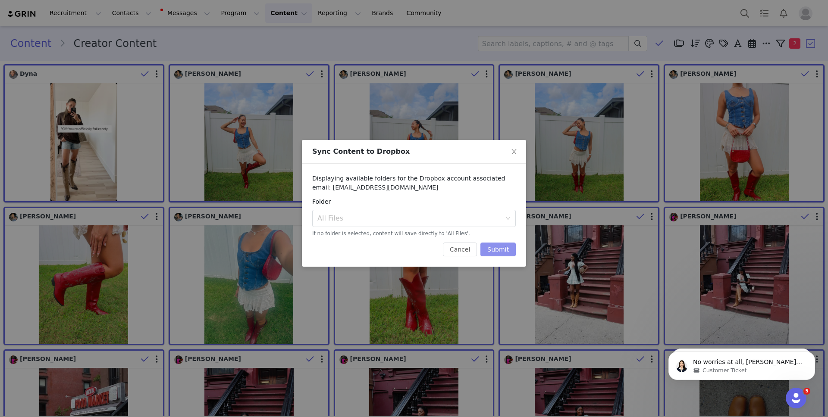
click at [489, 248] on button "Submit" at bounding box center [497, 250] width 35 height 14
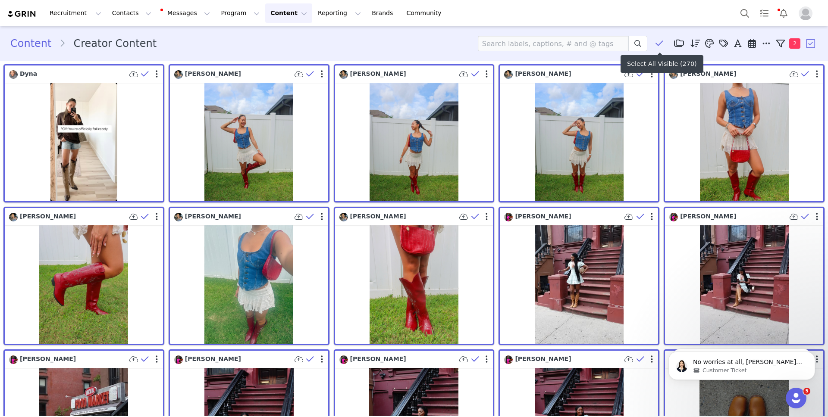
click at [662, 40] on icon at bounding box center [659, 43] width 8 height 9
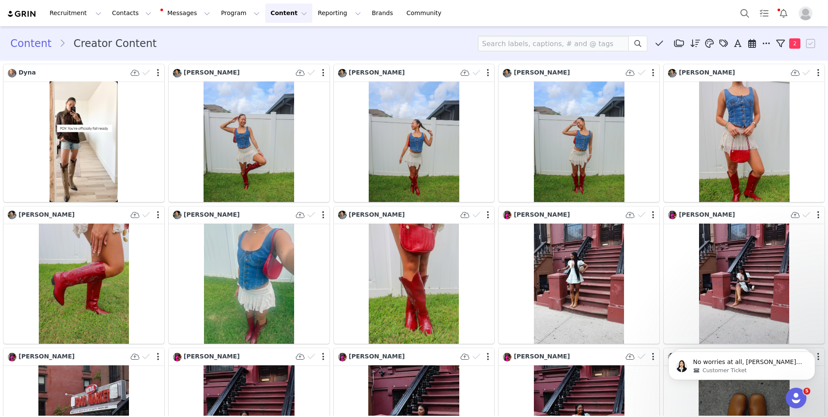
click at [269, 16] on button "Content Content" at bounding box center [288, 12] width 47 height 19
click at [274, 31] on link "Creator Content" at bounding box center [282, 38] width 68 height 16
click at [228, 10] on button "Program Program" at bounding box center [240, 12] width 49 height 19
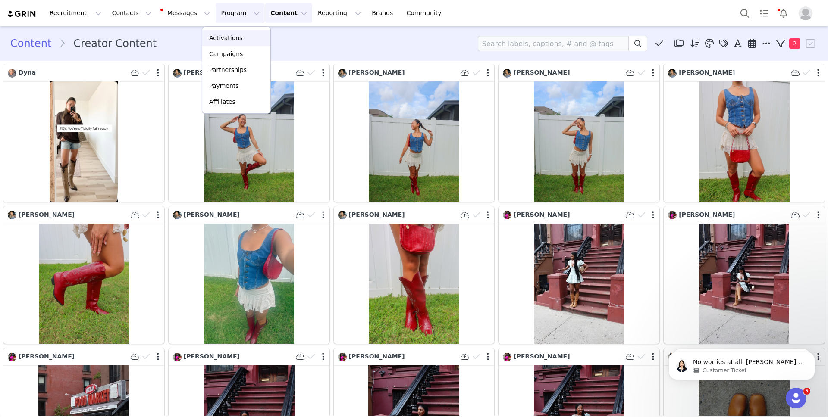
click at [233, 31] on link "Activations" at bounding box center [236, 38] width 68 height 16
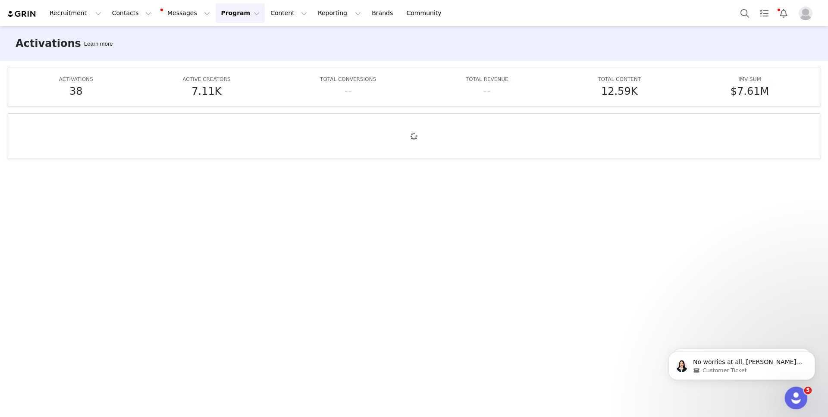
click at [798, 396] on icon "Open Intercom Messenger" at bounding box center [795, 397] width 14 height 14
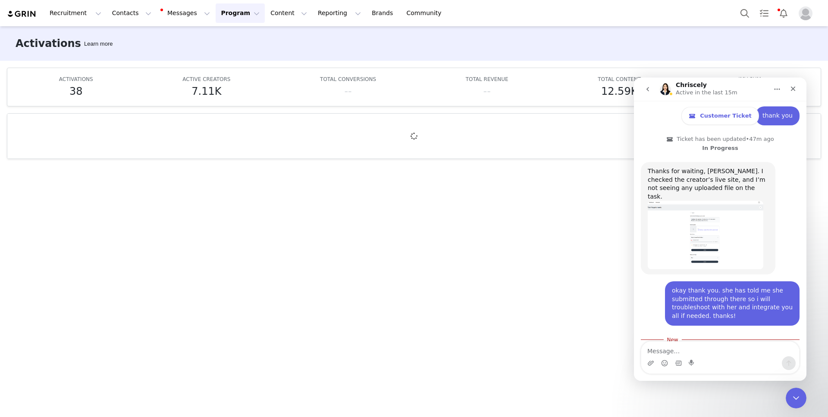
scroll to position [855, 0]
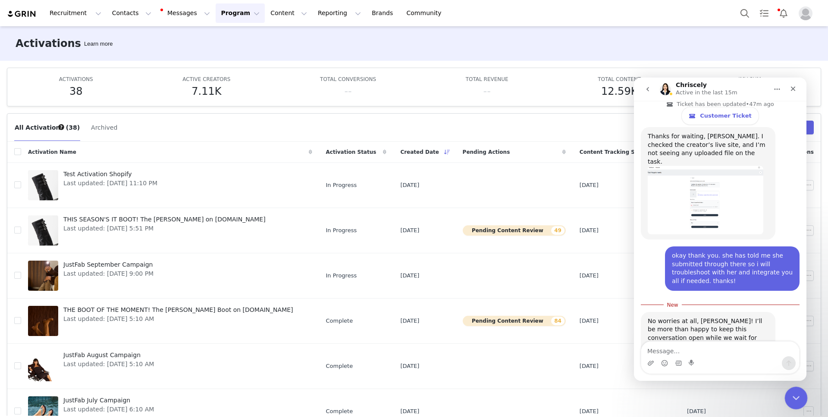
click at [791, 400] on icon "Close Intercom Messenger" at bounding box center [795, 397] width 10 height 10
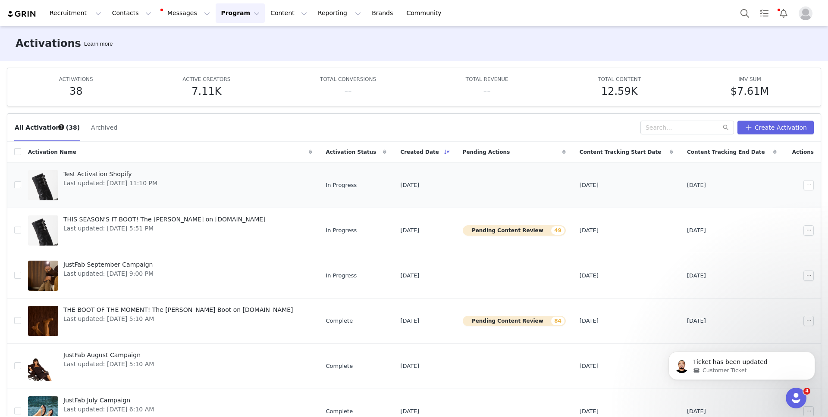
scroll to position [0, 0]
click at [242, 238] on link "THIS SEASON'S IT BOOT! The Robbie Boot on JustFab.com Last updated: Sep 5, 2025…" at bounding box center [170, 230] width 284 height 34
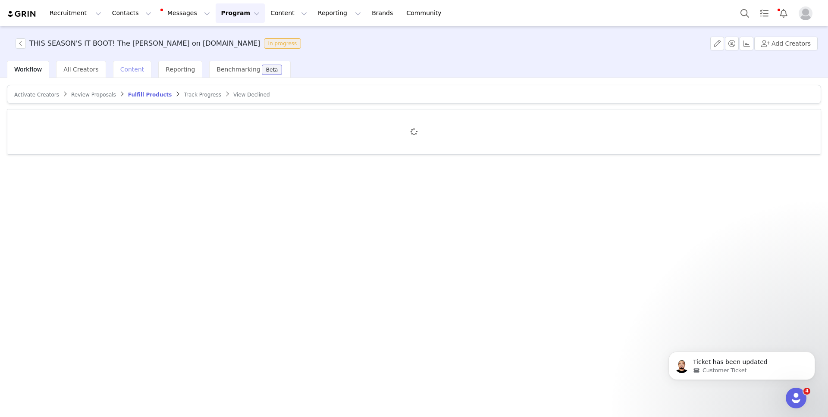
click at [137, 75] on div "Content" at bounding box center [132, 69] width 39 height 17
click at [70, 100] on span "Delivered" at bounding box center [77, 95] width 36 height 14
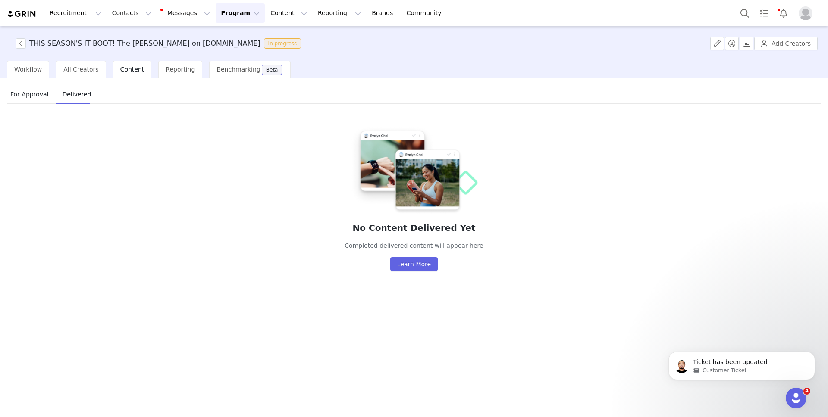
click at [31, 97] on span "For Approval" at bounding box center [29, 95] width 45 height 14
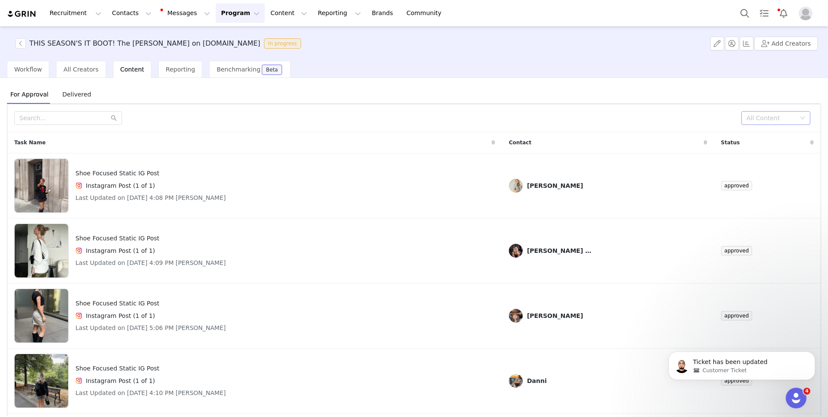
click at [755, 119] on div "All Content" at bounding box center [770, 118] width 49 height 9
click at [755, 137] on li "Needs Review" at bounding box center [775, 135] width 69 height 14
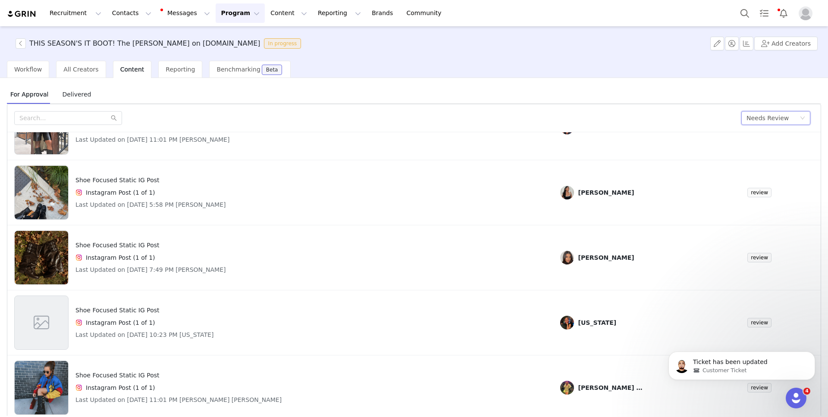
scroll to position [36, 0]
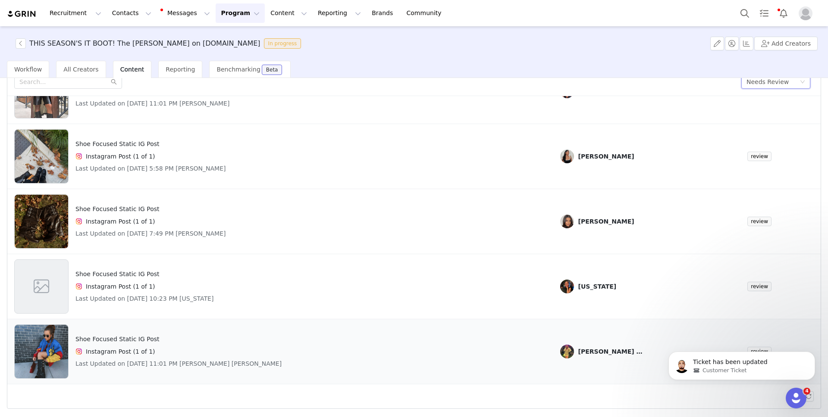
click at [282, 350] on div "Shoe Focused Static IG Post Instagram Post (1 of 1) Last Updated on Sep 30, 202…" at bounding box center [280, 352] width 532 height 54
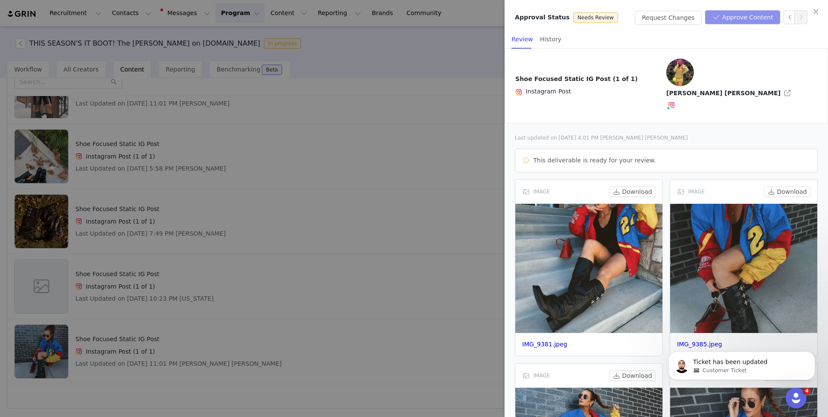
click at [749, 19] on button "Approve Content" at bounding box center [742, 17] width 75 height 14
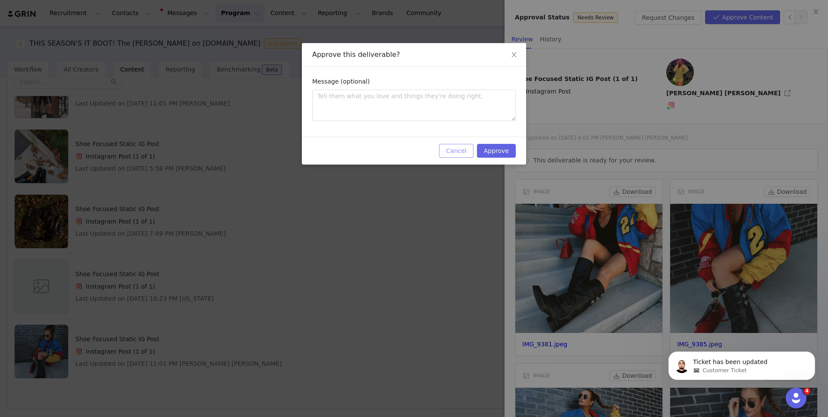
click at [456, 156] on button "Cancel" at bounding box center [456, 151] width 34 height 14
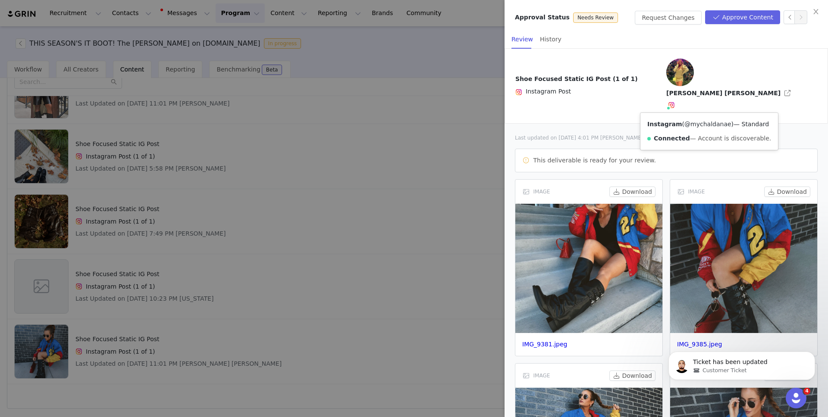
click at [700, 121] on link "@mychaldanae" at bounding box center [707, 124] width 47 height 7
click at [739, 18] on button "Approve Content" at bounding box center [742, 17] width 75 height 14
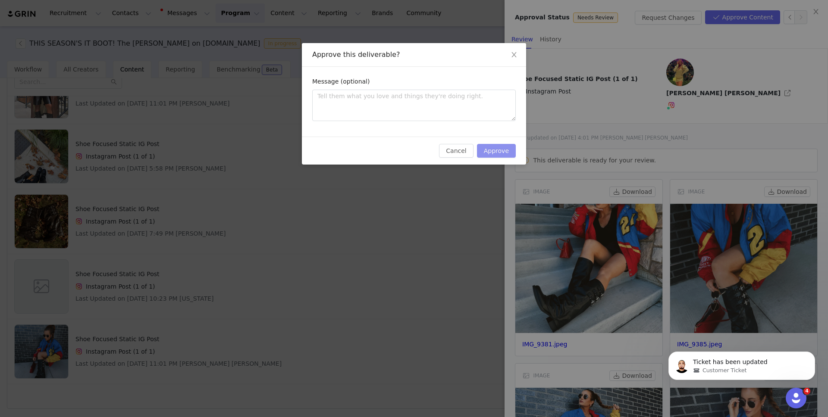
click at [505, 149] on button "Approve" at bounding box center [496, 151] width 39 height 14
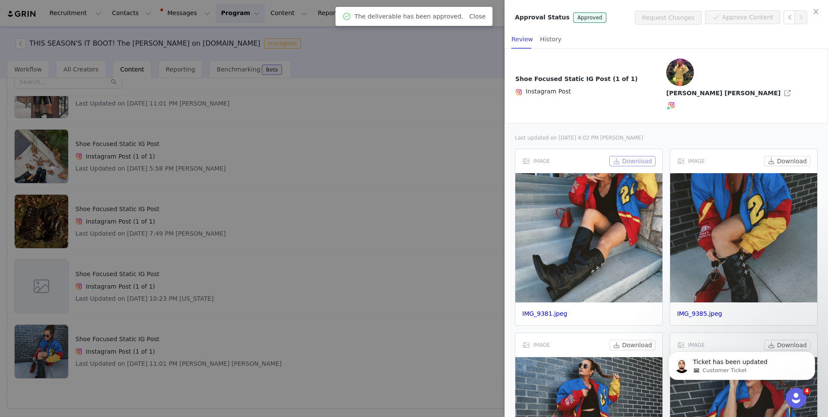
click at [635, 156] on button "Download" at bounding box center [632, 161] width 46 height 10
click at [788, 156] on button "Download" at bounding box center [787, 161] width 46 height 10
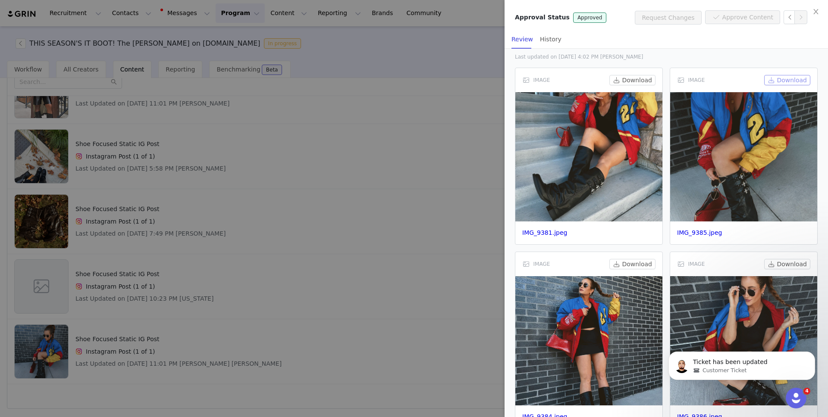
scroll to position [0, 0]
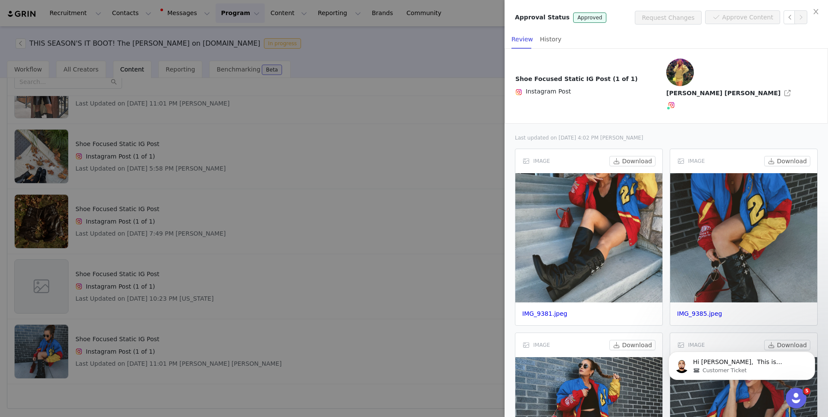
click at [412, 205] on div at bounding box center [414, 208] width 828 height 417
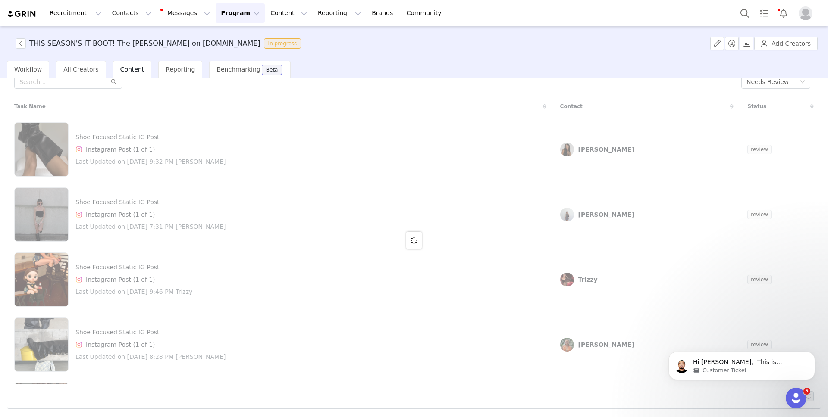
click at [219, 14] on button "Program Program" at bounding box center [240, 12] width 49 height 19
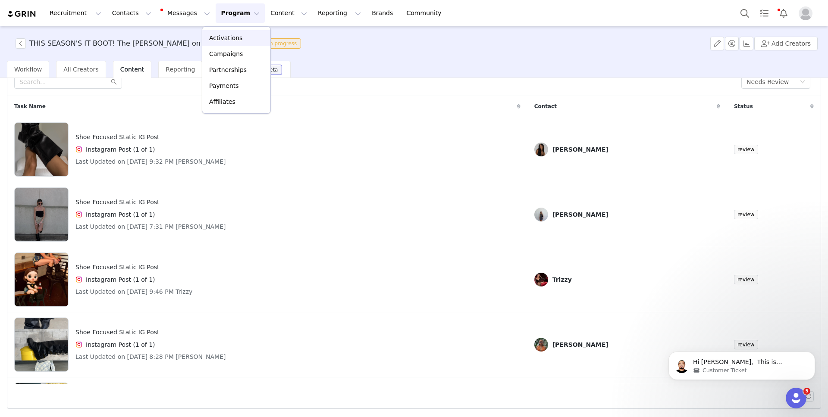
click at [222, 43] on link "Activations" at bounding box center [236, 38] width 68 height 16
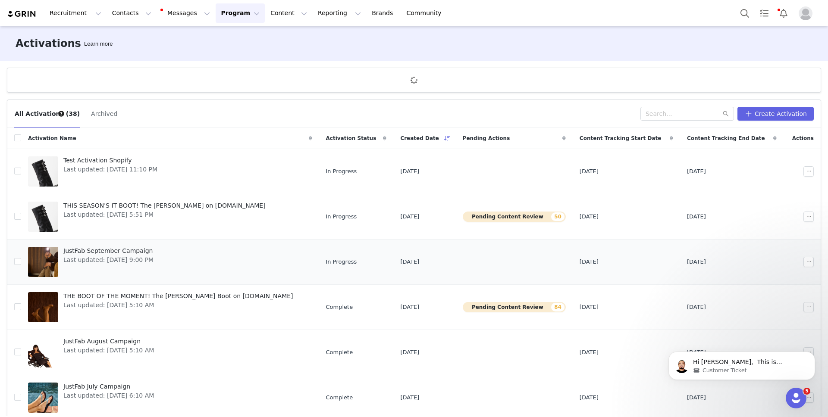
click at [180, 270] on link "JustFab September Campaign Last updated: Aug 29, 2025 9:00 PM" at bounding box center [170, 262] width 284 height 34
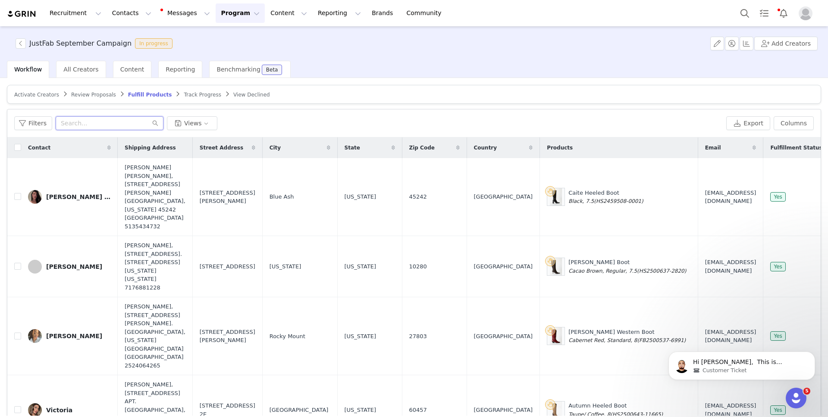
click at [129, 126] on input "text" at bounding box center [110, 123] width 108 height 14
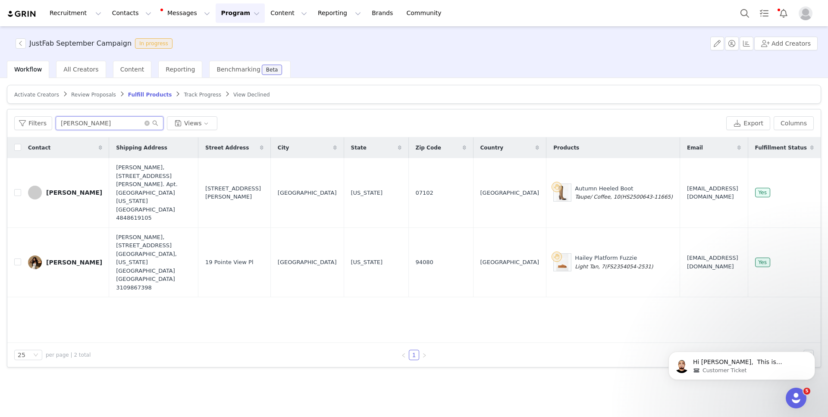
click at [104, 120] on input "krystal" at bounding box center [110, 123] width 108 height 14
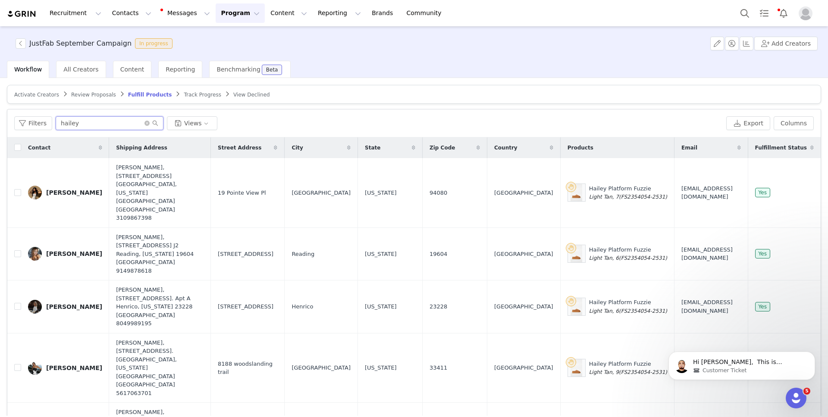
type input "hailey"
click at [790, 401] on div "Open Intercom Messenger" at bounding box center [794, 397] width 28 height 28
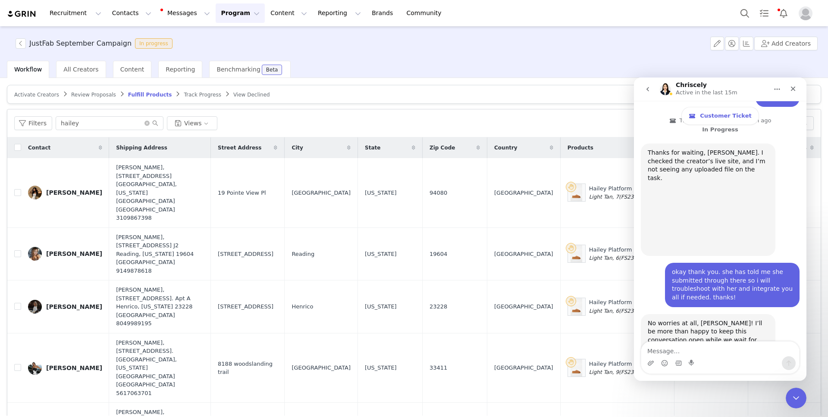
scroll to position [841, 0]
click at [713, 115] on span "Customer Ticket" at bounding box center [725, 116] width 51 height 7
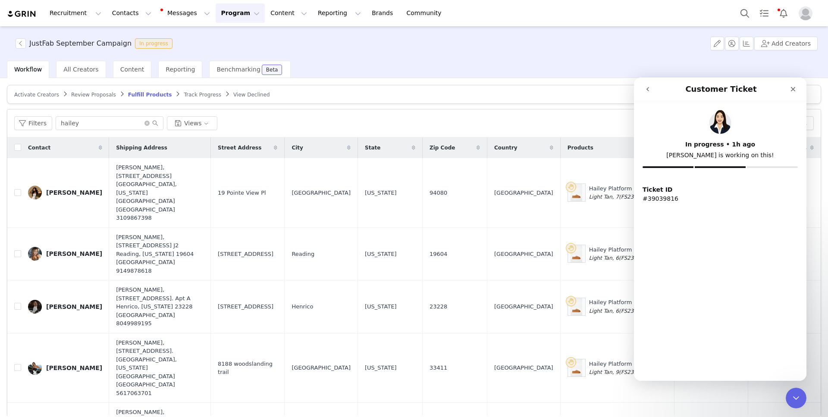
click at [650, 92] on button "go back" at bounding box center [647, 89] width 16 height 16
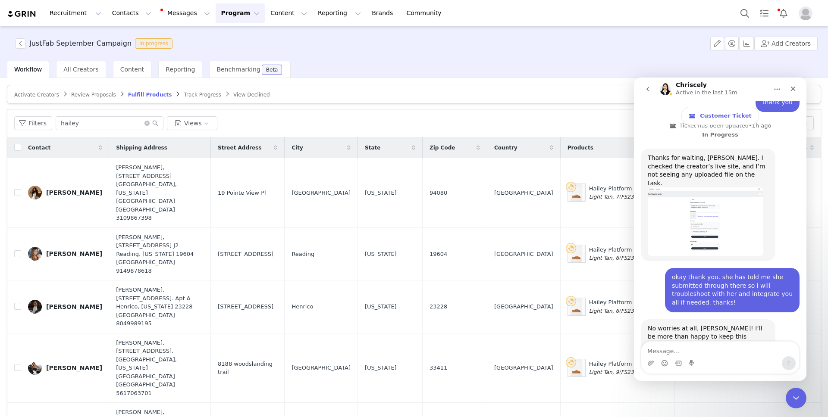
scroll to position [841, 0]
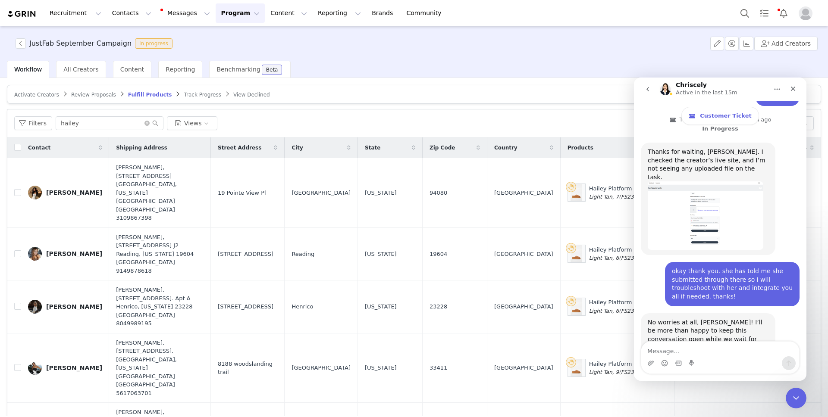
click at [649, 92] on icon "go back" at bounding box center [647, 89] width 7 height 7
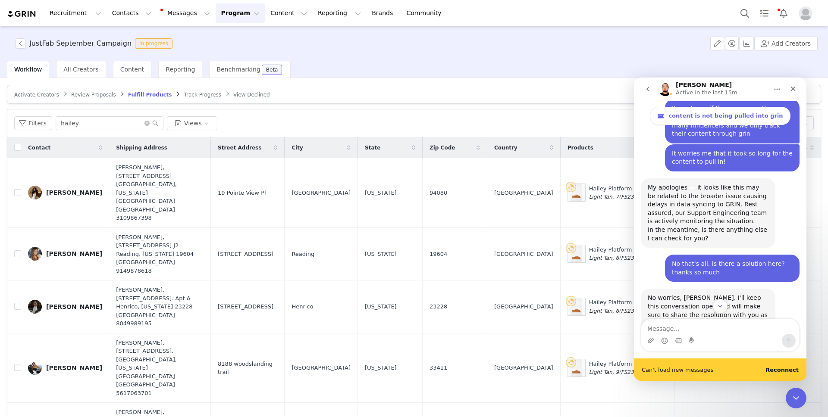
scroll to position [2728, 0]
click at [725, 295] on div "No worries, Peyton. I'll keep this conversation open and will make sure to shar…" at bounding box center [708, 337] width 121 height 85
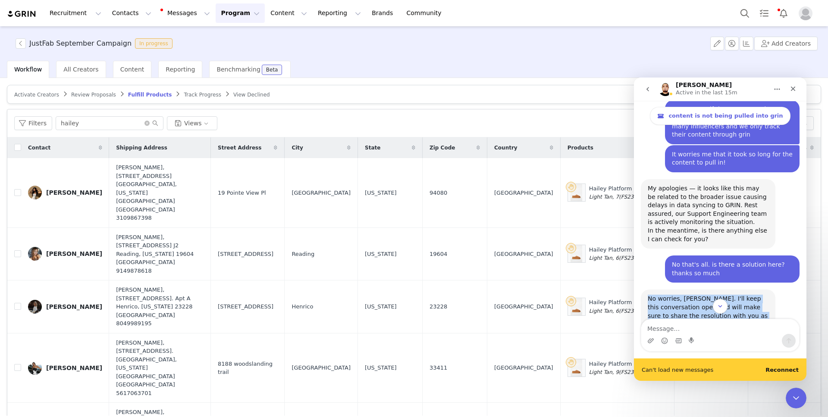
click at [725, 295] on div "No worries, Peyton. I'll keep this conversation open and will make sure to shar…" at bounding box center [708, 337] width 121 height 85
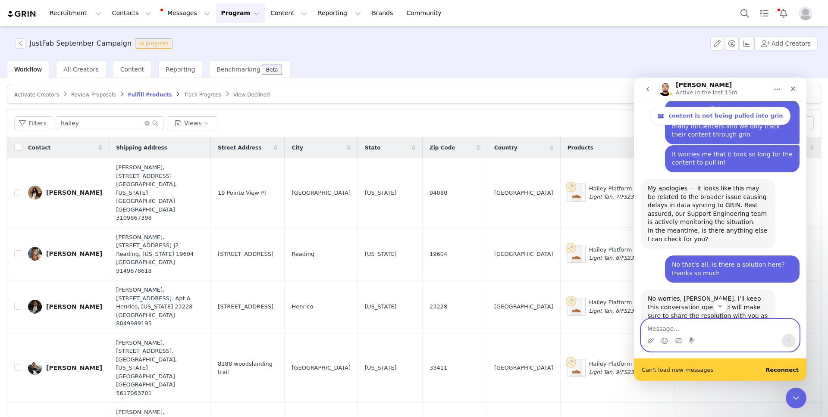
click at [693, 329] on textarea "Message…" at bounding box center [720, 327] width 158 height 15
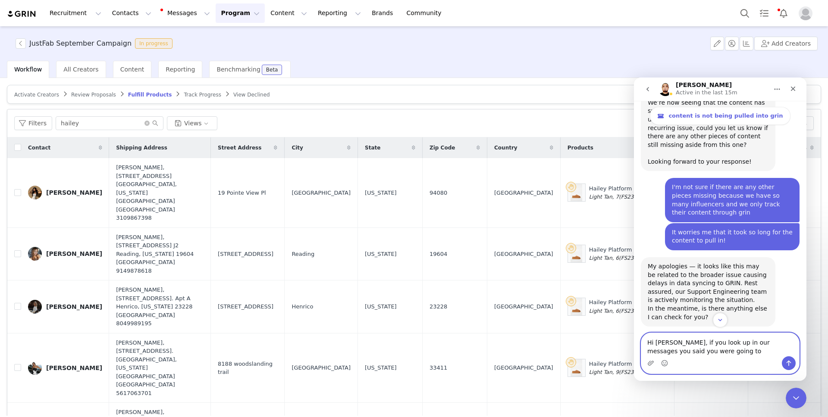
scroll to position [2651, 0]
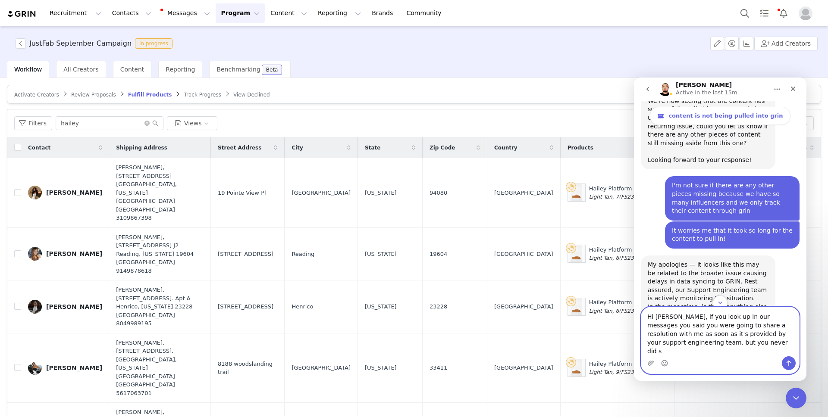
type textarea "Hi Ray, if you look up in our messages you said you were going to share a resol…"
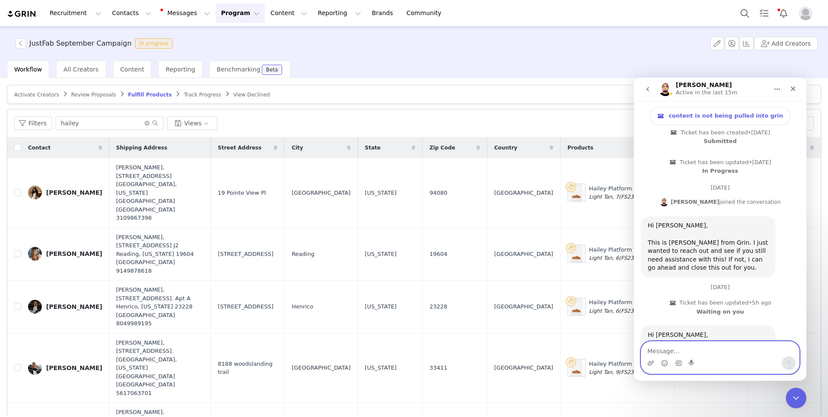
scroll to position [3026, 0]
click at [798, 403] on div "Close Intercom Messenger" at bounding box center [794, 397] width 21 height 21
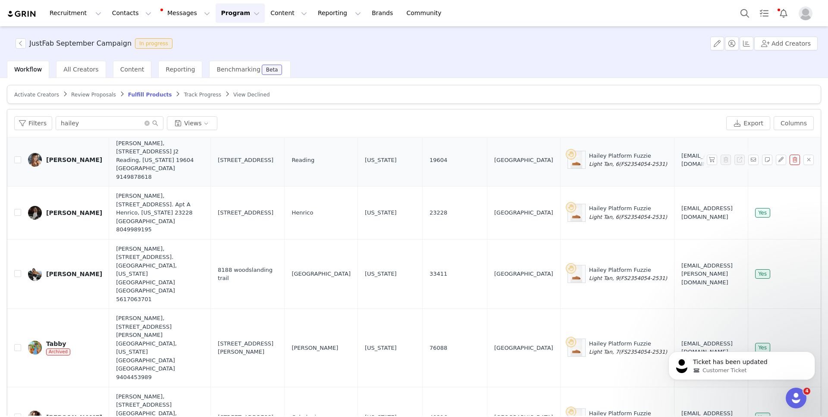
scroll to position [0, 0]
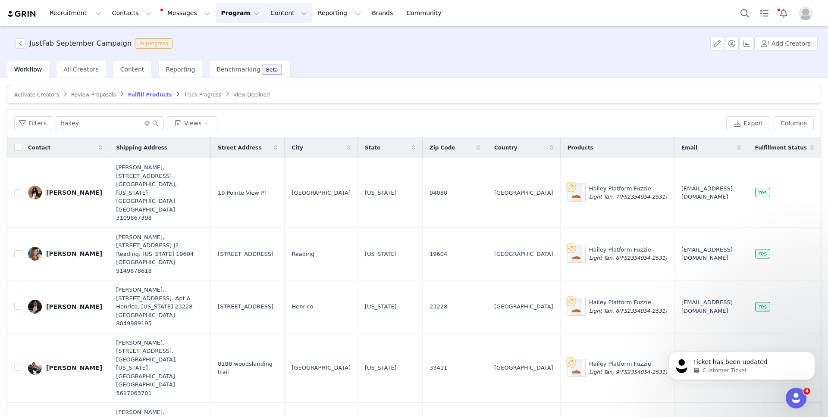
click at [265, 12] on button "Content Content" at bounding box center [288, 12] width 47 height 19
click at [184, 13] on button "Messages Messages" at bounding box center [186, 12] width 58 height 19
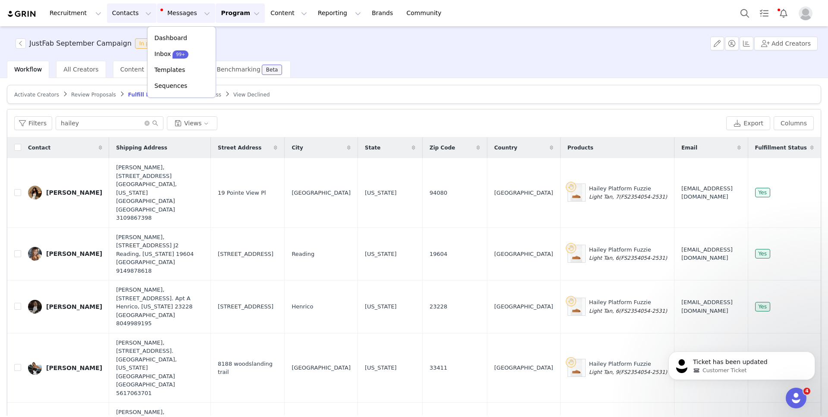
click at [134, 13] on button "Contacts Contacts" at bounding box center [132, 12] width 50 height 19
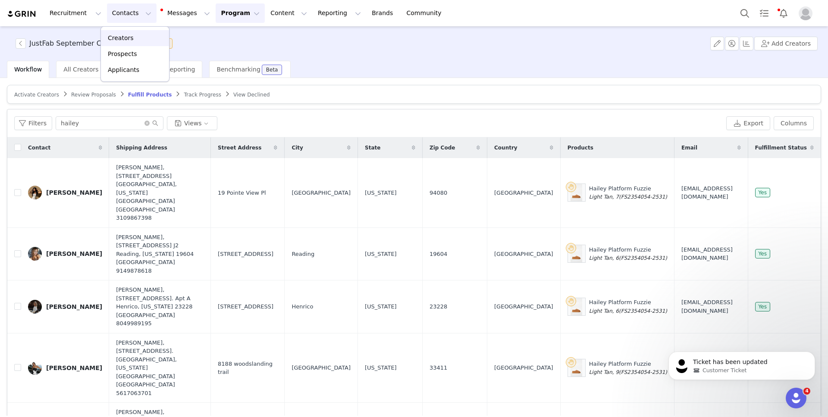
click at [132, 34] on div "Creators" at bounding box center [135, 38] width 58 height 9
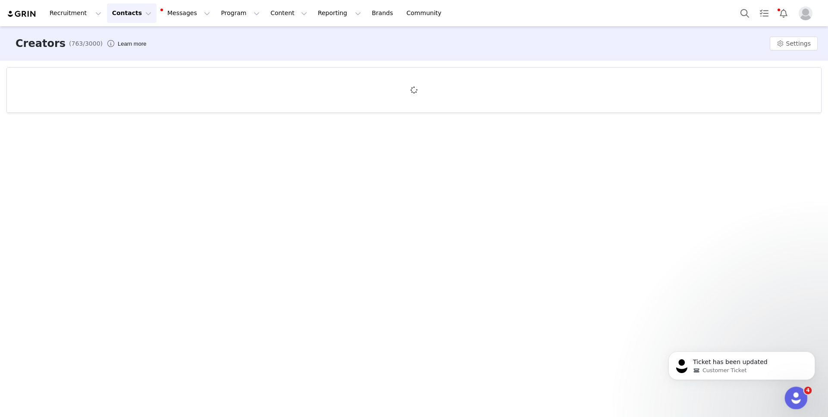
click at [803, 397] on div "Open Intercom Messenger" at bounding box center [794, 397] width 28 height 28
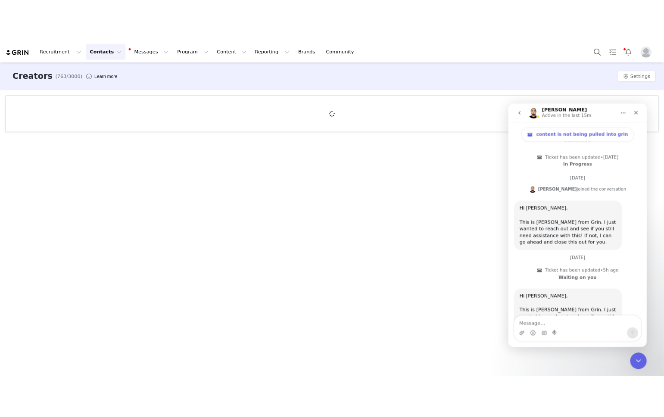
scroll to position [3047, 0]
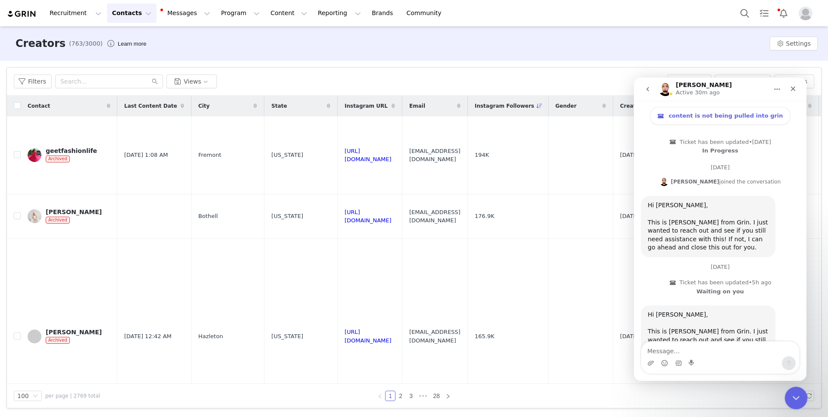
click at [794, 393] on icon "Close Intercom Messenger" at bounding box center [795, 397] width 10 height 10
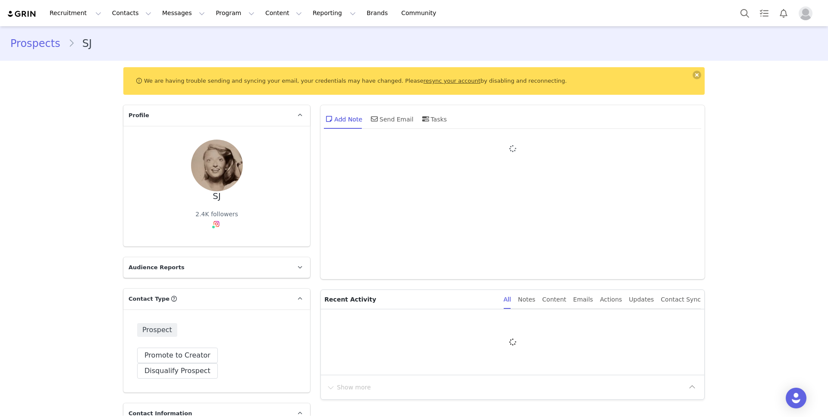
type input "+1 ([GEOGRAPHIC_DATA])"
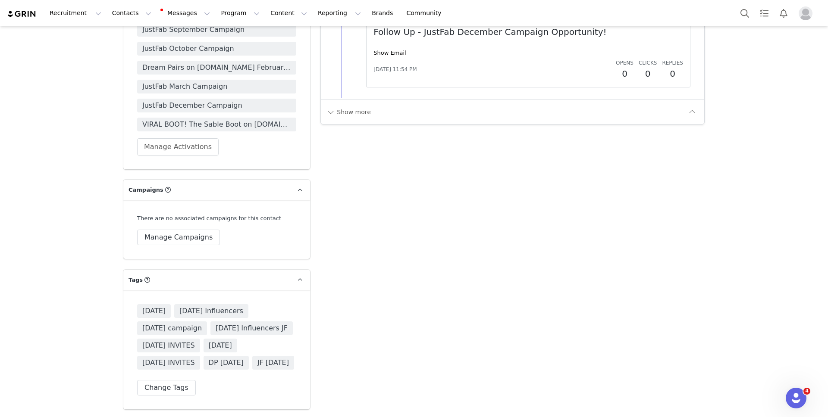
scroll to position [1219, 0]
click at [163, 388] on button "Change Tags" at bounding box center [166, 388] width 59 height 16
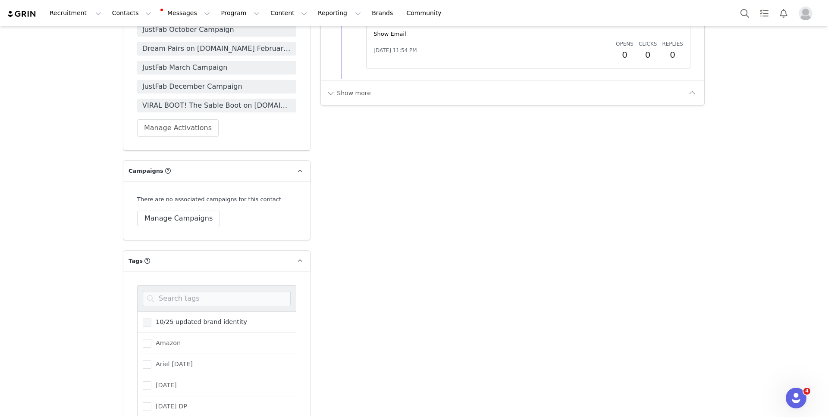
click at [190, 318] on span "10/25 updated brand identity" at bounding box center [199, 322] width 96 height 8
click at [151, 318] on input "10/25 updated brand identity" at bounding box center [151, 318] width 0 height 0
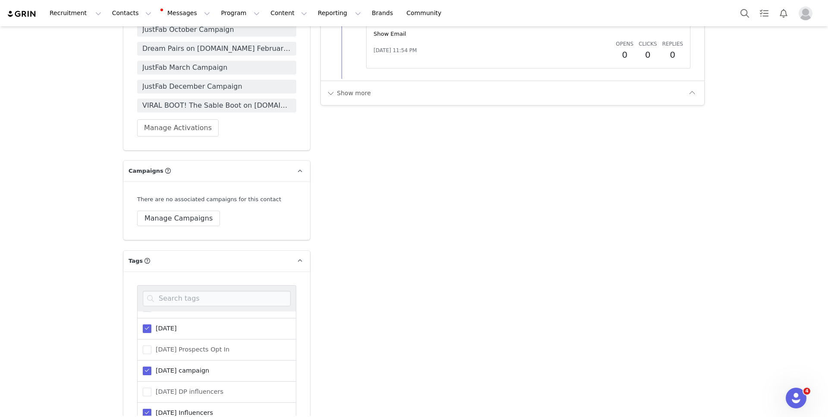
scroll to position [1279, 0]
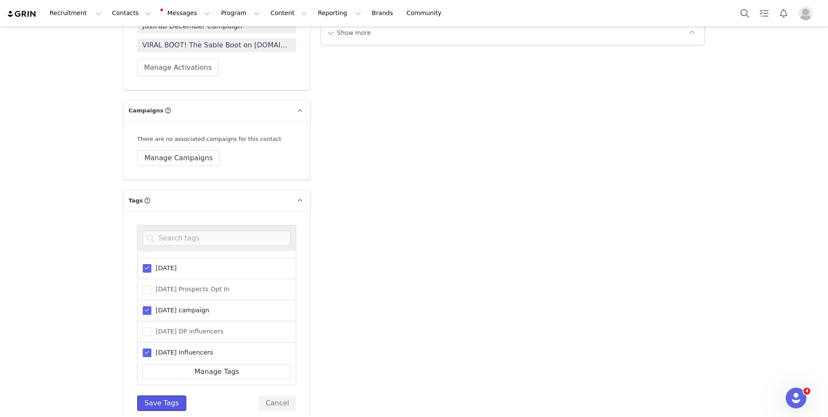
click at [160, 396] on button "Save Tags" at bounding box center [161, 404] width 49 height 16
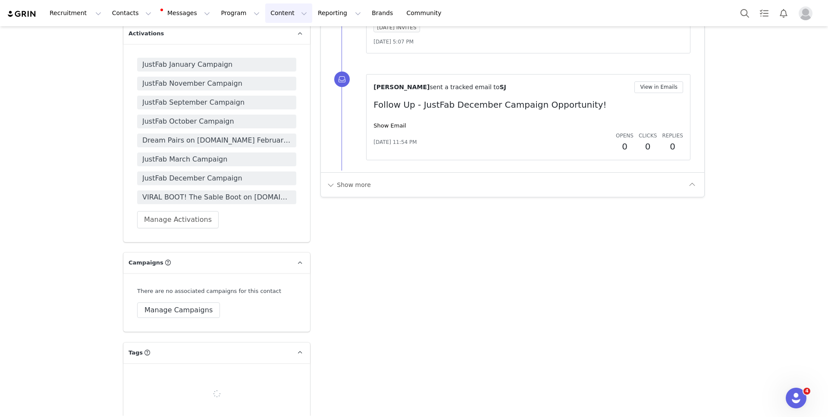
scroll to position [1219, 0]
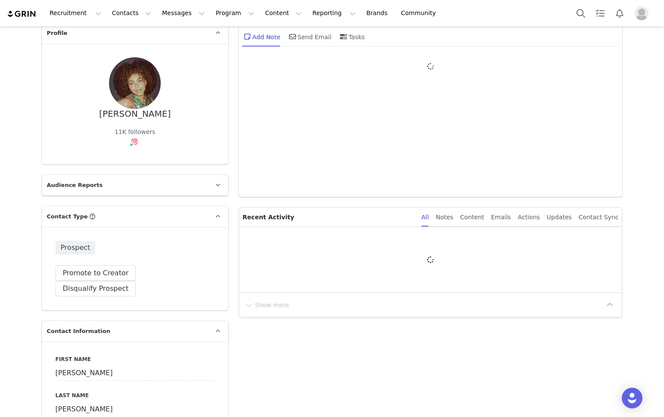
type input "+1 ([GEOGRAPHIC_DATA])"
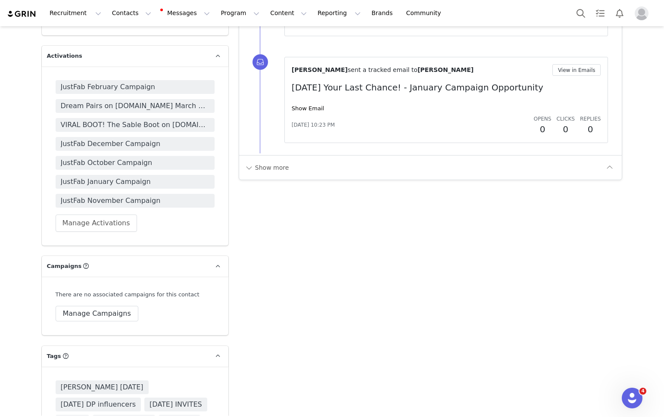
scroll to position [1183, 0]
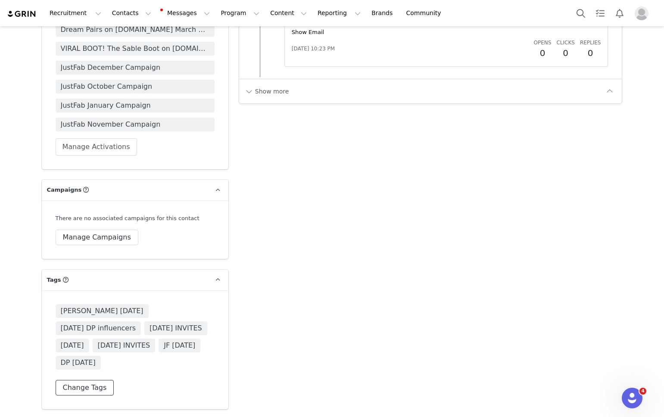
click at [77, 391] on button "Change Tags" at bounding box center [85, 388] width 59 height 16
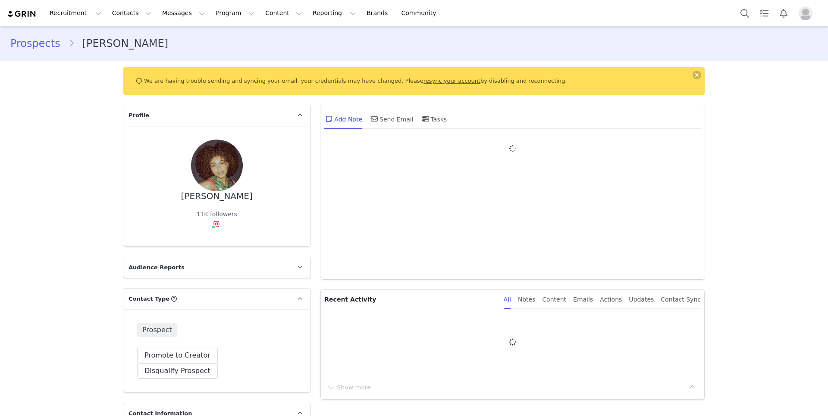
type input "+1 ([GEOGRAPHIC_DATA])"
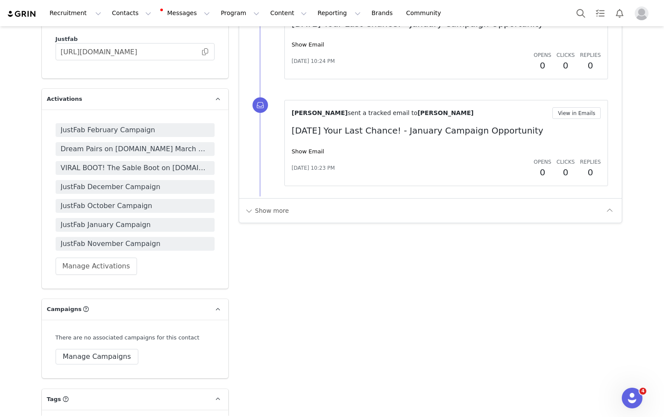
scroll to position [1183, 0]
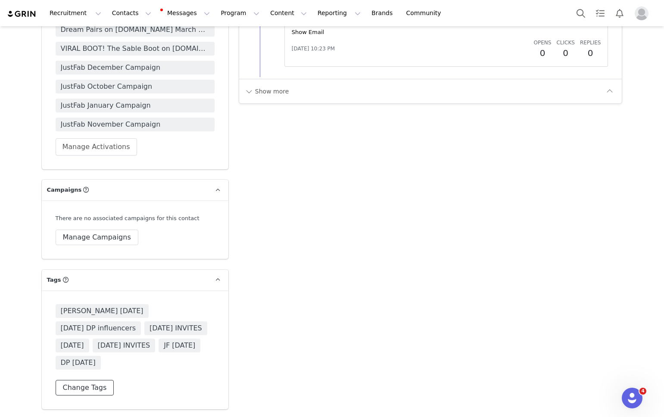
click at [98, 385] on button "Change Tags" at bounding box center [85, 388] width 59 height 16
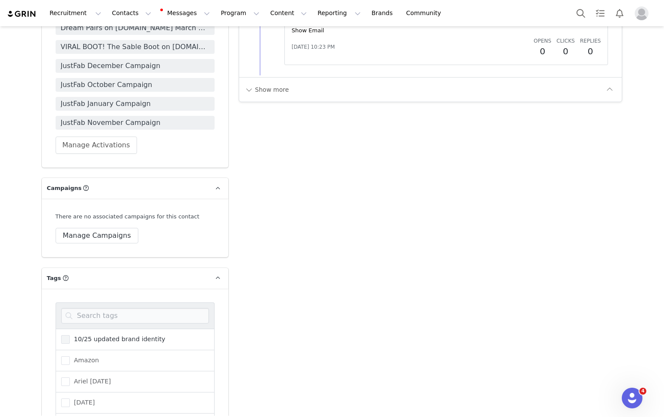
click at [79, 335] on span "10/25 updated brand identity" at bounding box center [118, 339] width 96 height 8
click at [70, 335] on input "10/25 updated brand identity" at bounding box center [70, 335] width 0 height 0
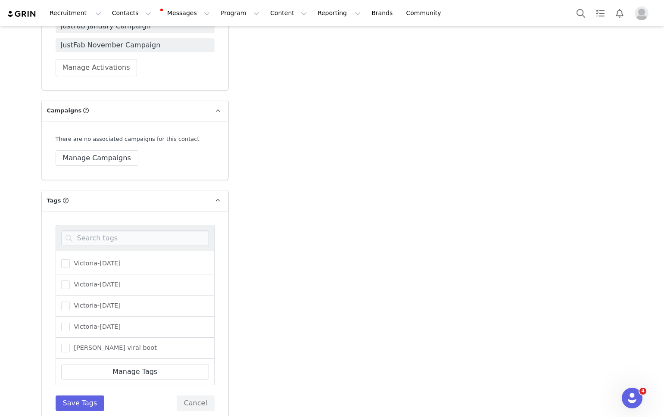
scroll to position [1260, 0]
click at [68, 396] on button "Save Tags" at bounding box center [80, 404] width 49 height 16
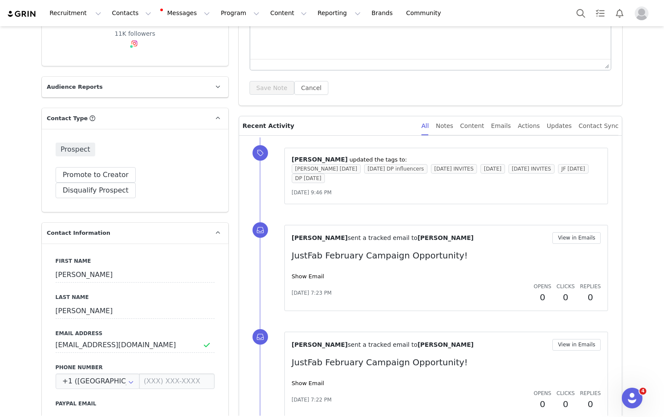
scroll to position [142, 0]
